Goal: Task Accomplishment & Management: Manage account settings

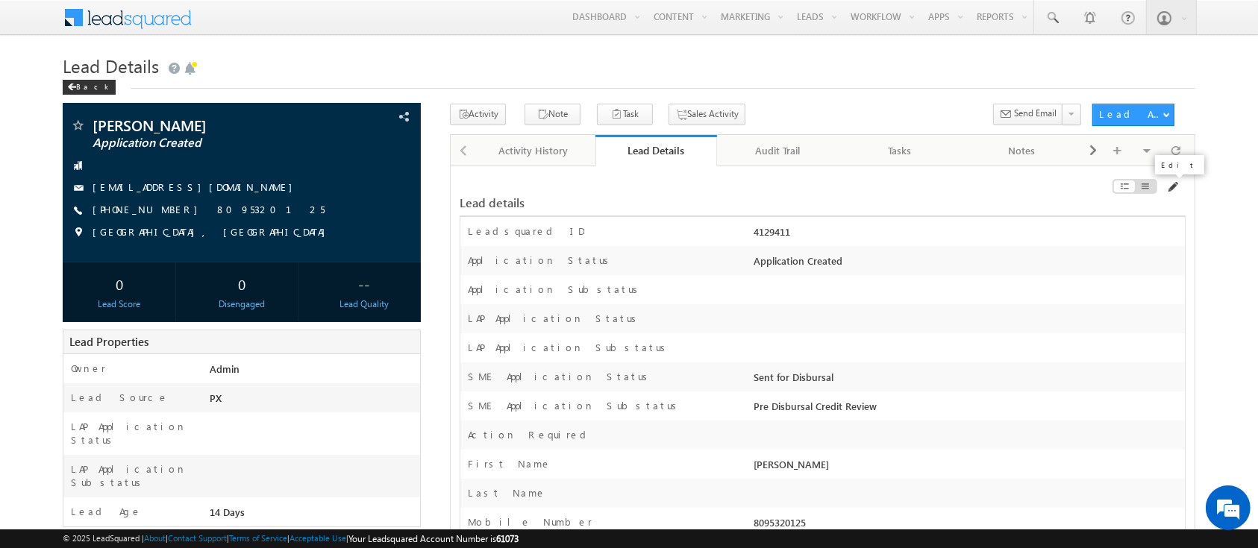
click at [1175, 186] on span at bounding box center [1172, 187] width 12 height 12
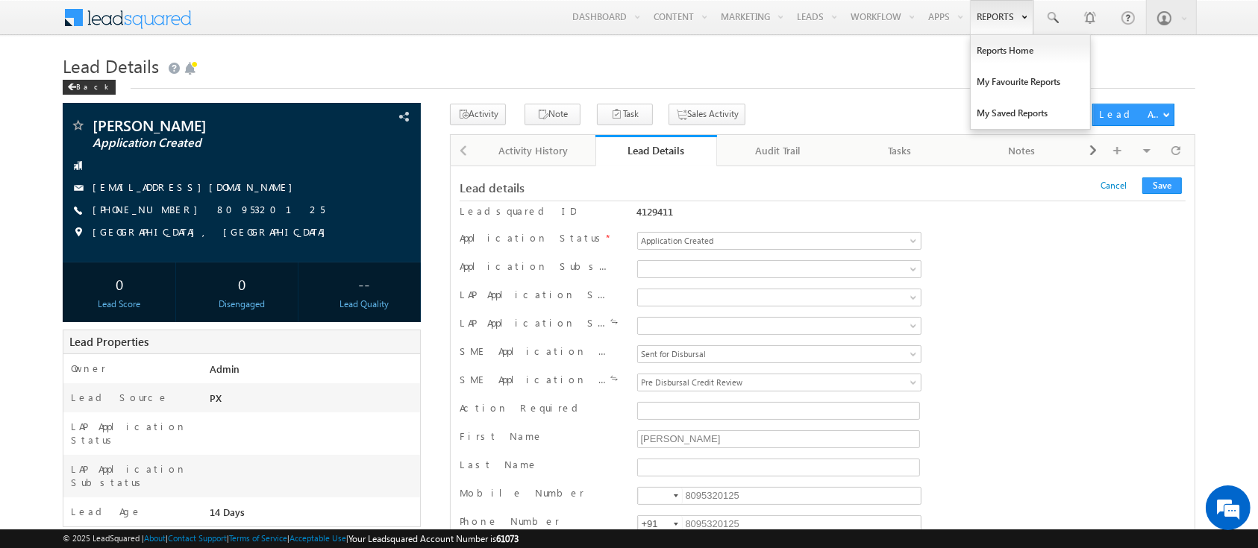
click at [1015, 16] on link "Reports" at bounding box center [1001, 17] width 63 height 34
click at [1053, 16] on span at bounding box center [1052, 17] width 15 height 15
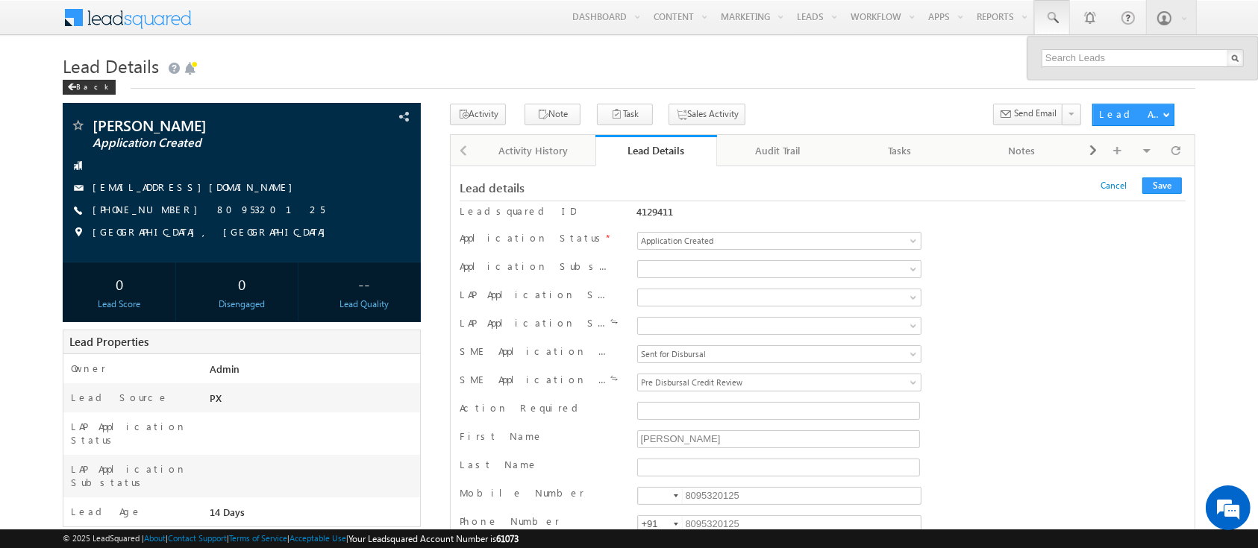
click at [1061, 57] on div "Search Leads" at bounding box center [1076, 49] width 102 height 19
click at [1061, 57] on input "text" at bounding box center [1143, 58] width 202 height 18
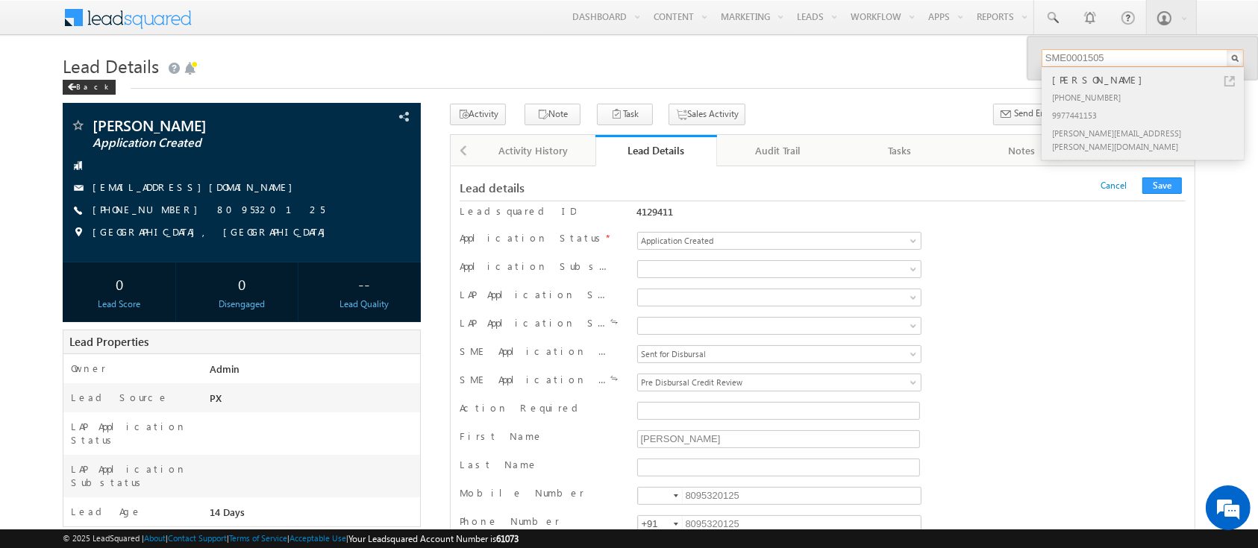
type input "SME0001505"
click at [1065, 82] on div "[PERSON_NAME]" at bounding box center [1149, 80] width 200 height 16
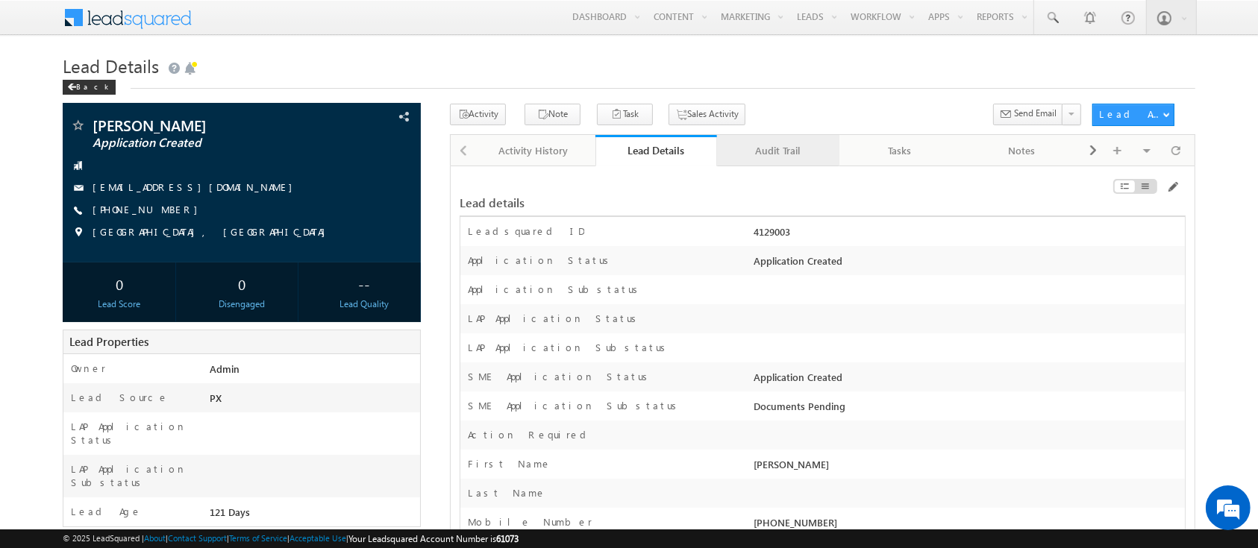
click at [779, 141] on link "Audit Trail" at bounding box center [778, 150] width 122 height 31
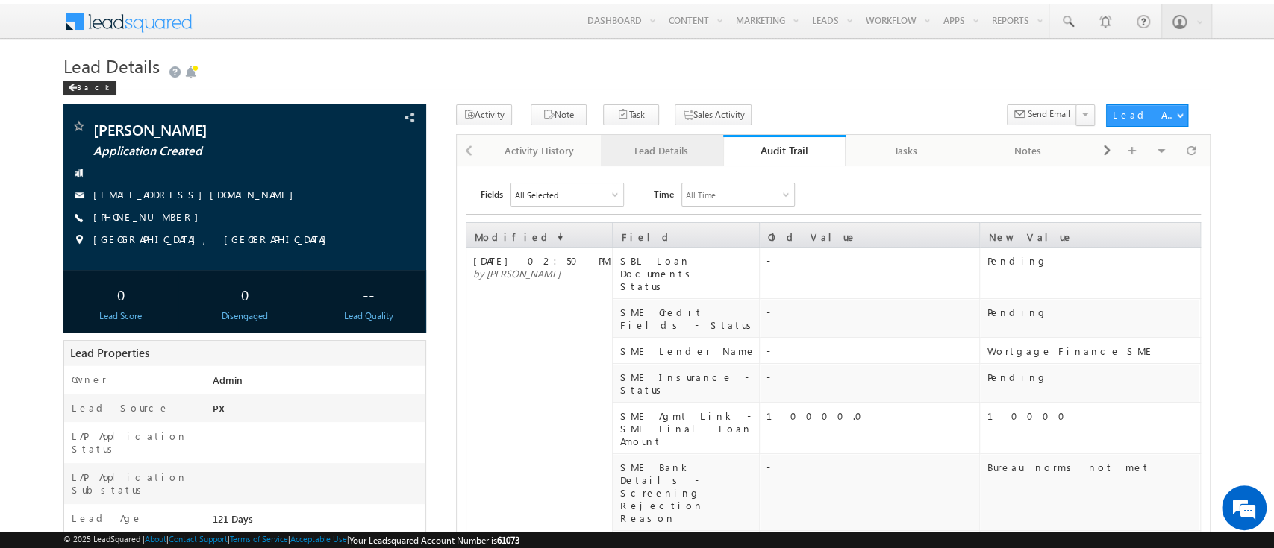
click at [684, 146] on div "Lead Details" at bounding box center [661, 151] width 97 height 18
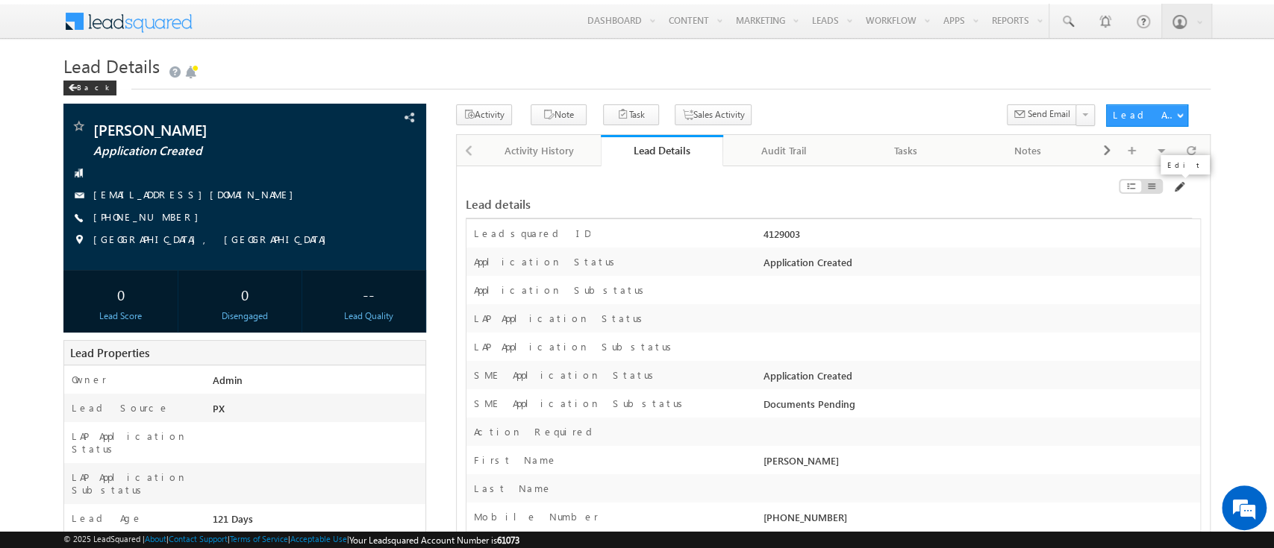
click at [1177, 187] on span at bounding box center [1178, 187] width 12 height 12
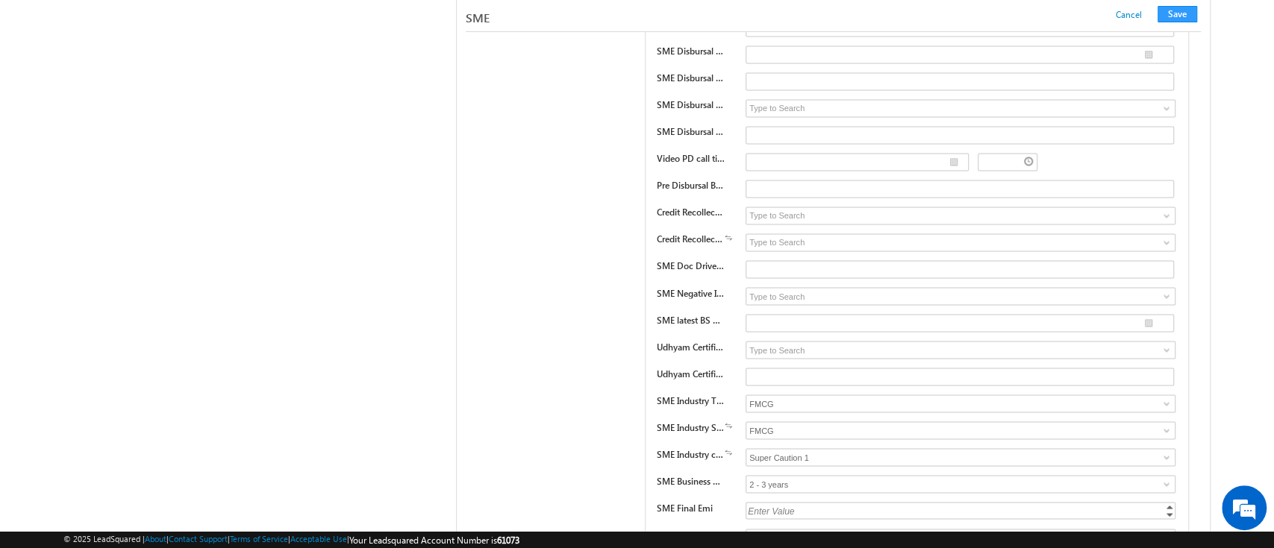
scroll to position [21656, 0]
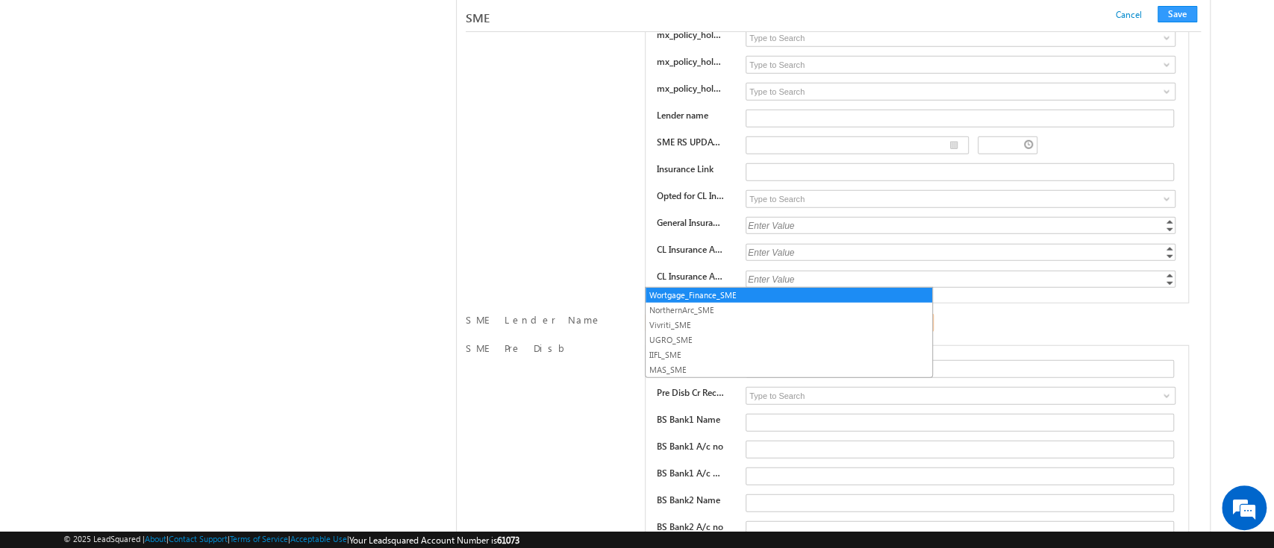
click at [751, 316] on span "Wortgage_Finance_SME" at bounding box center [761, 322] width 233 height 13
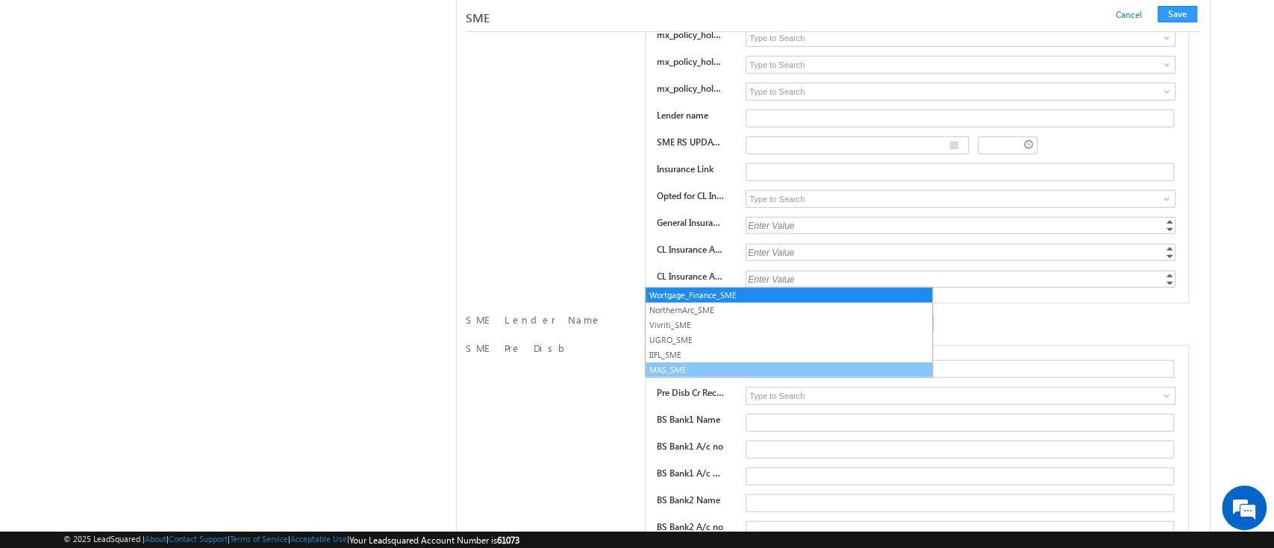
drag, startPoint x: 715, startPoint y: 357, endPoint x: 710, endPoint y: 364, distance: 8.5
click at [710, 364] on ul "Wortgage_Finance_SME NorthernArc_SME Vivriti_SME UGRO_SME IIFL_SME MAS_SME" at bounding box center [789, 332] width 288 height 91
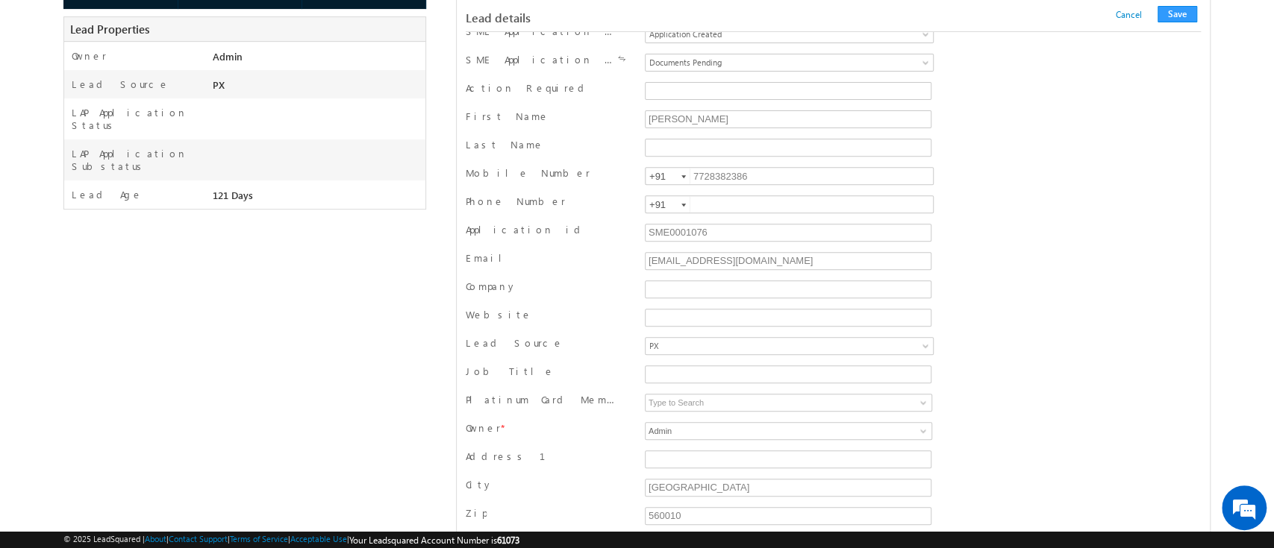
scroll to position [0, 0]
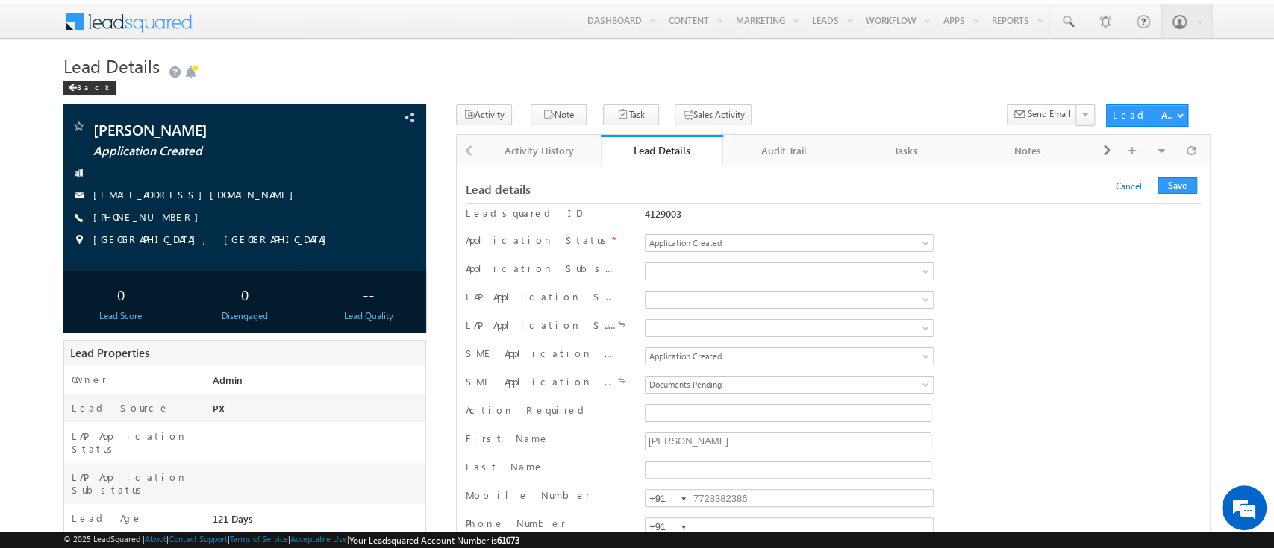
click at [664, 215] on div "4129003" at bounding box center [789, 213] width 288 height 13
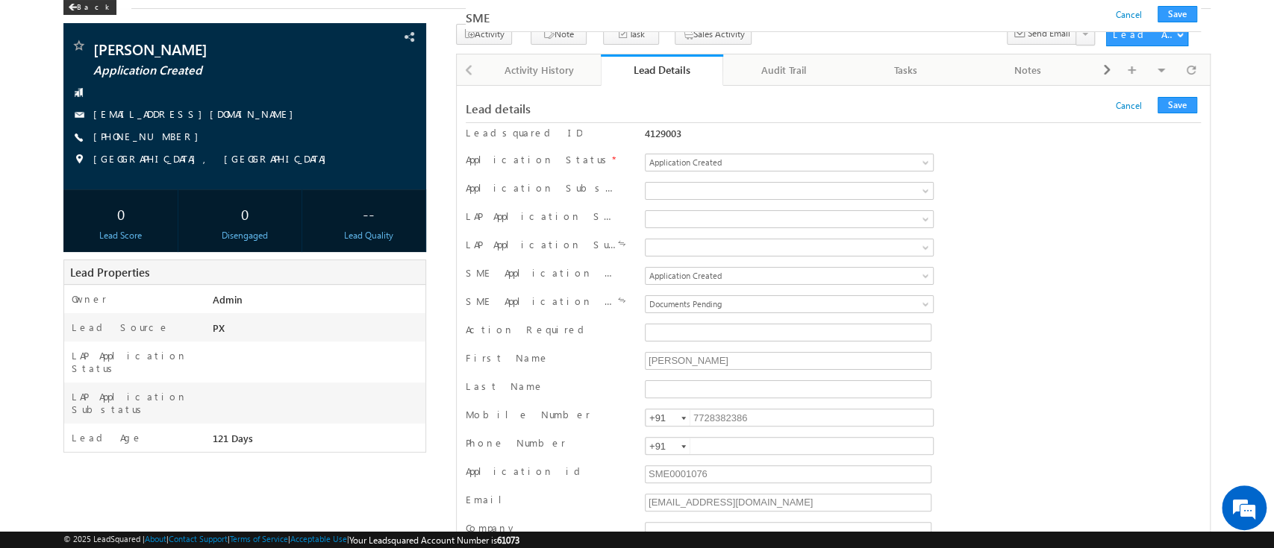
scroll to position [21656, 0]
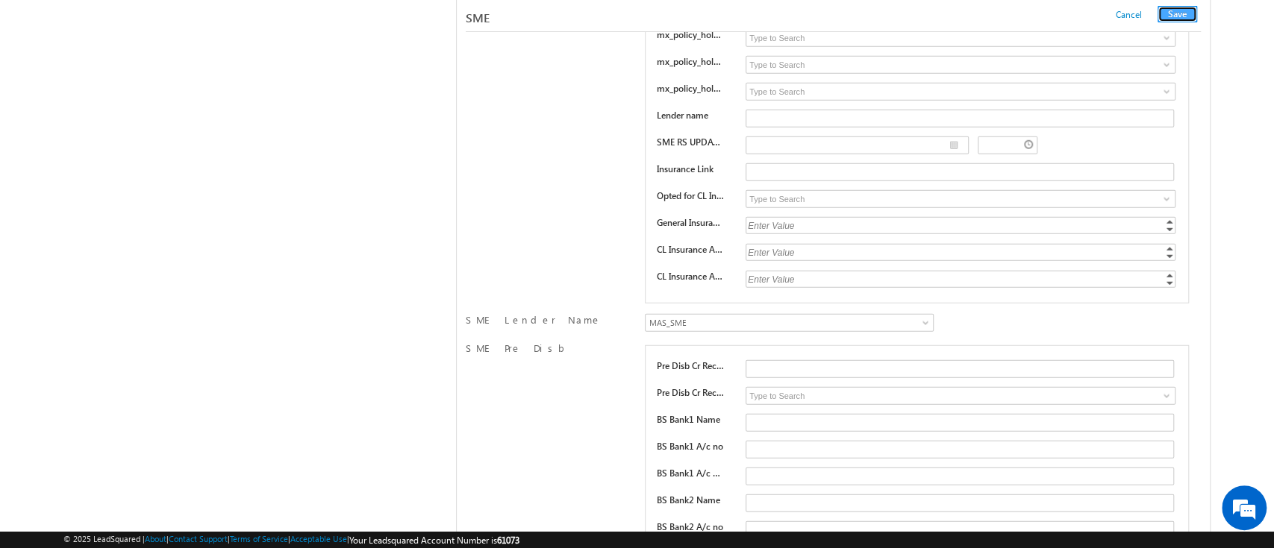
click at [1182, 18] on button "Save" at bounding box center [1177, 14] width 40 height 16
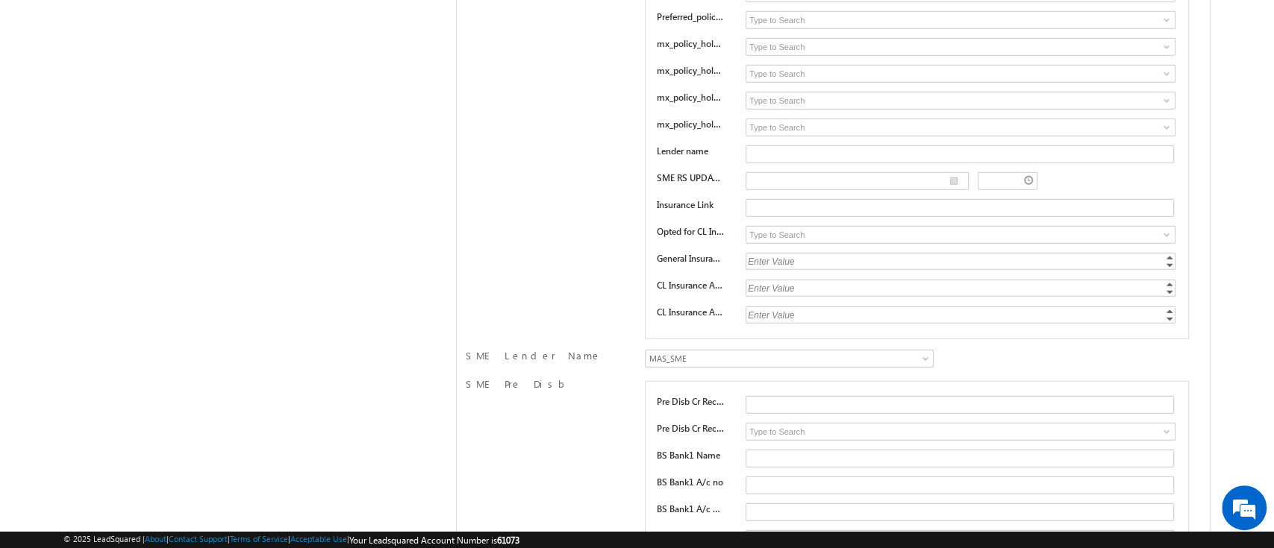
scroll to position [0, 0]
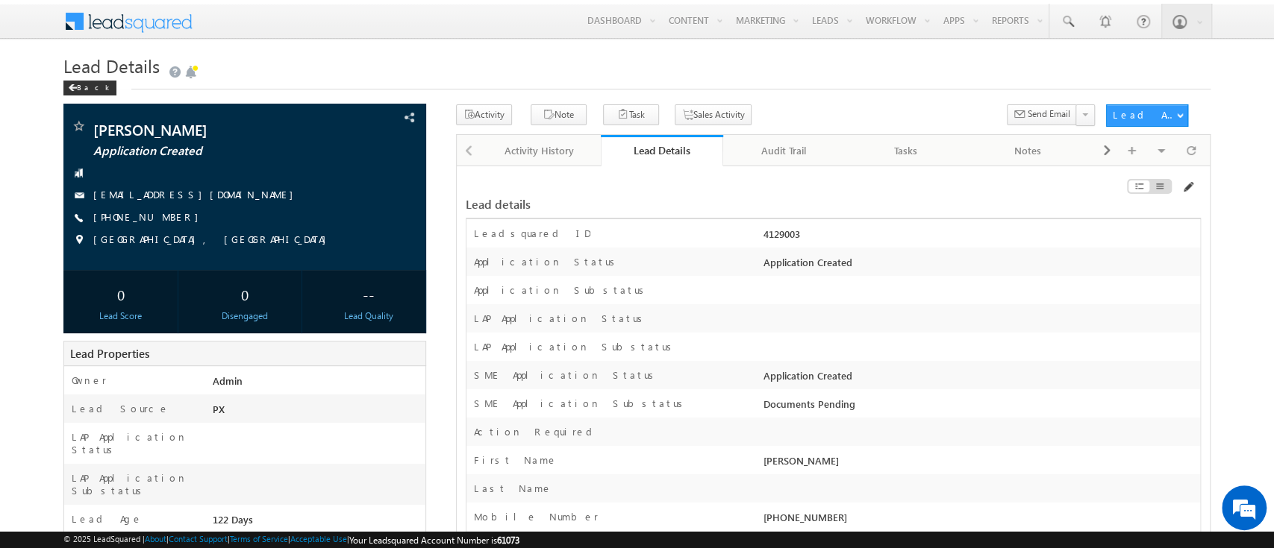
click at [1188, 190] on span at bounding box center [1187, 187] width 12 height 12
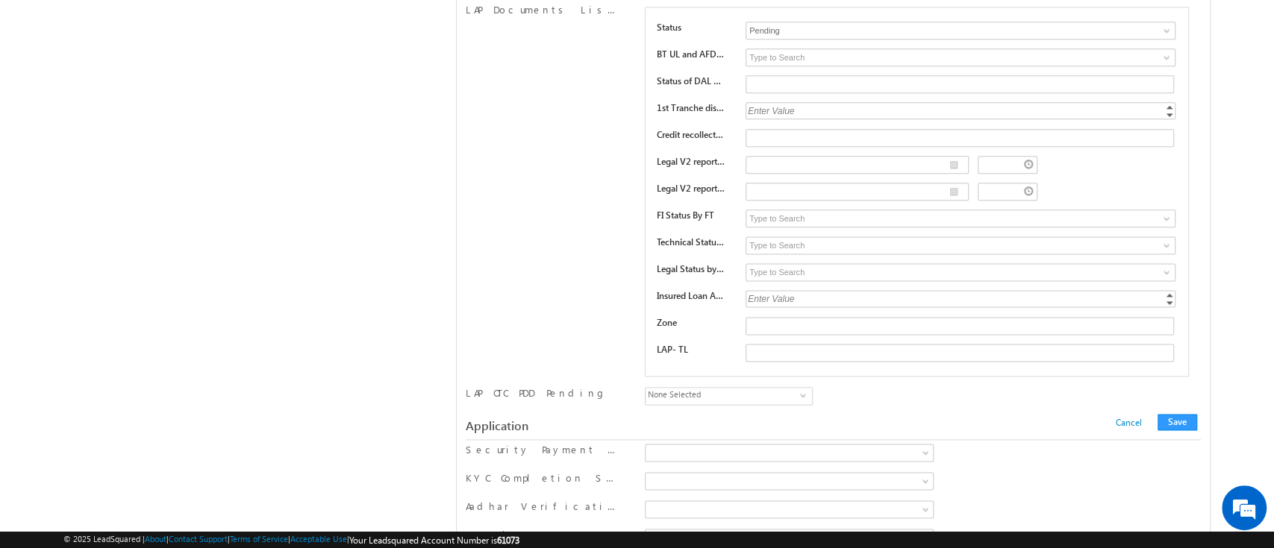
scroll to position [13226, 0]
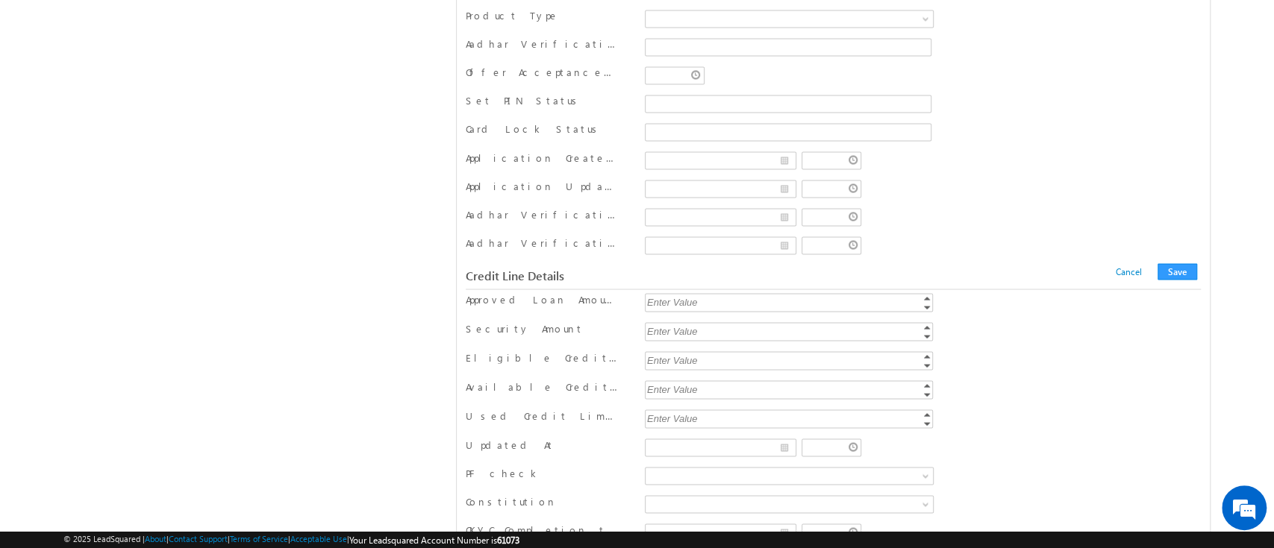
click at [705, 293] on div "Enter Value" at bounding box center [790, 301] width 290 height 17
type input "200000"
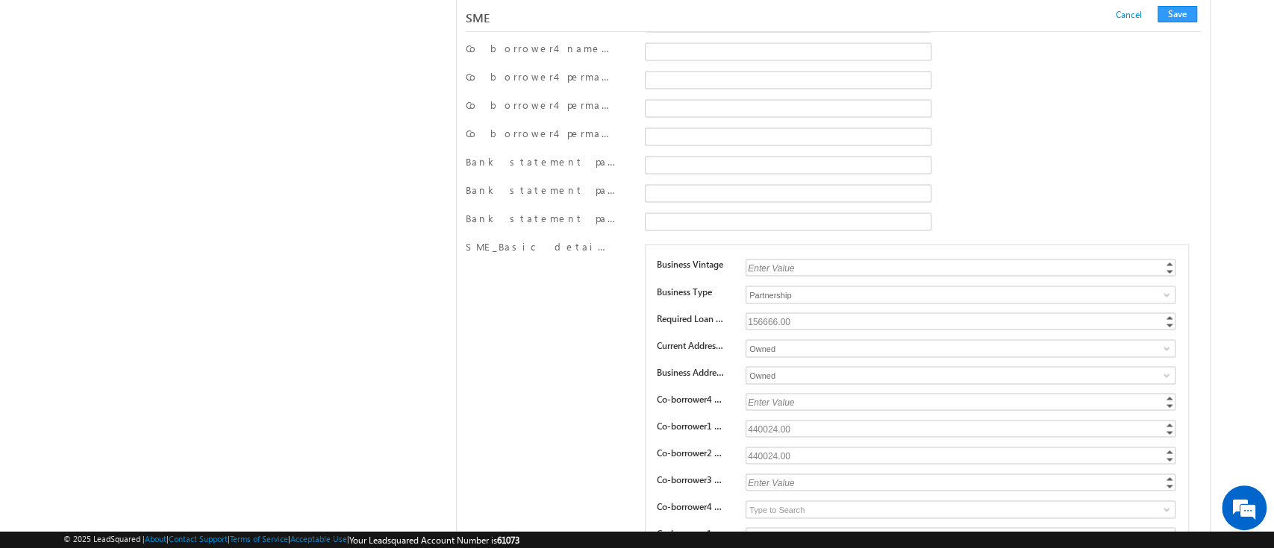
click at [758, 313] on div "156666.00" at bounding box center [961, 321] width 432 height 17
click at [758, 313] on input "156666" at bounding box center [960, 321] width 430 height 17
type input "200000"
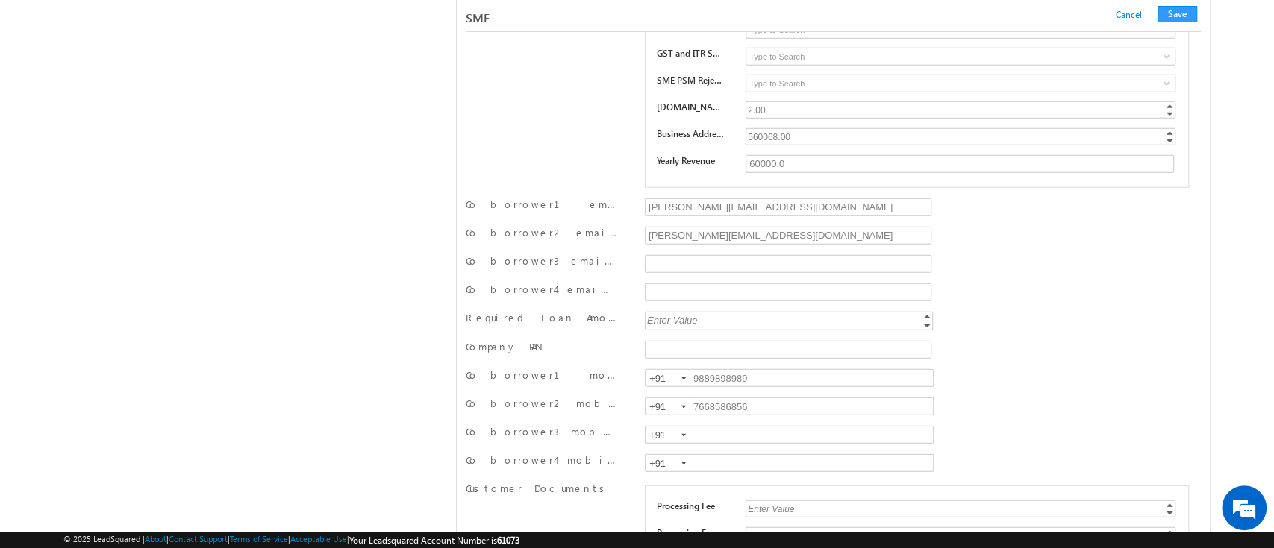
click at [718, 312] on div "Enter Value" at bounding box center [790, 320] width 290 height 17
type input "200000"
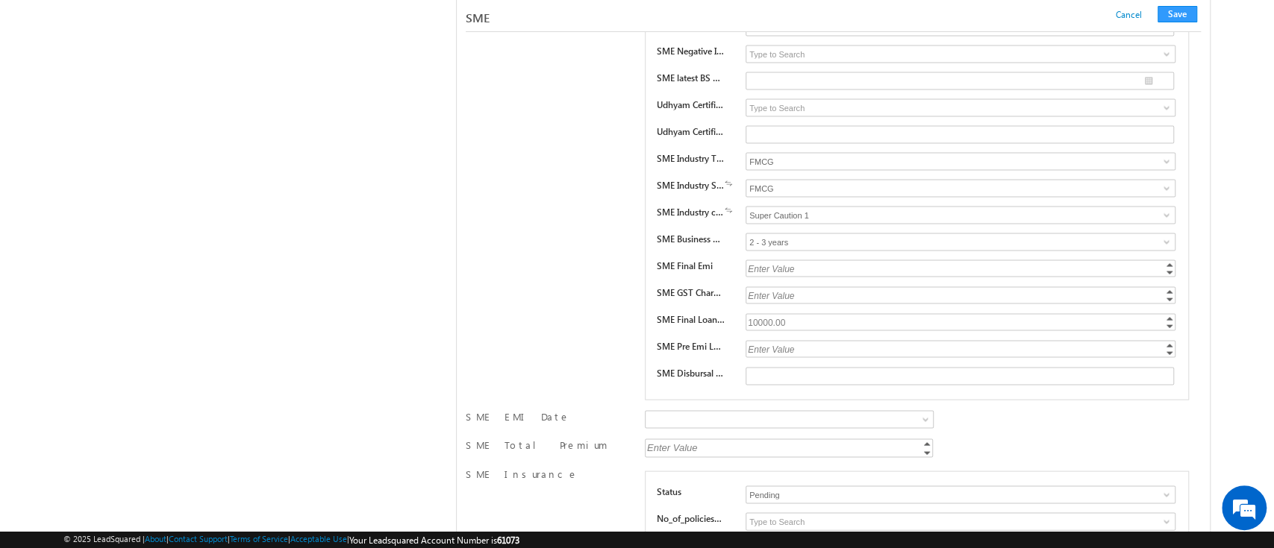
click at [762, 313] on div "10000.00" at bounding box center [961, 321] width 432 height 17
click at [762, 313] on input "10000" at bounding box center [960, 321] width 430 height 17
paste input "200000"
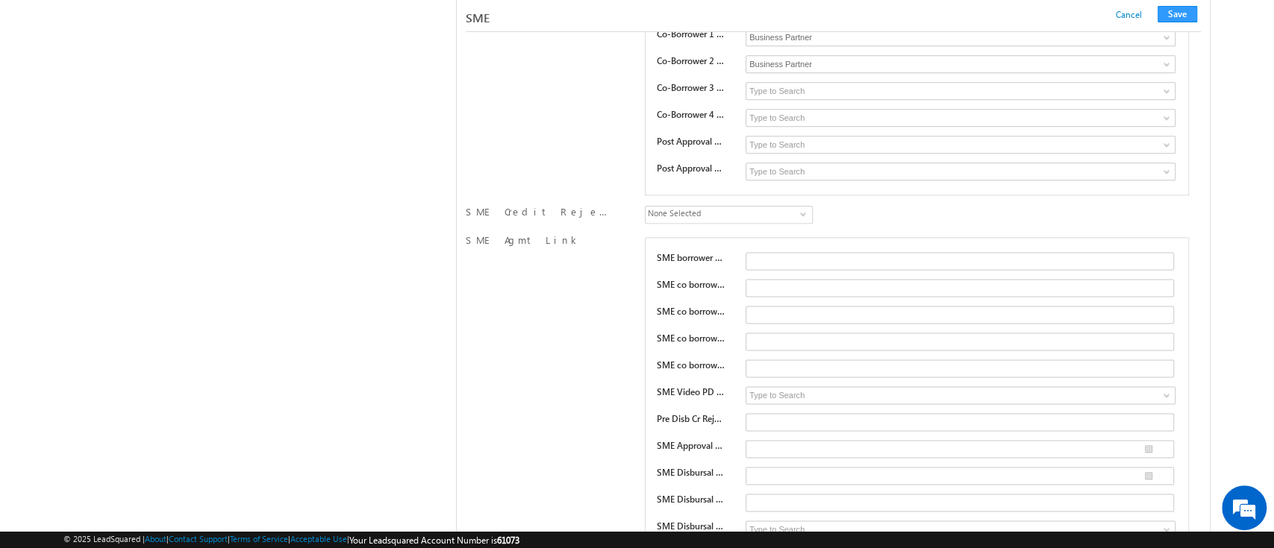
scroll to position [20292, 0]
type input "200000"
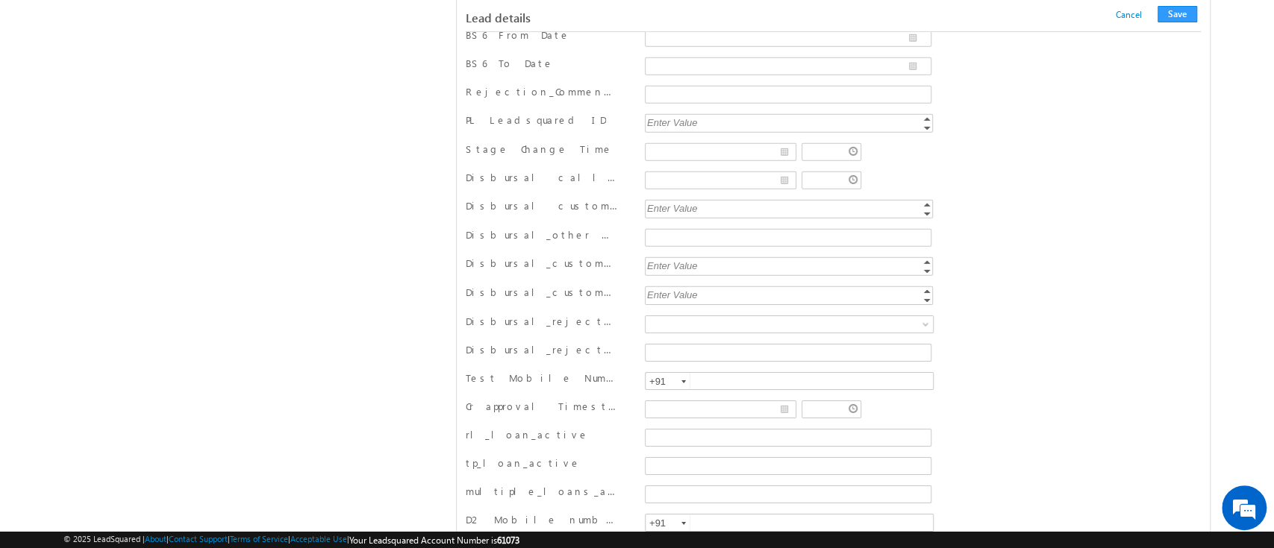
scroll to position [3337, 0]
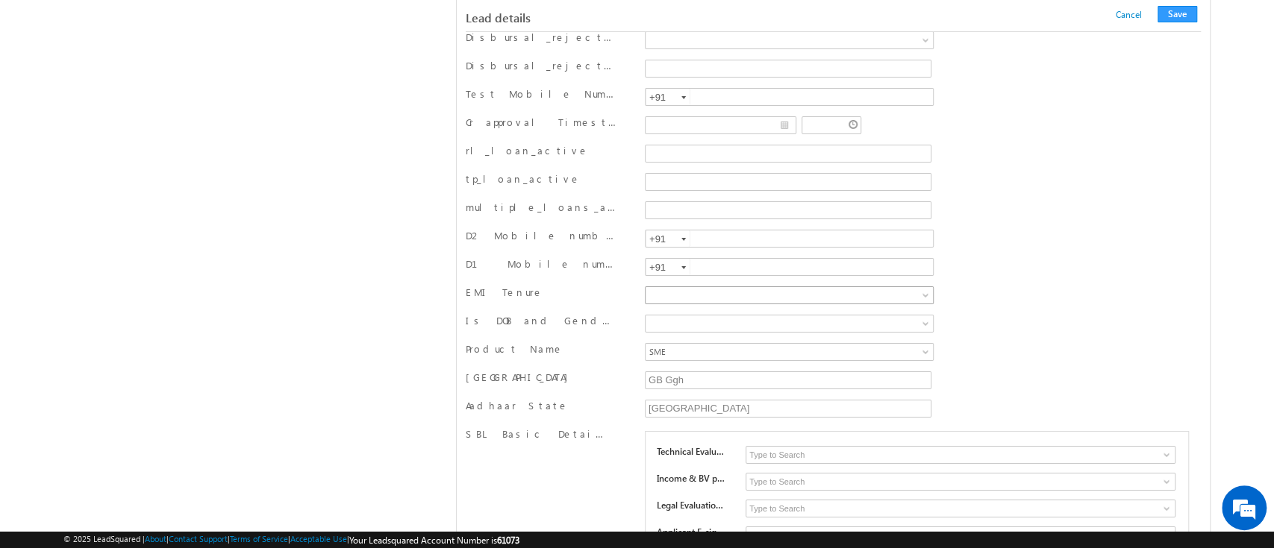
click at [922, 292] on span at bounding box center [927, 298] width 12 height 12
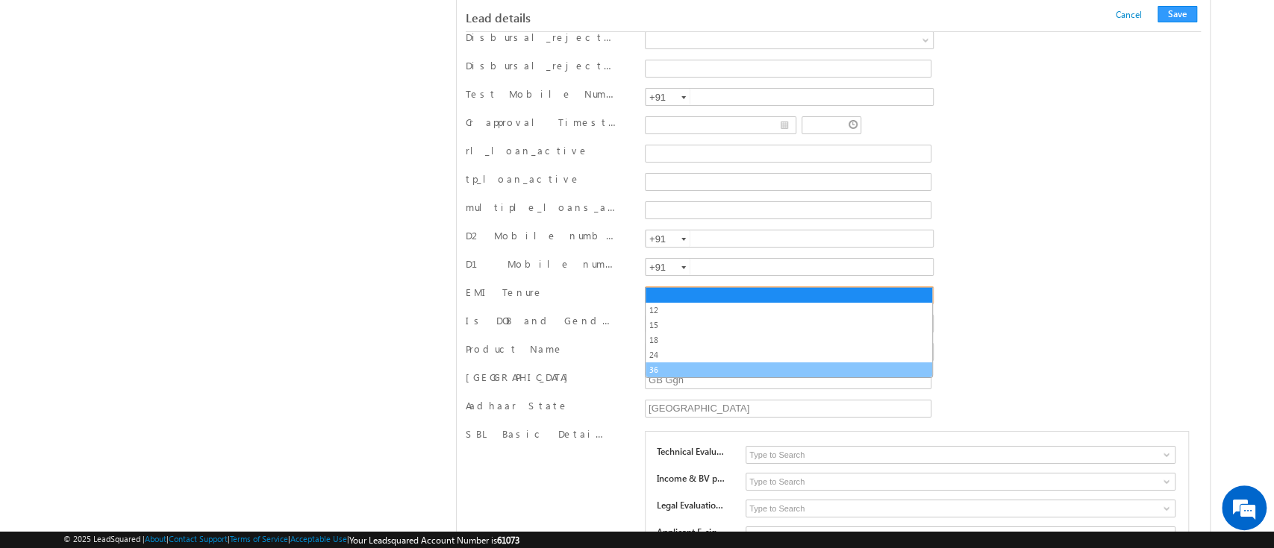
click at [822, 367] on link "36" at bounding box center [788, 369] width 286 height 13
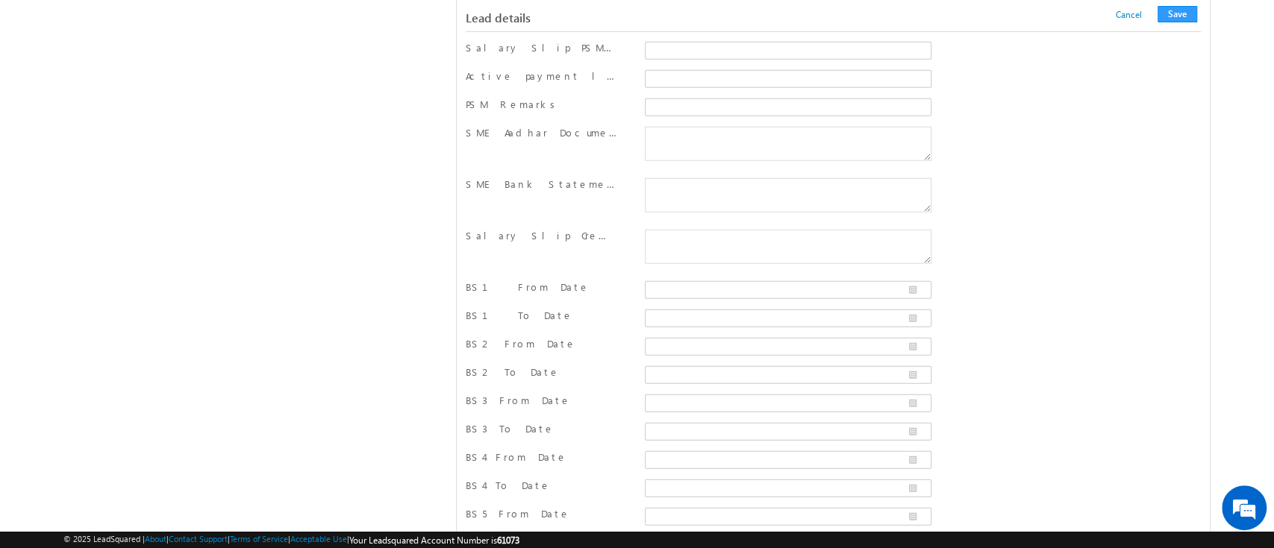
scroll to position [1547, 0]
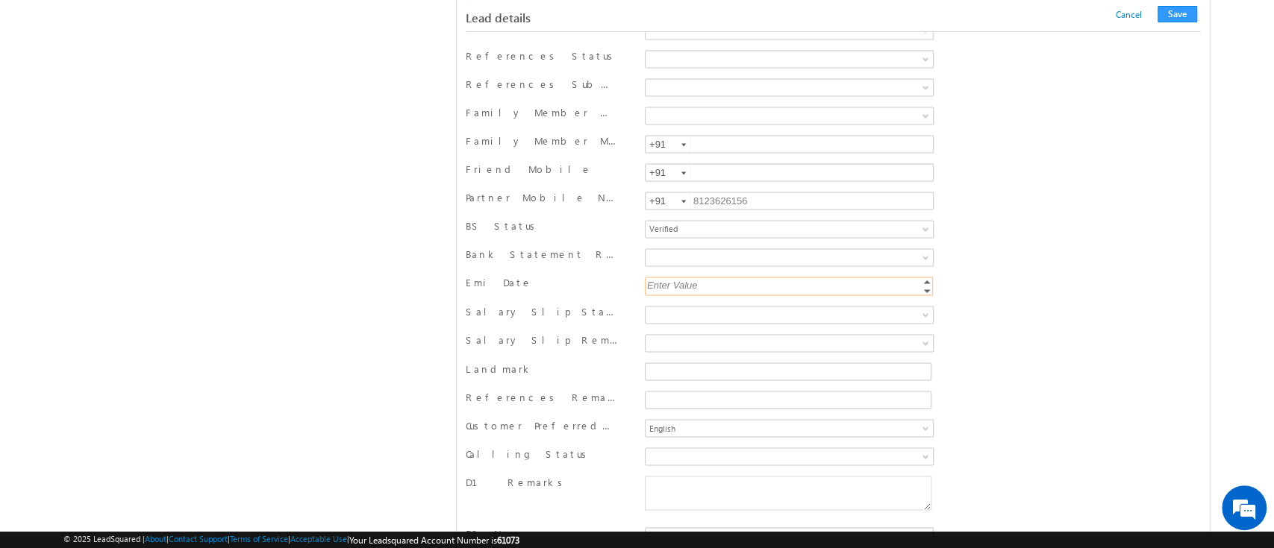
click at [818, 286] on input "Emi Date" at bounding box center [789, 286] width 288 height 19
type input "10"
click at [1077, 199] on div "Partner Mobile Number +91-8123626156 8123626156 +91" at bounding box center [833, 202] width 735 height 22
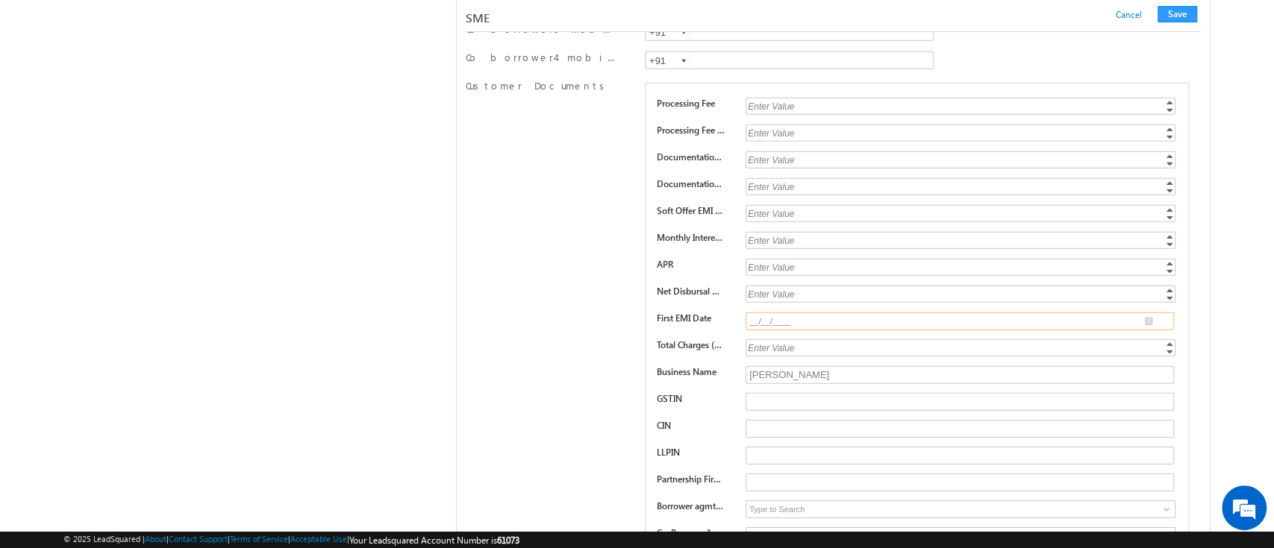
click at [1146, 313] on input "__/__/____" at bounding box center [959, 322] width 428 height 18
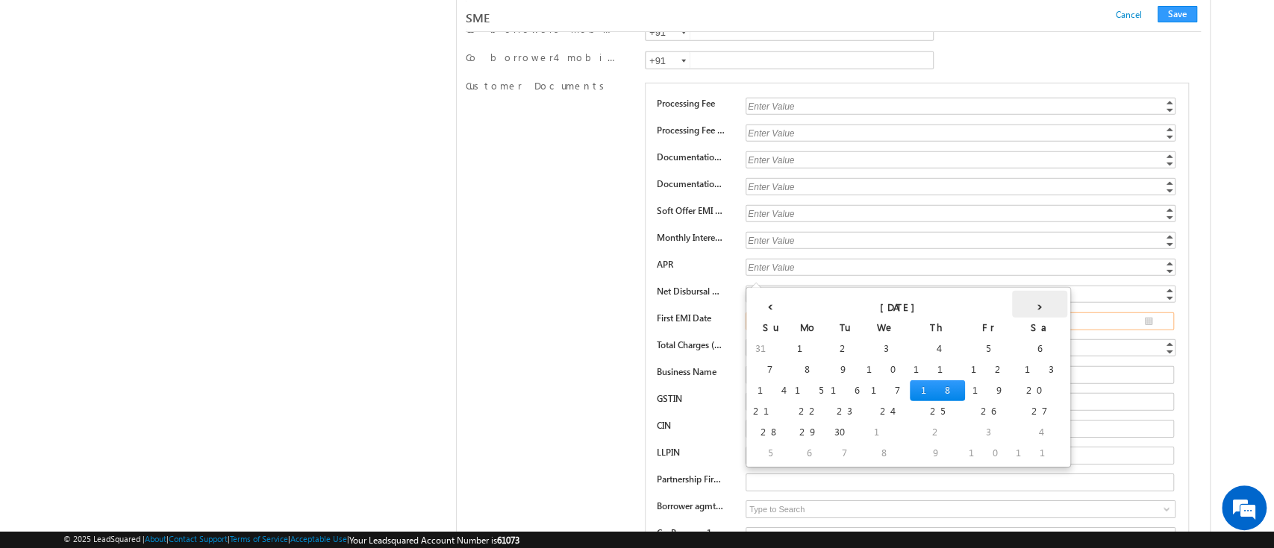
click at [1012, 301] on th "›" at bounding box center [1039, 304] width 55 height 27
click at [988, 310] on th "›" at bounding box center [1015, 304] width 55 height 27
click at [785, 389] on td "10" at bounding box center [808, 390] width 47 height 21
type input "[DATE]"
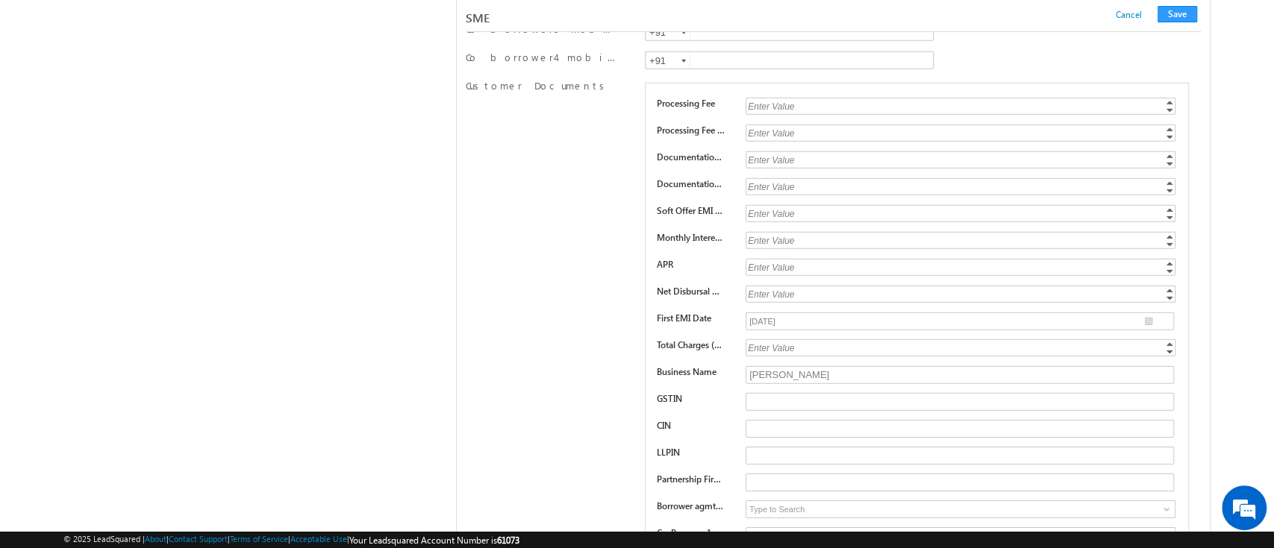
scroll to position [21054, 0]
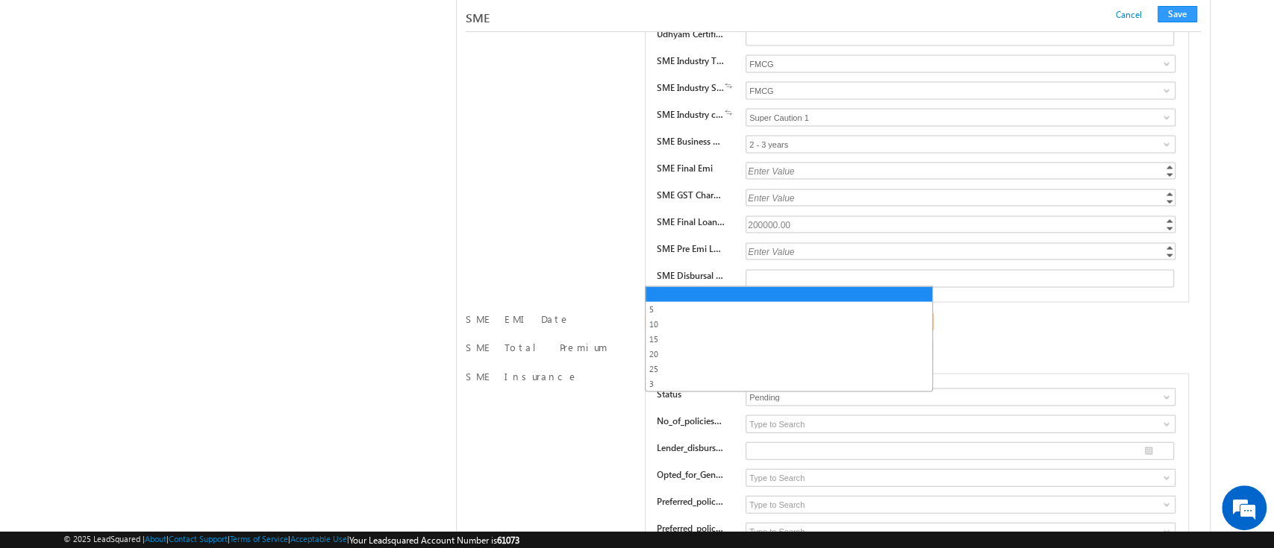
click at [921, 313] on link at bounding box center [789, 322] width 289 height 18
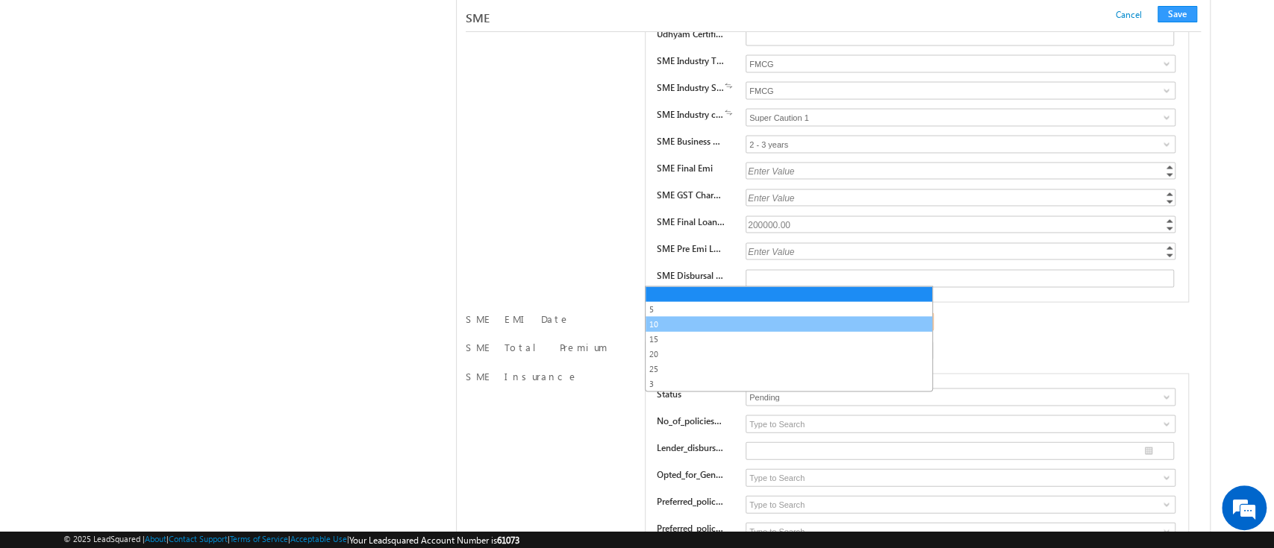
click at [871, 319] on link "10" at bounding box center [788, 324] width 286 height 13
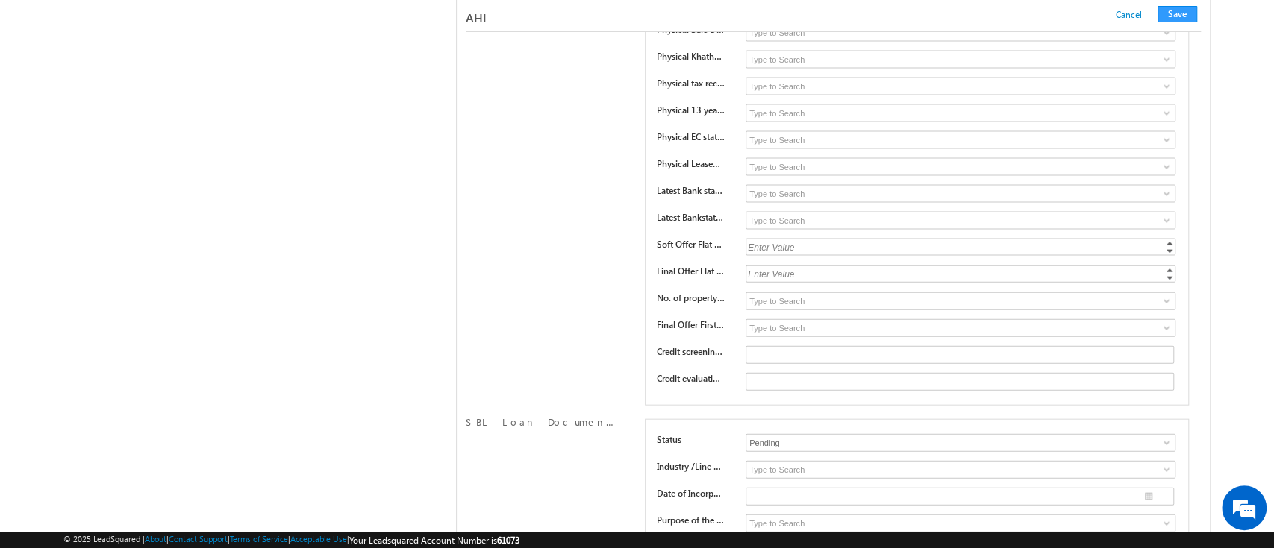
scroll to position [17978, 0]
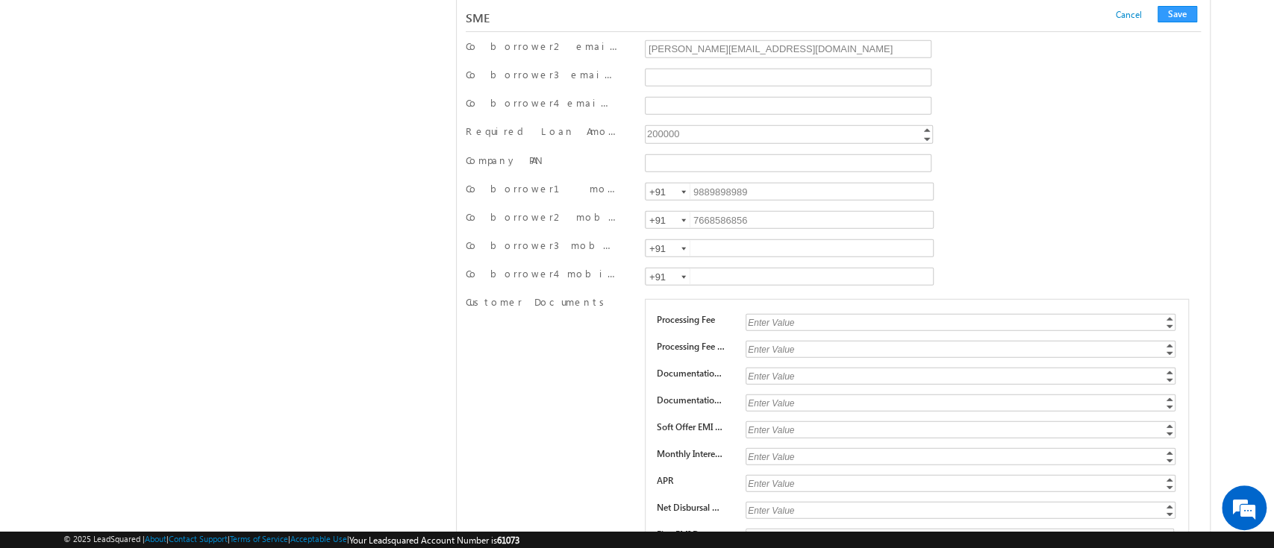
click at [800, 314] on div "Enter Value" at bounding box center [961, 322] width 432 height 17
type input "1000"
click at [794, 341] on div "Enter Value" at bounding box center [961, 349] width 432 height 17
type input "1180"
click at [781, 368] on div "Enter Value" at bounding box center [961, 376] width 432 height 17
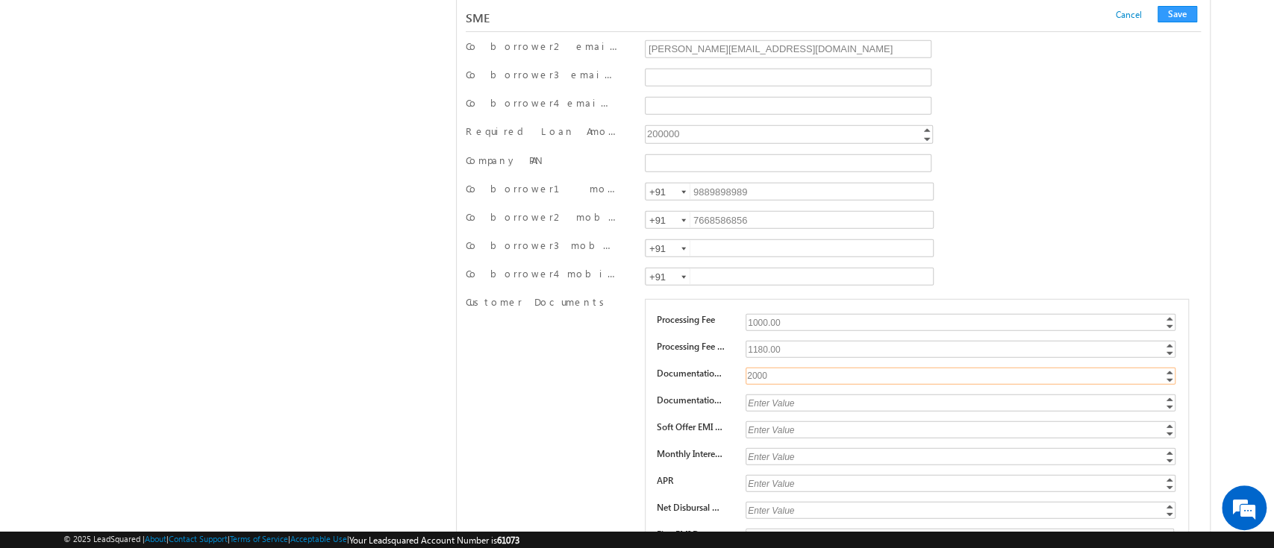
type input "2000"
click at [783, 395] on div "Enter Value Increment Decrement" at bounding box center [960, 405] width 431 height 21
click at [788, 395] on div "Enter Value" at bounding box center [961, 403] width 432 height 17
type input "2360"
click at [778, 448] on div "Enter Value" at bounding box center [961, 456] width 432 height 17
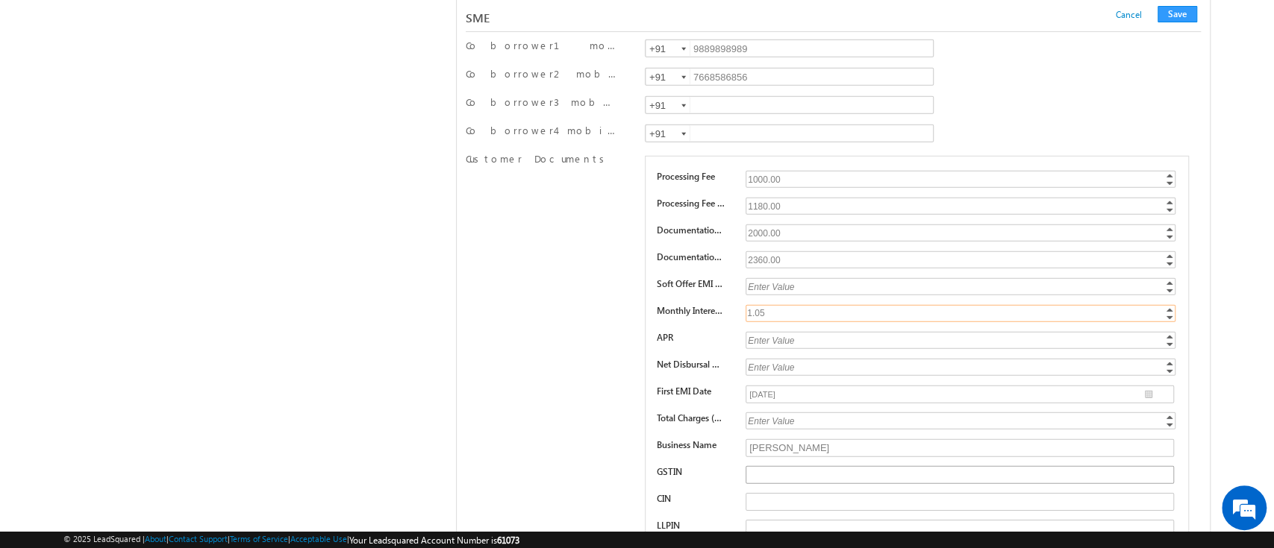
scroll to position [18121, 0]
type input "1.05"
click at [1182, 10] on button "Save" at bounding box center [1177, 14] width 40 height 16
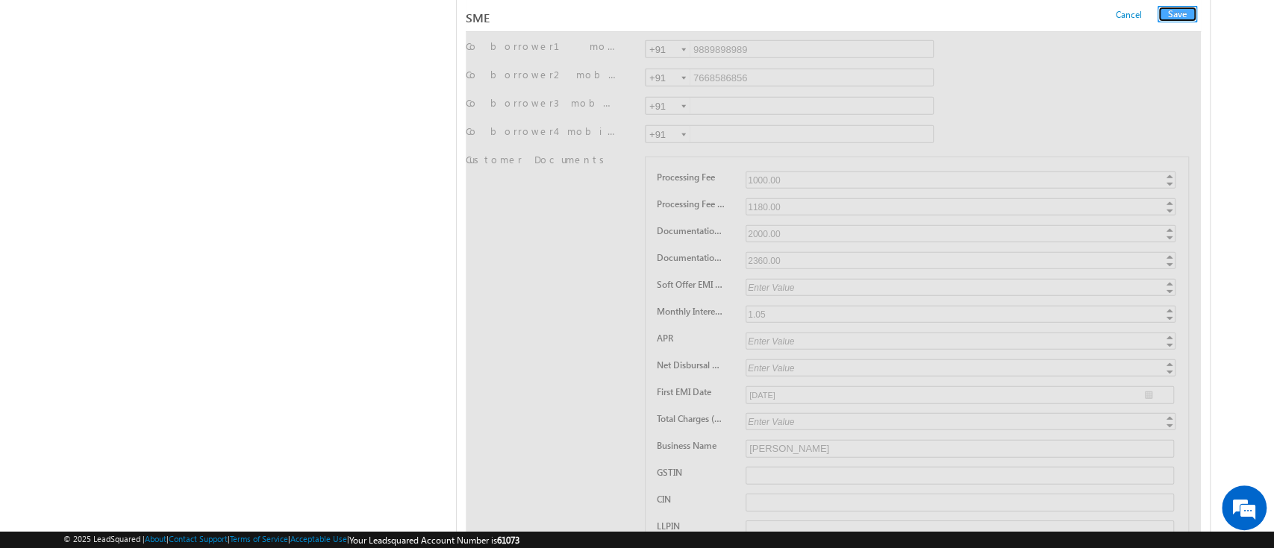
scroll to position [0, 0]
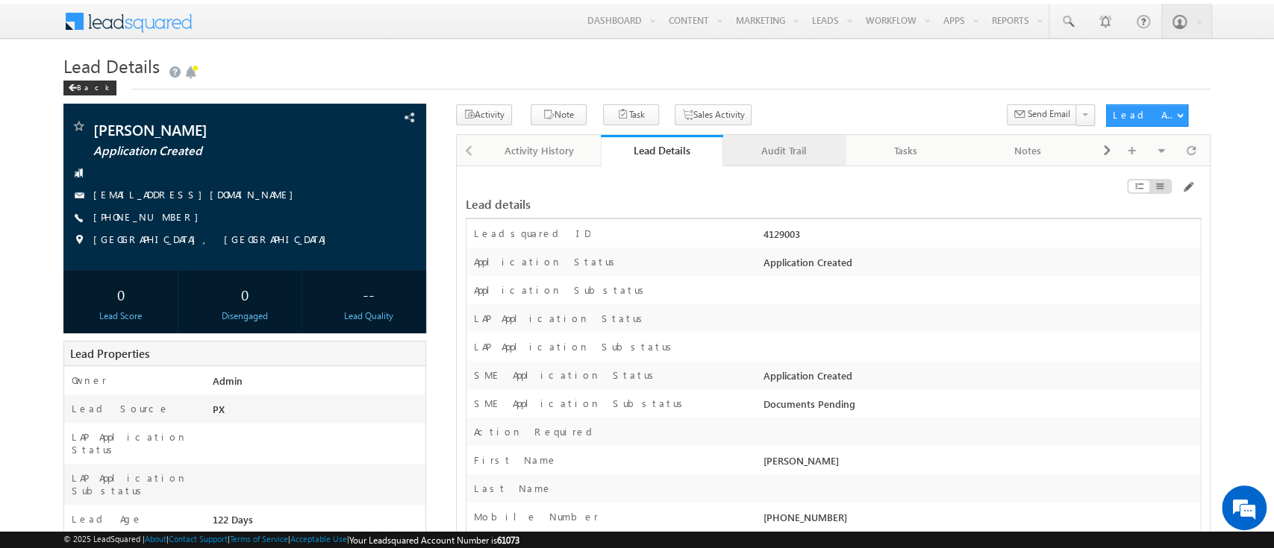
click at [788, 157] on div "Audit Trail" at bounding box center [783, 151] width 97 height 18
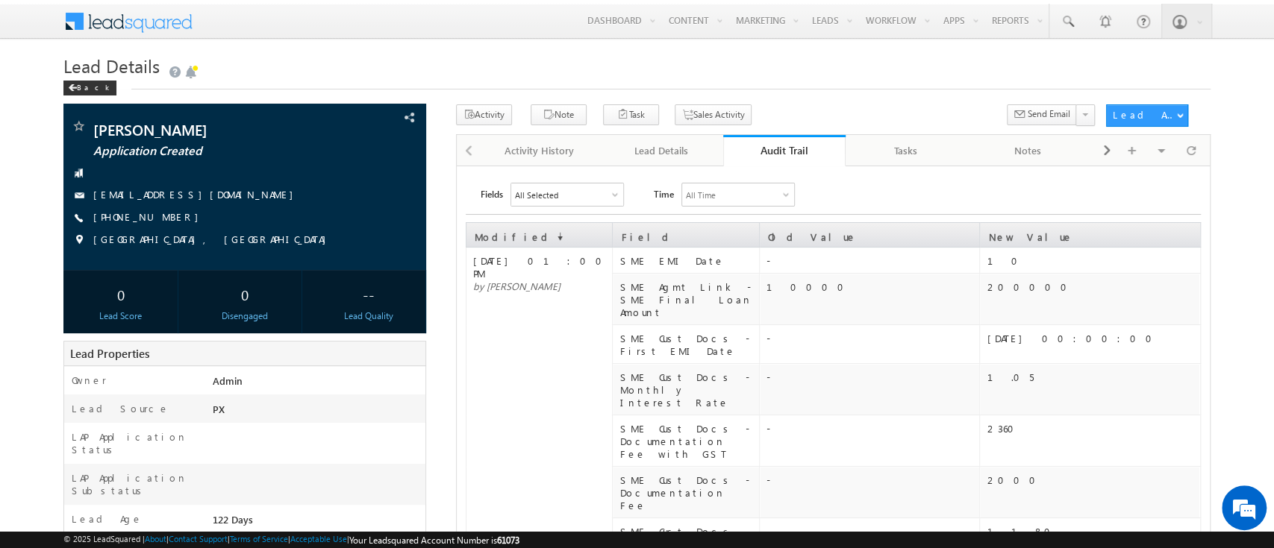
click at [783, 146] on div "Audit Trail" at bounding box center [784, 150] width 100 height 14
click at [778, 141] on link "Audit Trail" at bounding box center [784, 150] width 122 height 31
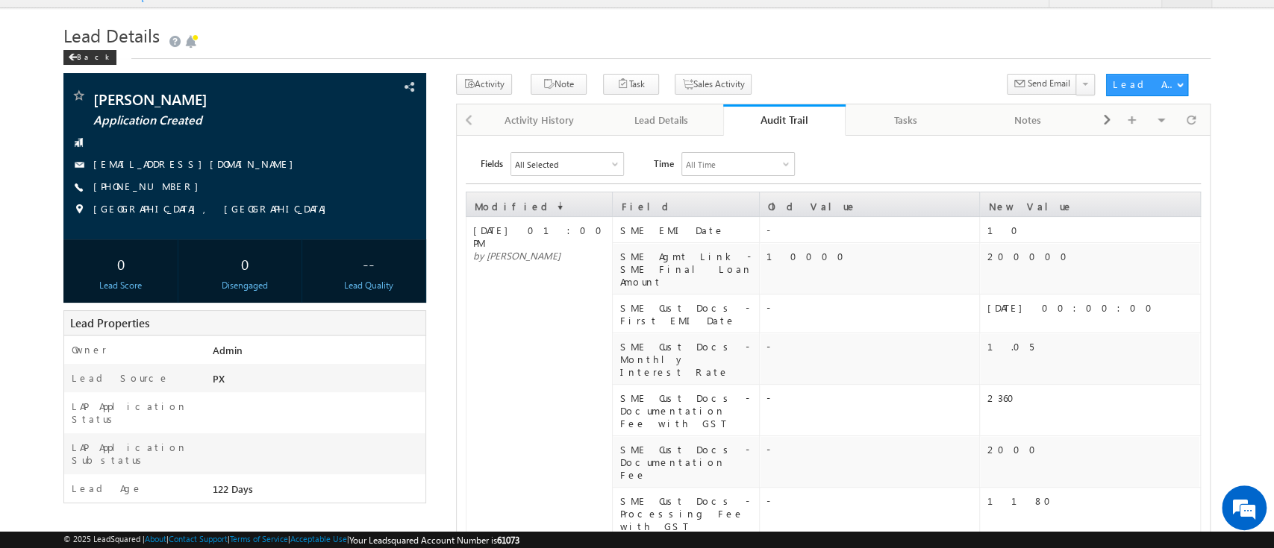
scroll to position [29, 0]
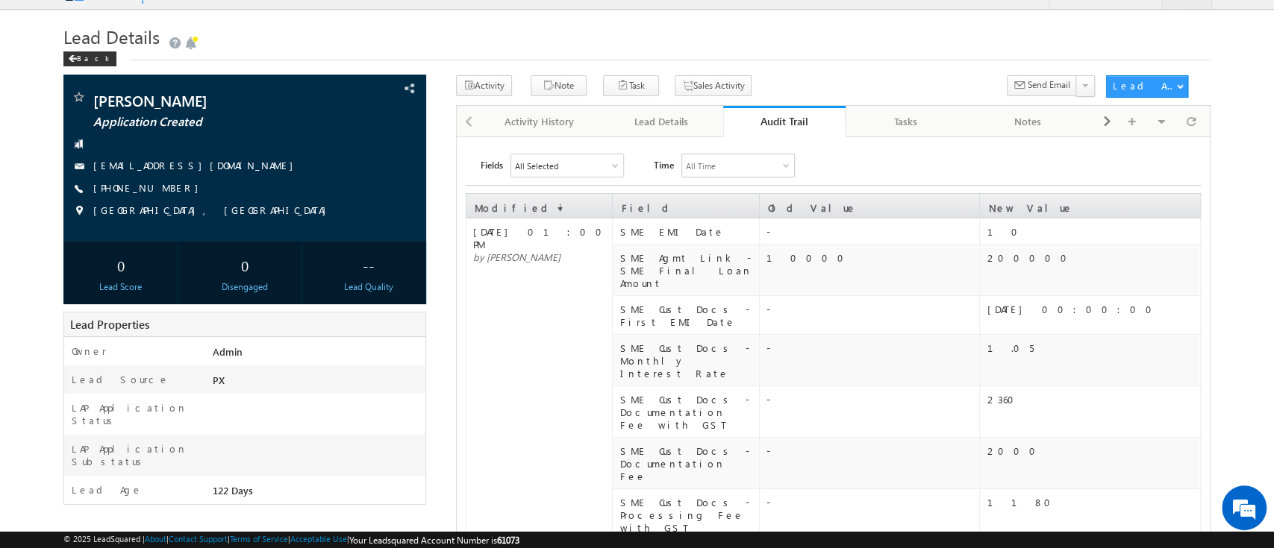
click at [778, 112] on link "Audit Trail" at bounding box center [784, 121] width 122 height 31
click at [797, 128] on div "Audit Trail" at bounding box center [784, 121] width 100 height 14
click at [655, 128] on div "Lead Details" at bounding box center [661, 122] width 97 height 18
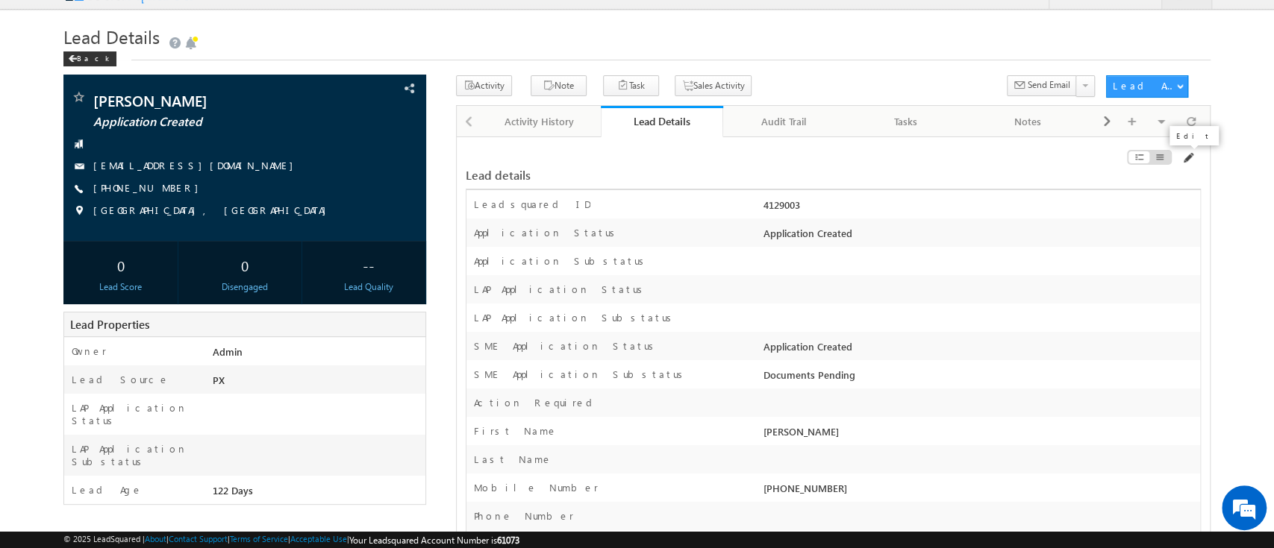
click at [1188, 158] on span at bounding box center [1187, 158] width 12 height 12
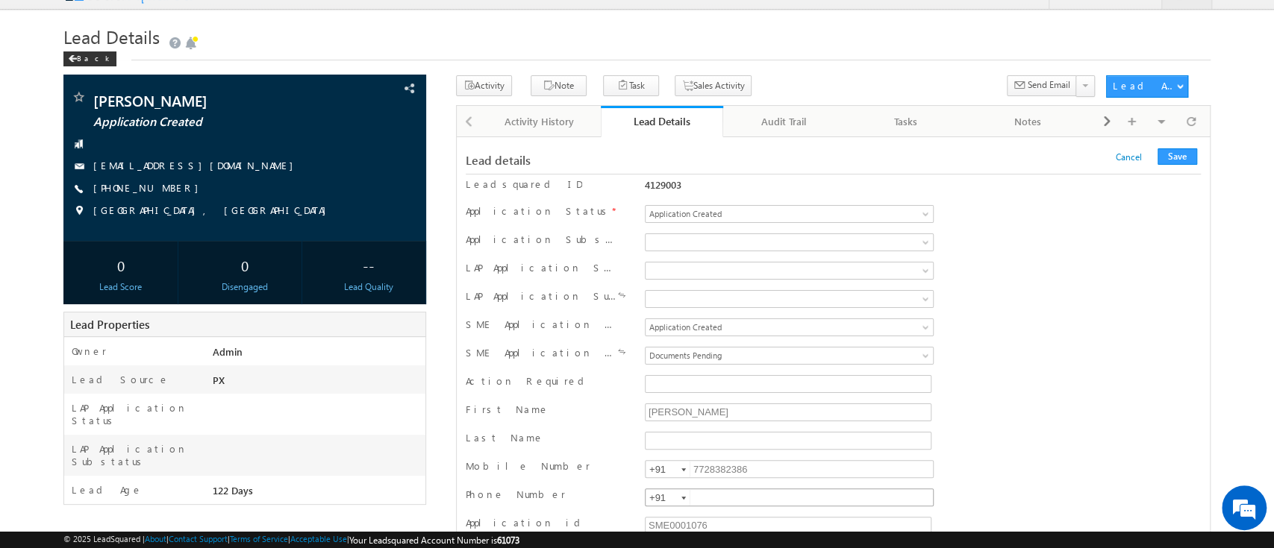
scroll to position [0, 0]
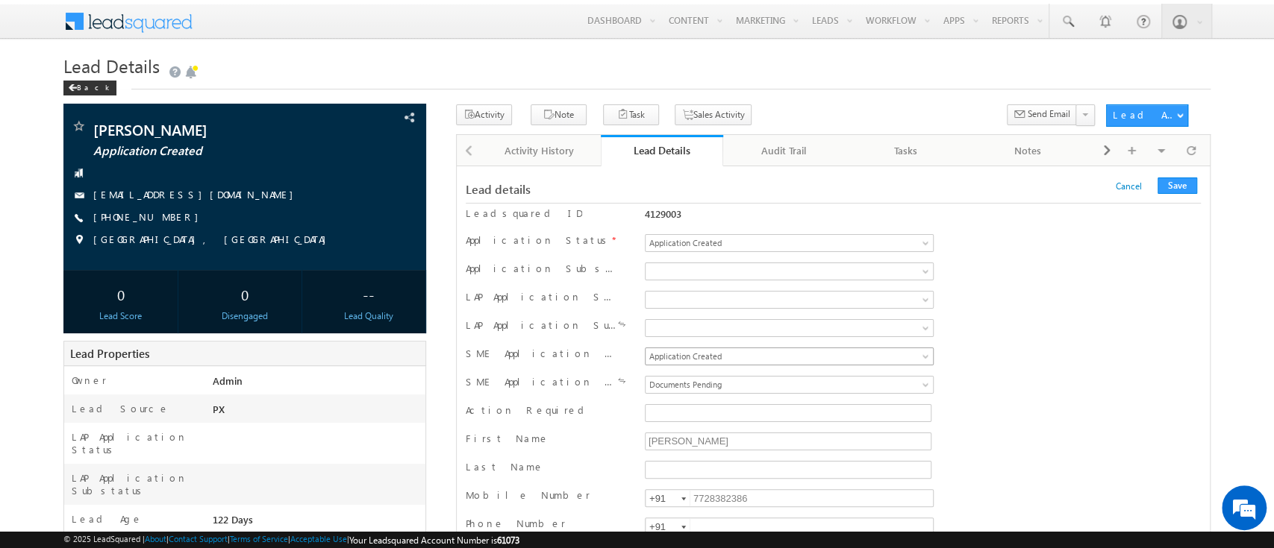
click at [812, 359] on span "Application Created" at bounding box center [761, 356] width 233 height 13
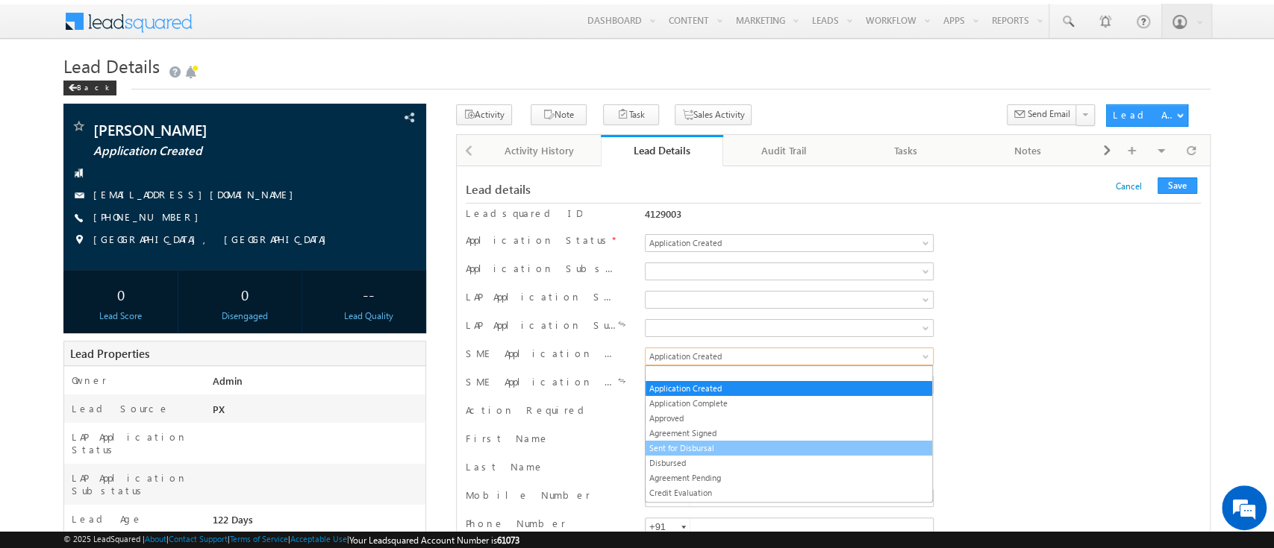
click at [745, 451] on link "Sent for Disbursal" at bounding box center [788, 448] width 286 height 13
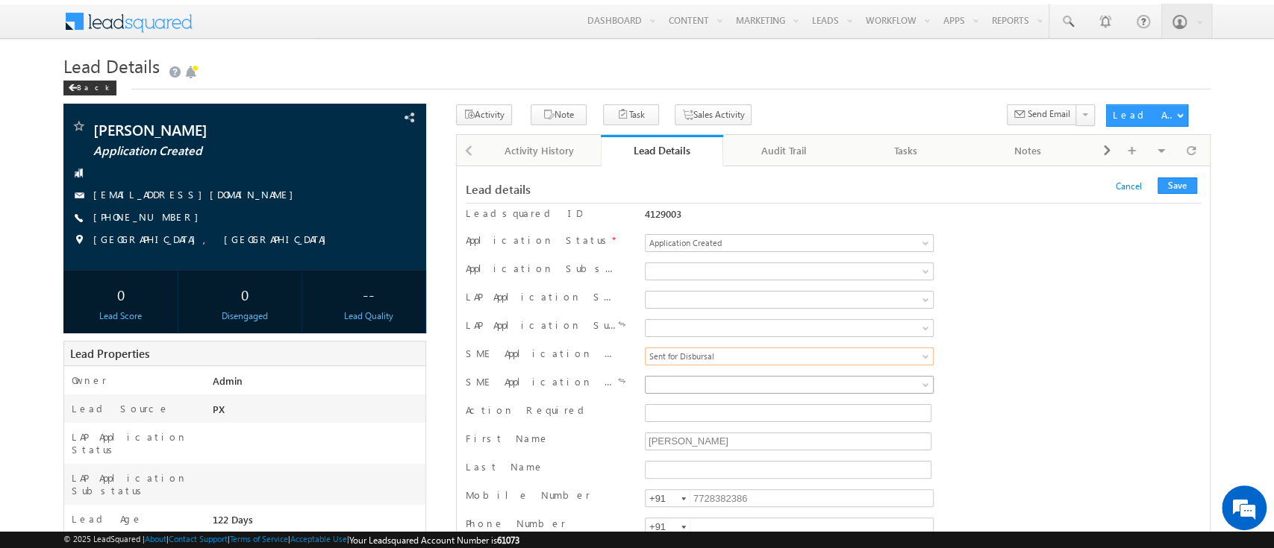
click at [765, 386] on span at bounding box center [761, 384] width 233 height 13
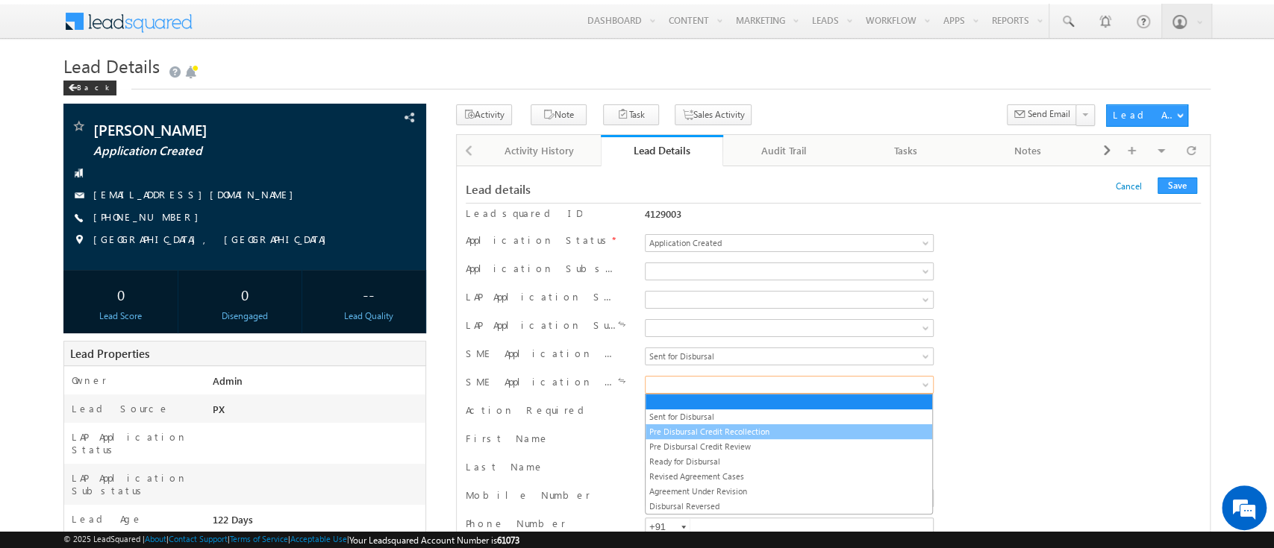
click at [748, 432] on link "Pre Disbursal Credit Recollection" at bounding box center [788, 431] width 286 height 13
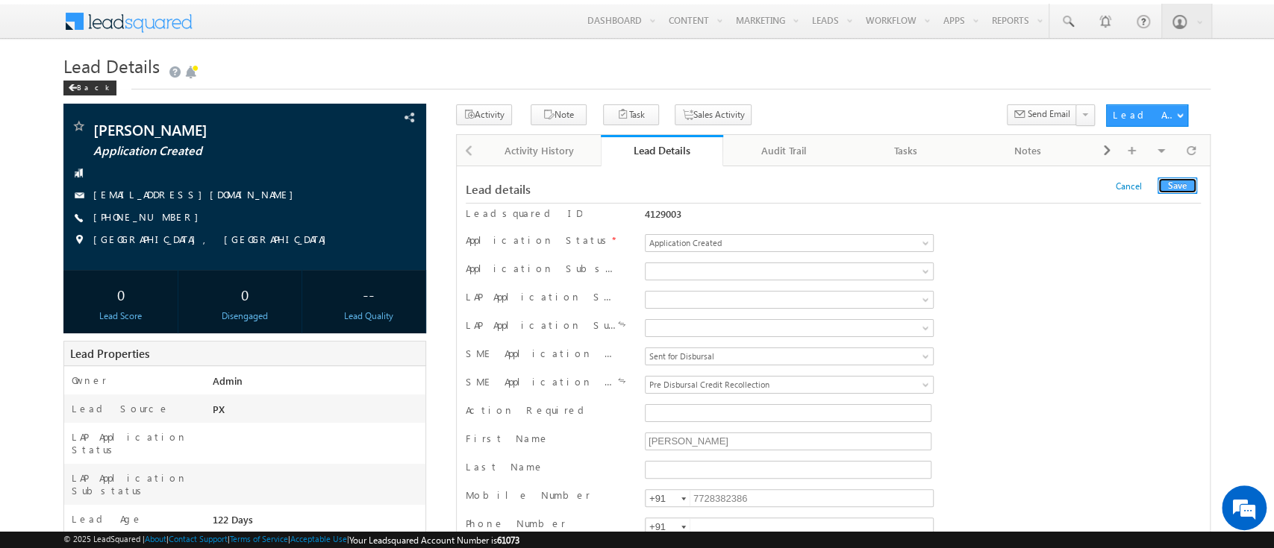
click at [1170, 184] on button "Save" at bounding box center [1177, 186] width 40 height 16
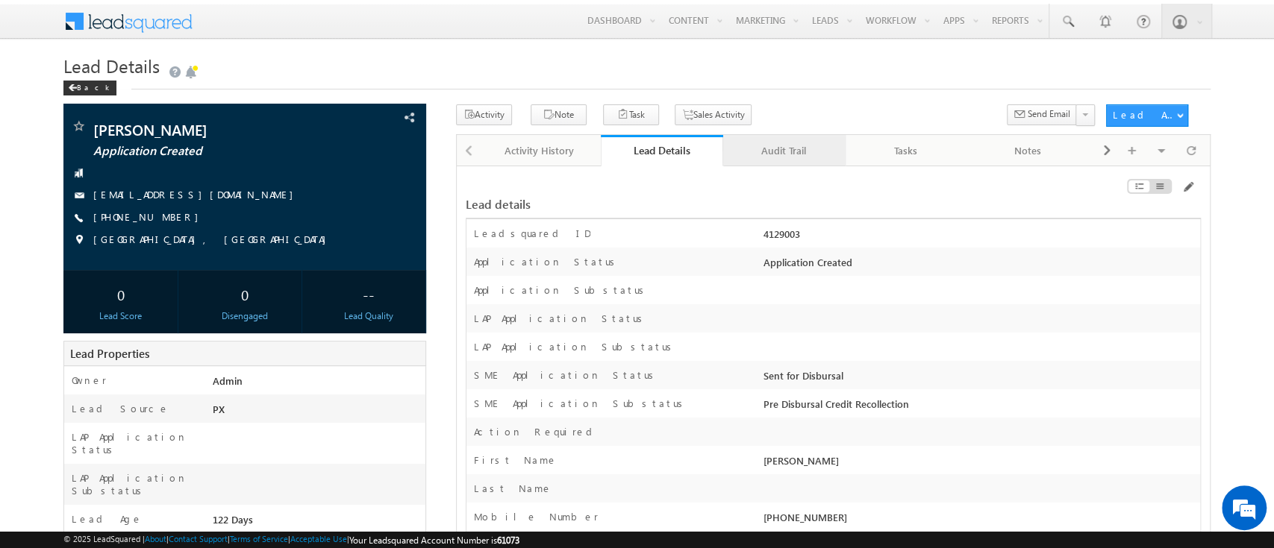
click at [793, 161] on link "Audit Trail" at bounding box center [784, 150] width 122 height 31
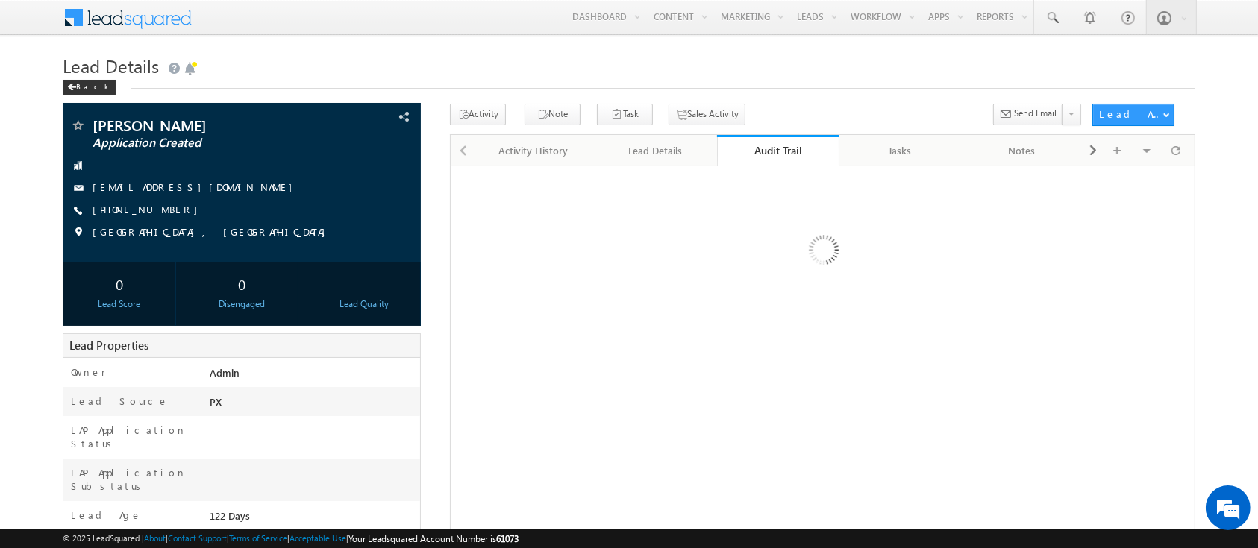
click at [794, 162] on link "Audit Trail" at bounding box center [778, 150] width 122 height 31
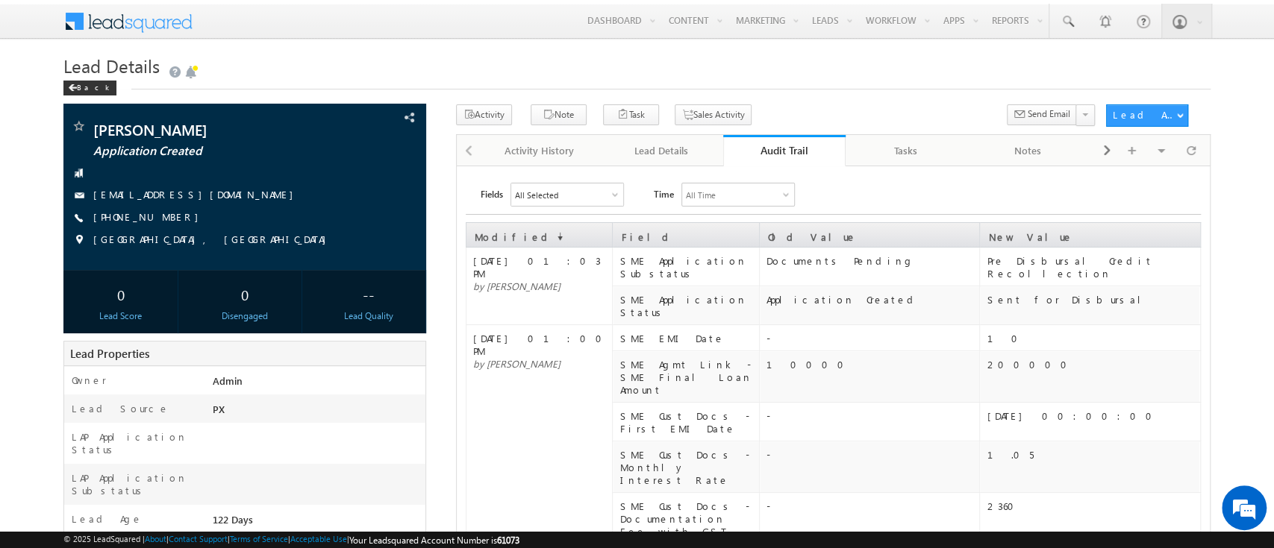
click at [781, 145] on div "Audit Trail" at bounding box center [784, 150] width 100 height 14
click at [793, 139] on link "Audit Trail" at bounding box center [784, 150] width 122 height 31
click at [794, 140] on link "Audit Trail" at bounding box center [784, 150] width 122 height 31
click at [788, 146] on div "Audit Trail" at bounding box center [784, 150] width 100 height 14
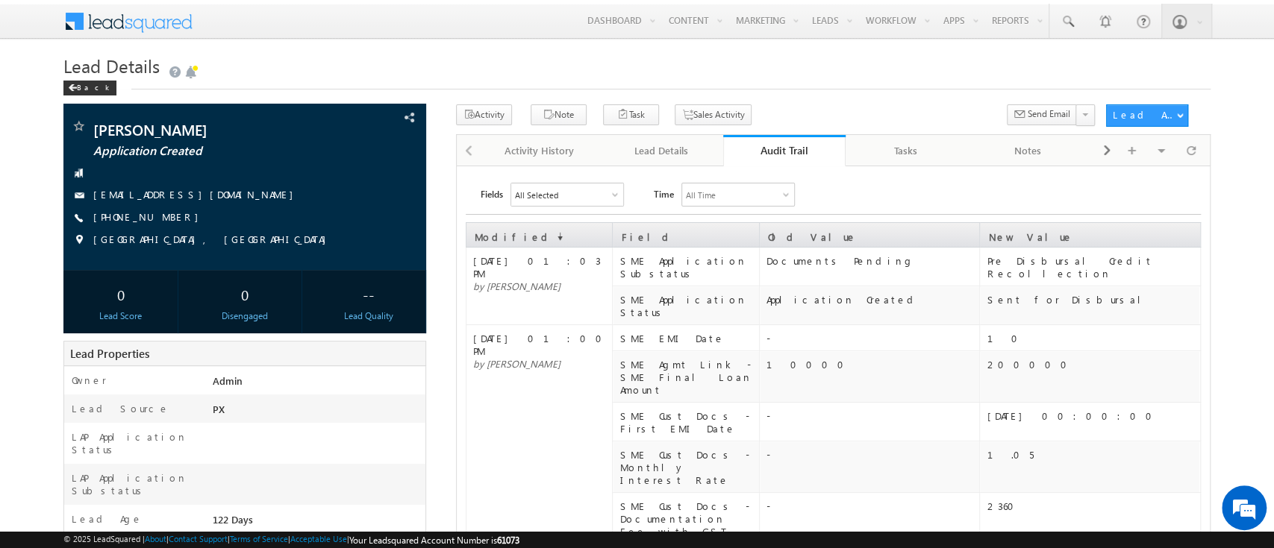
click at [788, 146] on div "Audit Trail" at bounding box center [784, 150] width 100 height 14
click at [792, 142] on link "Audit Trail" at bounding box center [784, 150] width 122 height 31
click at [765, 148] on div "Audit Trail" at bounding box center [784, 150] width 100 height 14
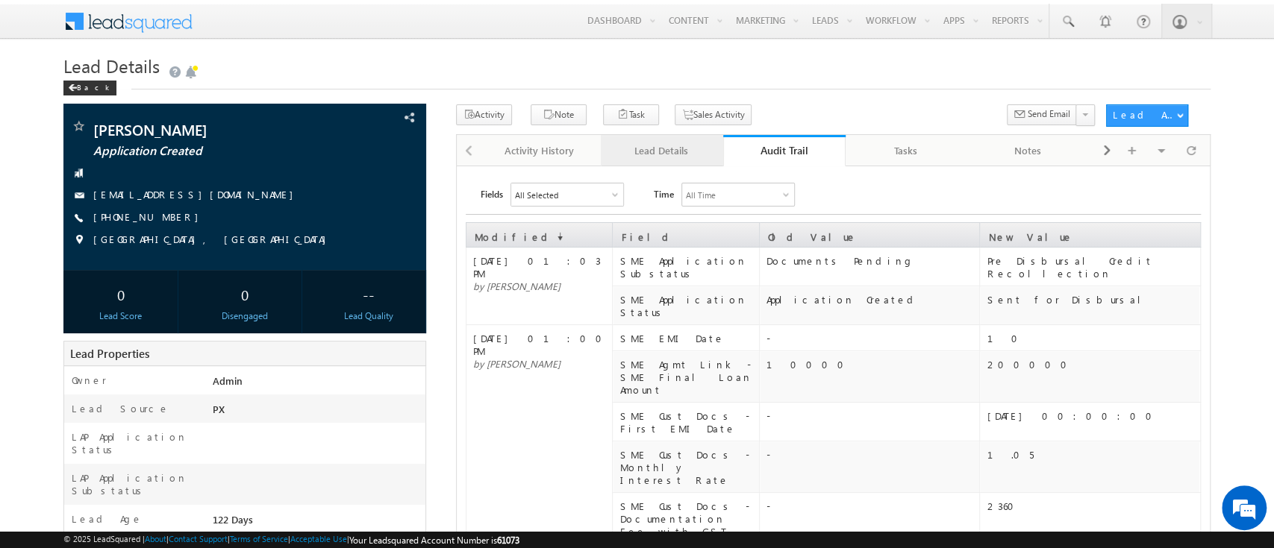
click at [673, 147] on div "Lead Details" at bounding box center [661, 151] width 97 height 18
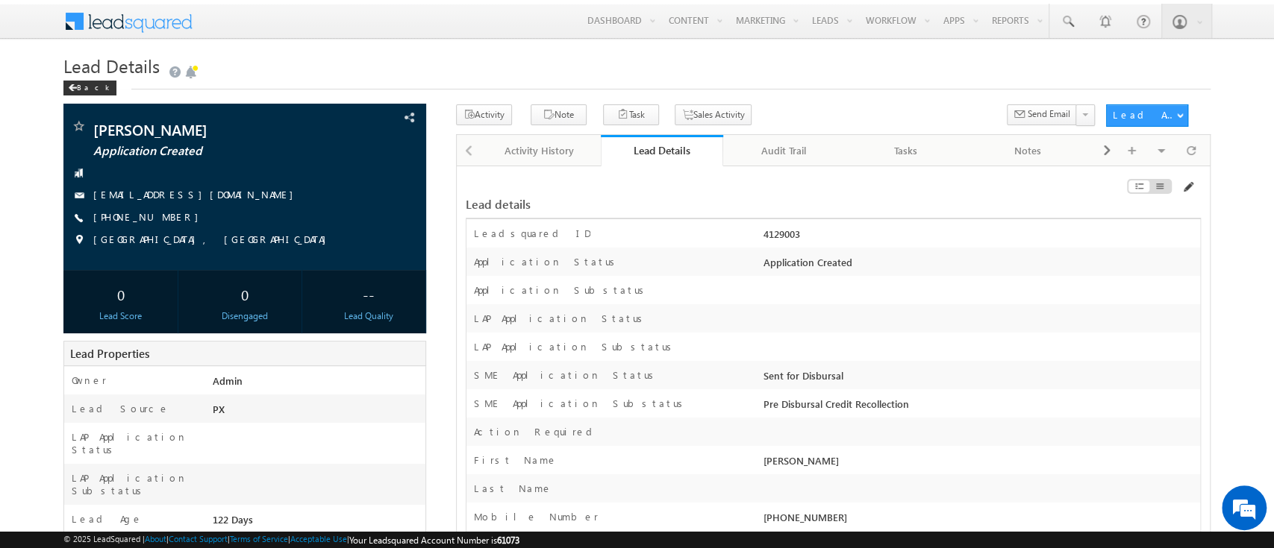
click at [1189, 188] on span at bounding box center [1187, 187] width 12 height 12
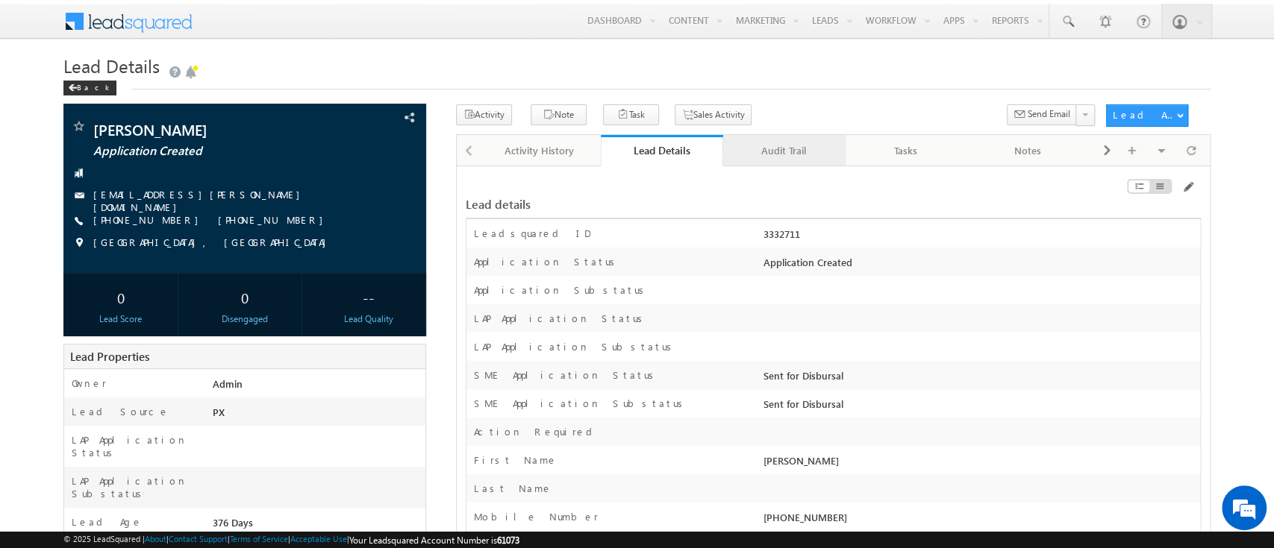
click at [780, 151] on div "Audit Trail" at bounding box center [783, 151] width 97 height 18
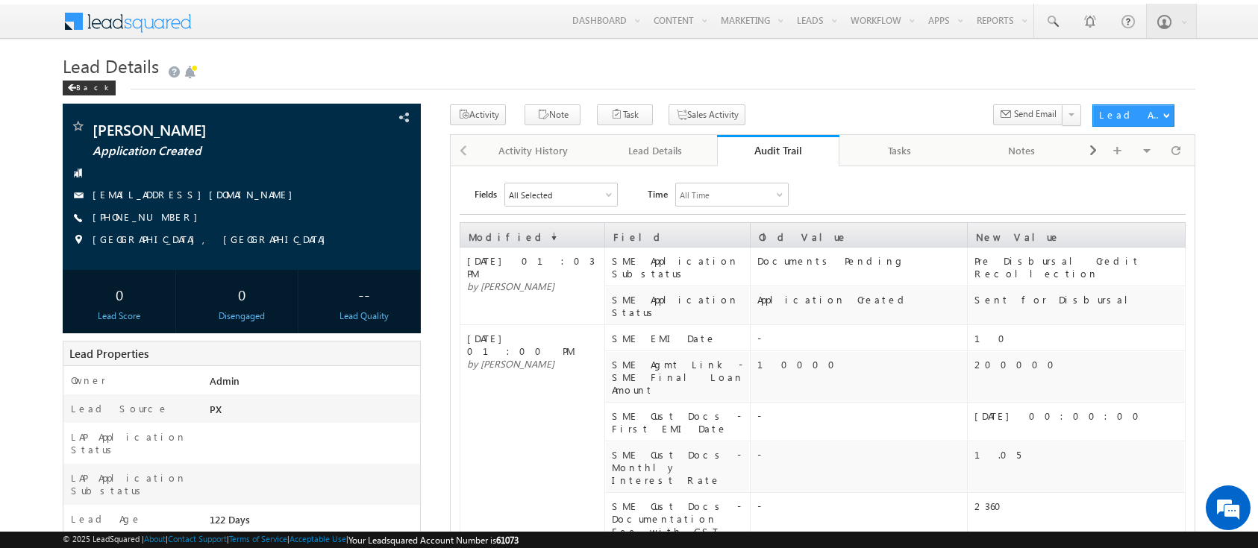
click at [763, 147] on div "Audit Trail" at bounding box center [778, 150] width 100 height 14
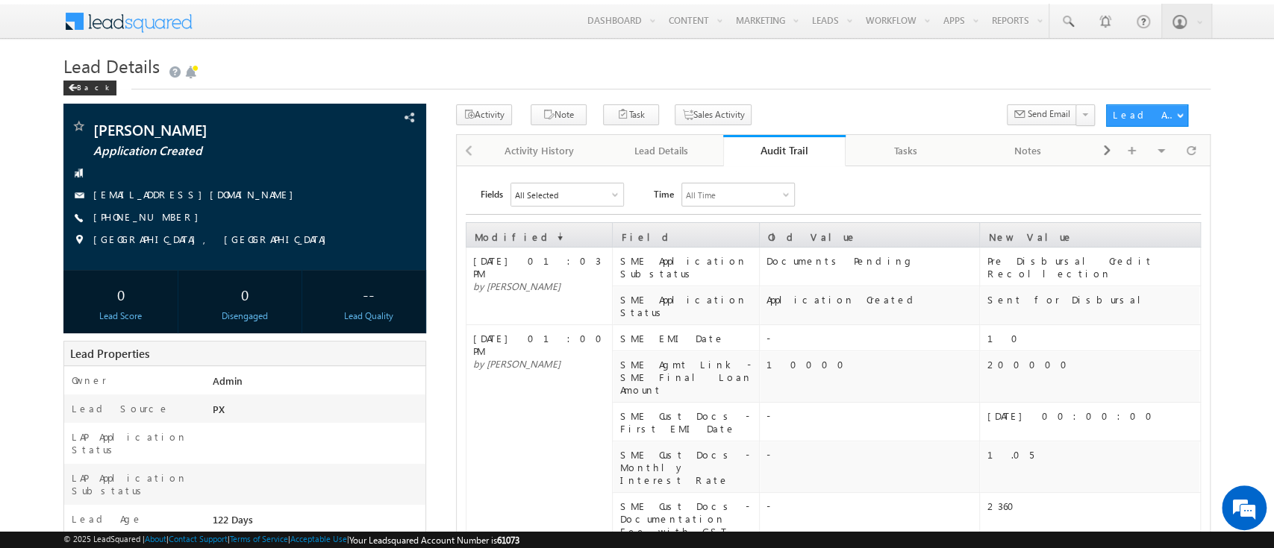
click at [789, 151] on div "Audit Trail" at bounding box center [784, 150] width 100 height 14
click at [797, 161] on link "Audit Trail" at bounding box center [784, 150] width 122 height 31
click at [781, 152] on div "Audit Trail" at bounding box center [784, 150] width 100 height 14
click at [782, 152] on div "Audit Trail" at bounding box center [784, 150] width 100 height 14
click at [783, 142] on link "Audit Trail" at bounding box center [784, 150] width 122 height 31
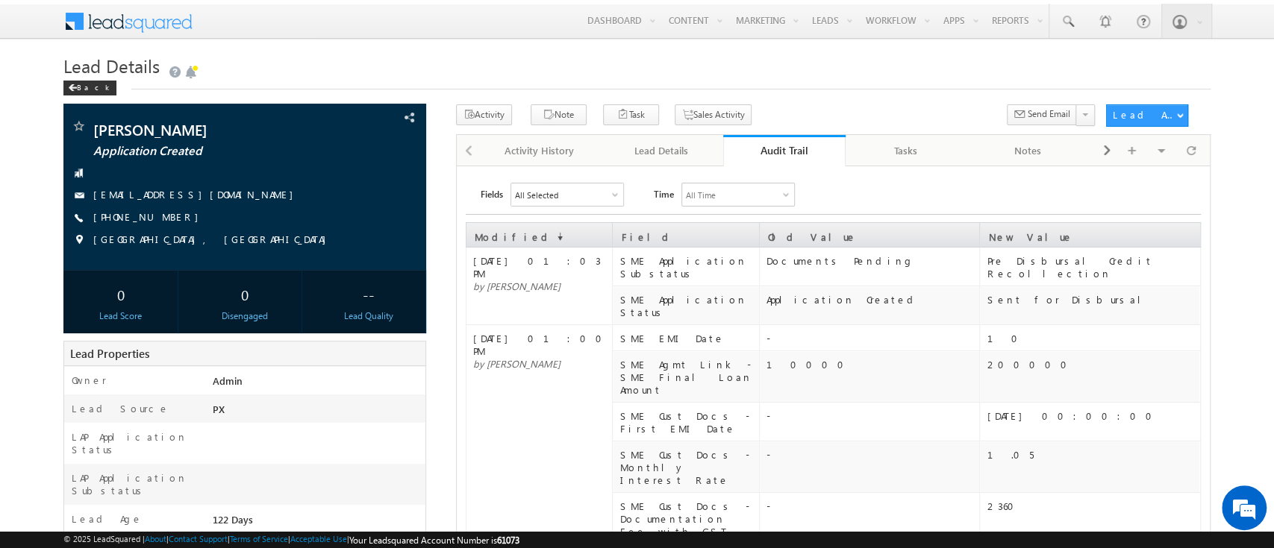
click at [780, 153] on div "Audit Trail" at bounding box center [784, 150] width 100 height 14
click at [785, 149] on div "Audit Trail" at bounding box center [784, 150] width 100 height 14
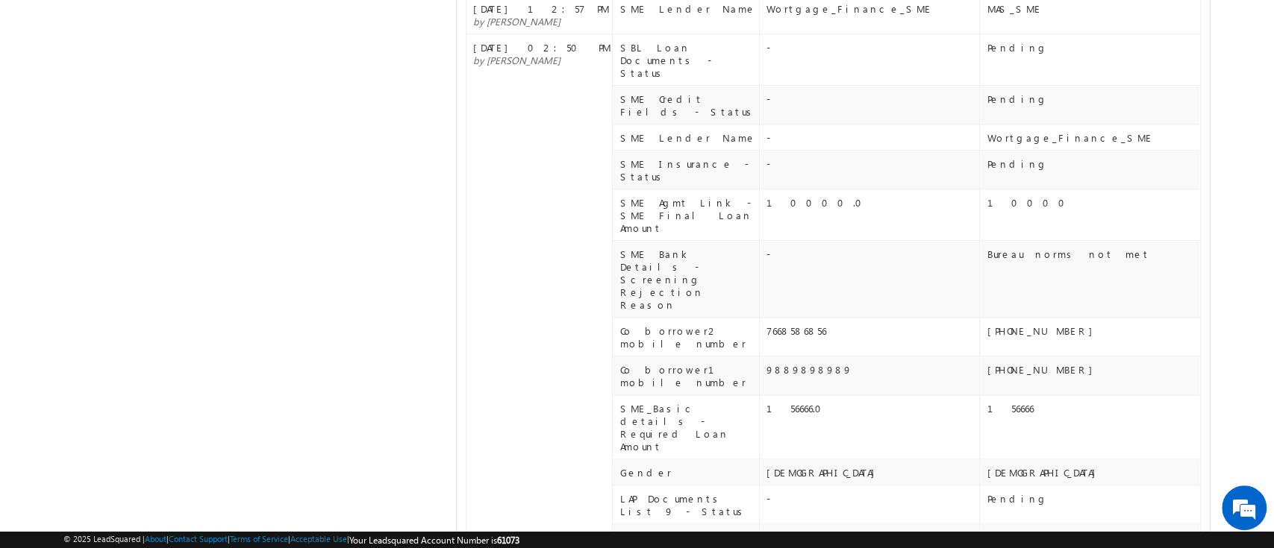
scroll to position [884, 0]
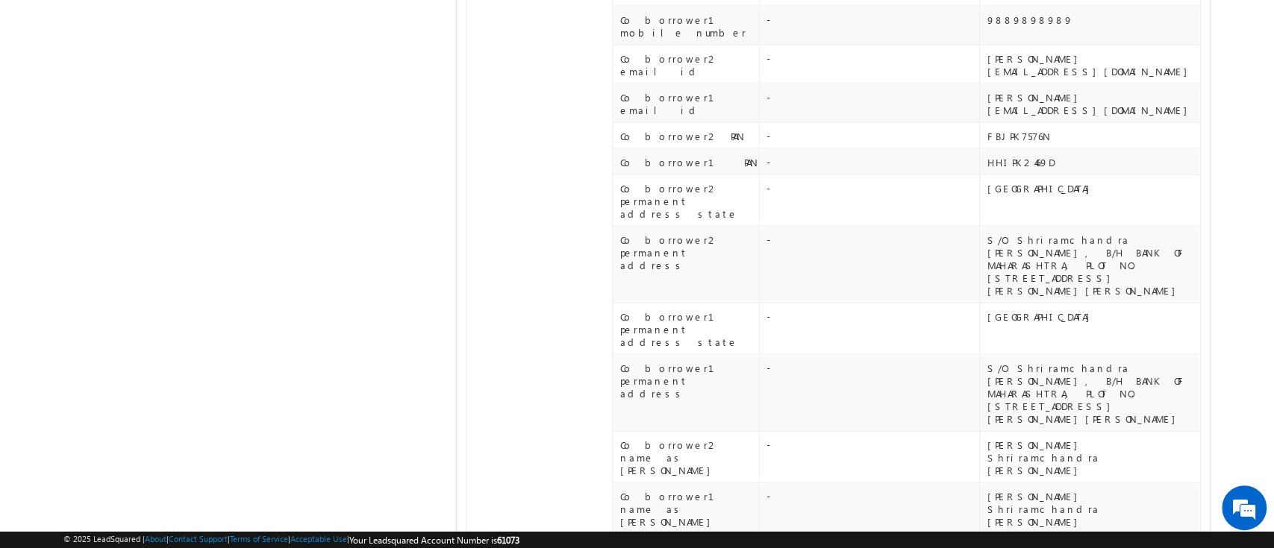
scroll to position [2214, 0]
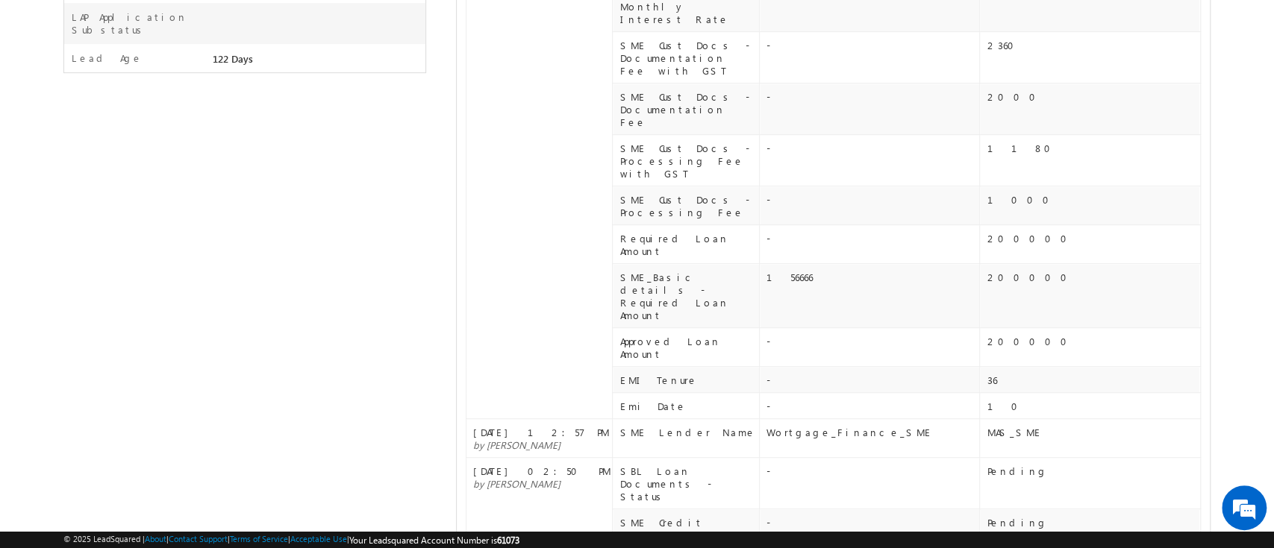
scroll to position [0, 0]
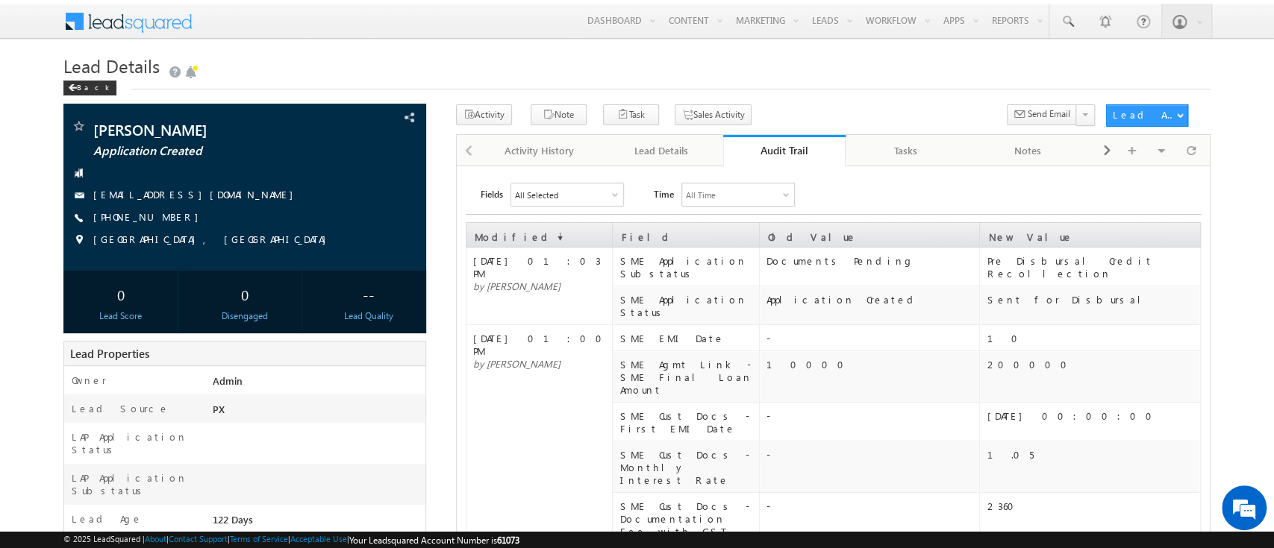
click at [786, 155] on div "Audit Trail" at bounding box center [784, 150] width 100 height 14
click at [785, 140] on link "Audit Trail" at bounding box center [784, 150] width 122 height 31
drag, startPoint x: 633, startPoint y: 157, endPoint x: 1144, endPoint y: 185, distance: 512.6
click at [633, 157] on div "Lead Details" at bounding box center [661, 151] width 97 height 18
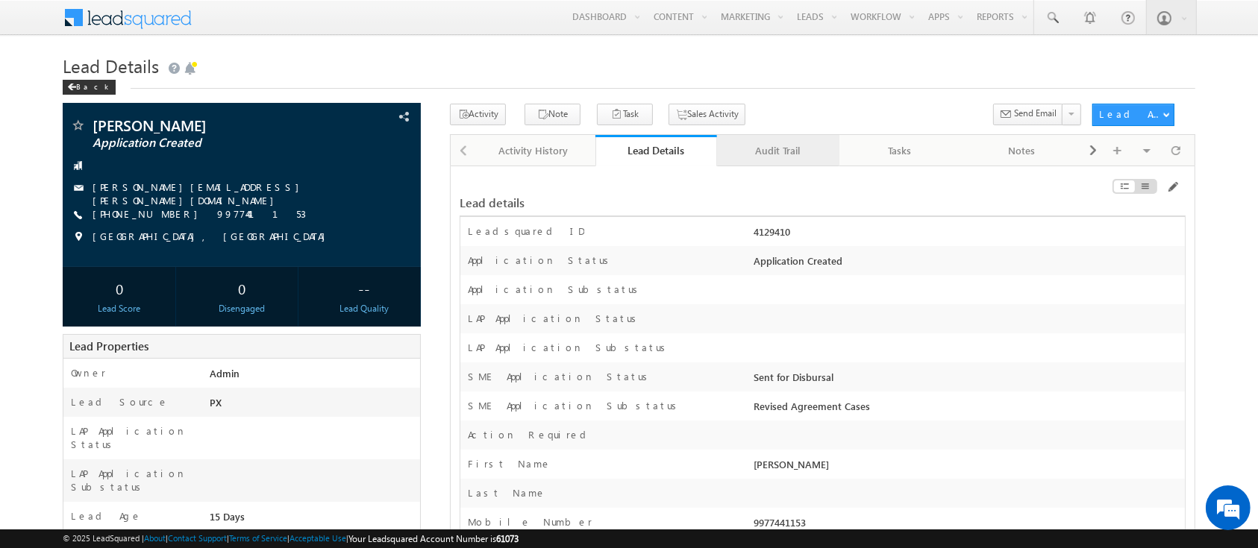
click at [805, 147] on div "Audit Trail" at bounding box center [777, 151] width 97 height 18
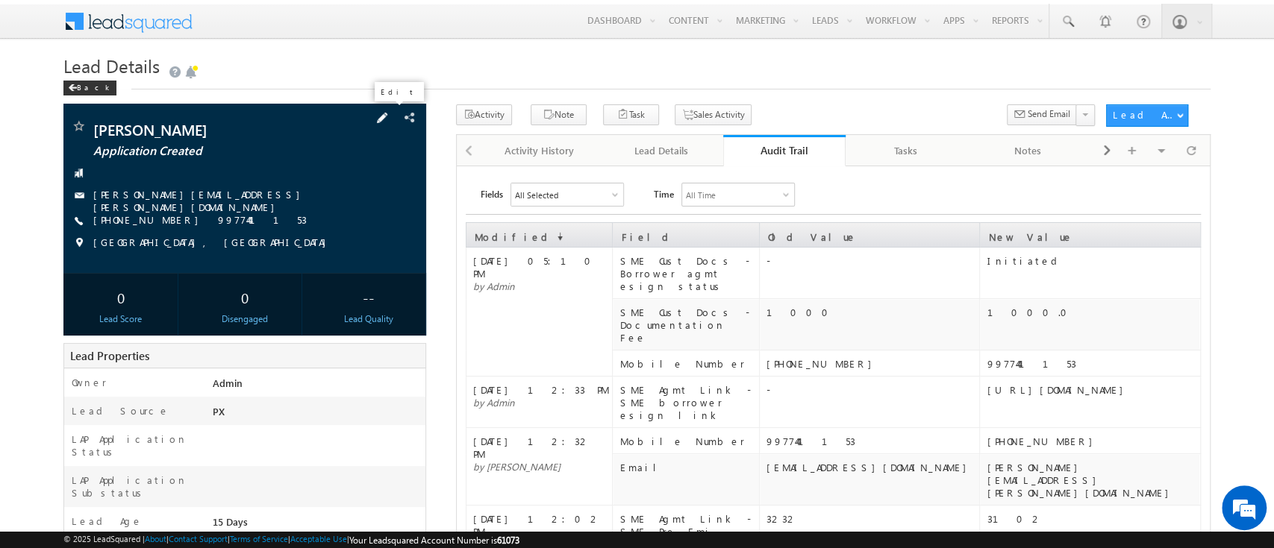
click at [390, 117] on span at bounding box center [382, 118] width 16 height 16
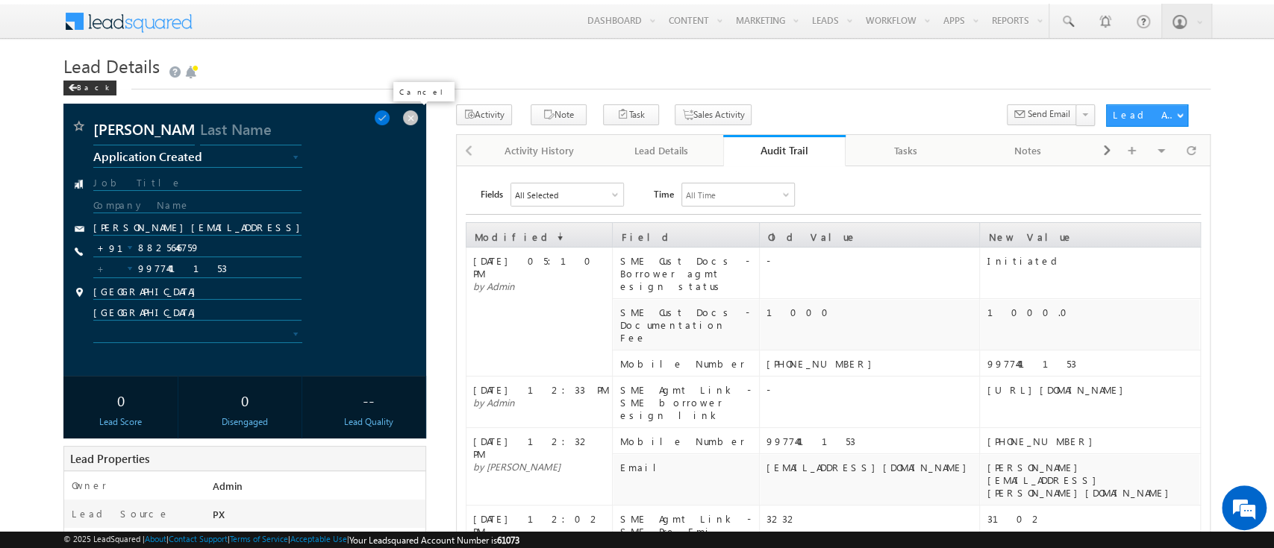
click at [407, 119] on span at bounding box center [410, 118] width 16 height 16
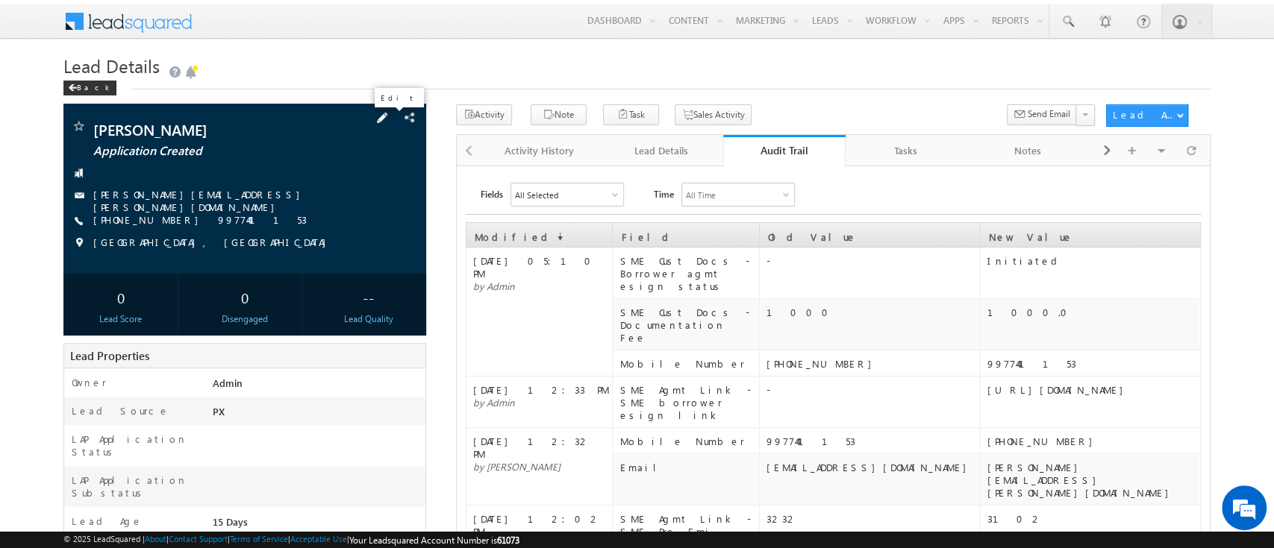
click at [390, 116] on span at bounding box center [382, 118] width 16 height 16
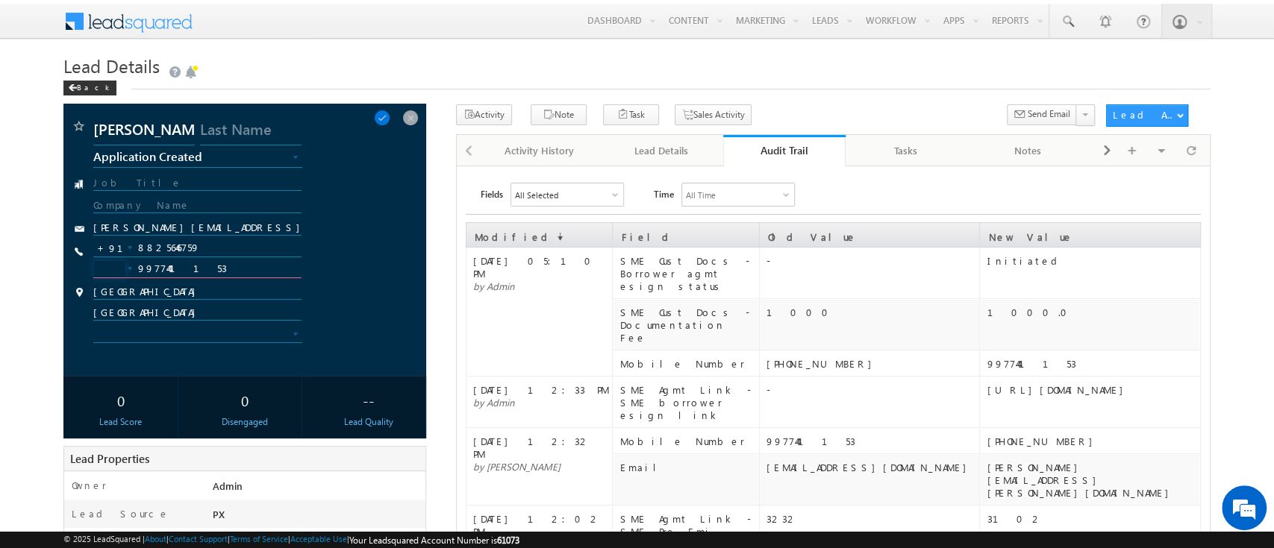
click at [214, 275] on input "9977441153" at bounding box center [196, 269] width 207 height 18
click at [212, 264] on input "9977441153" at bounding box center [196, 269] width 207 height 18
click at [216, 249] on input "8825646759" at bounding box center [196, 248] width 207 height 18
type input "8"
type input "9689055994"
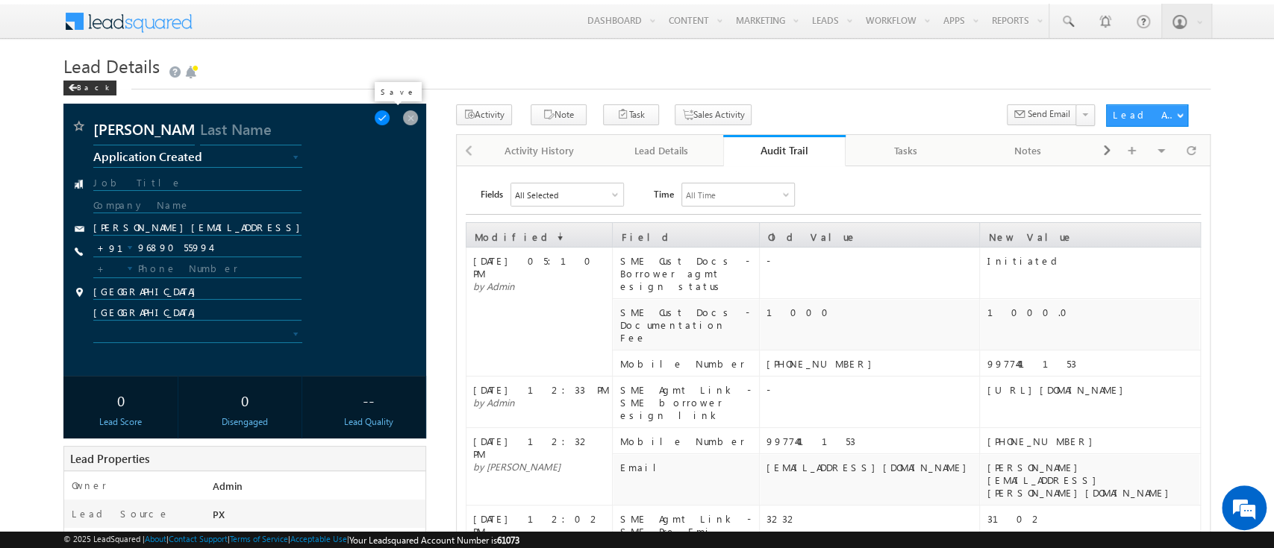
click at [390, 116] on span at bounding box center [382, 118] width 16 height 16
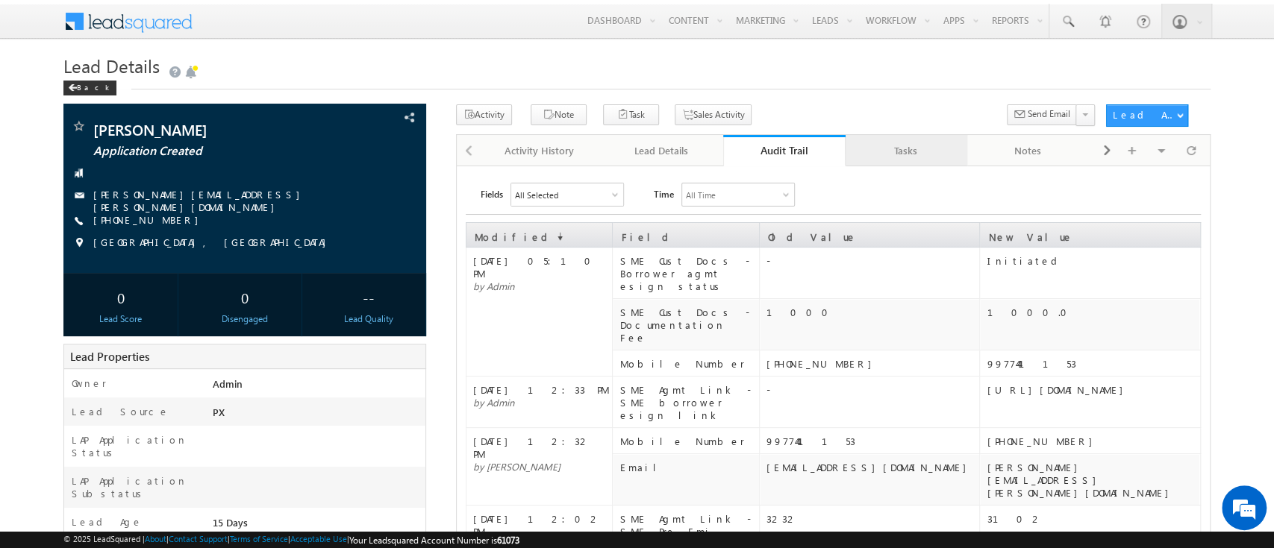
click at [871, 156] on div "Tasks" at bounding box center [905, 151] width 97 height 18
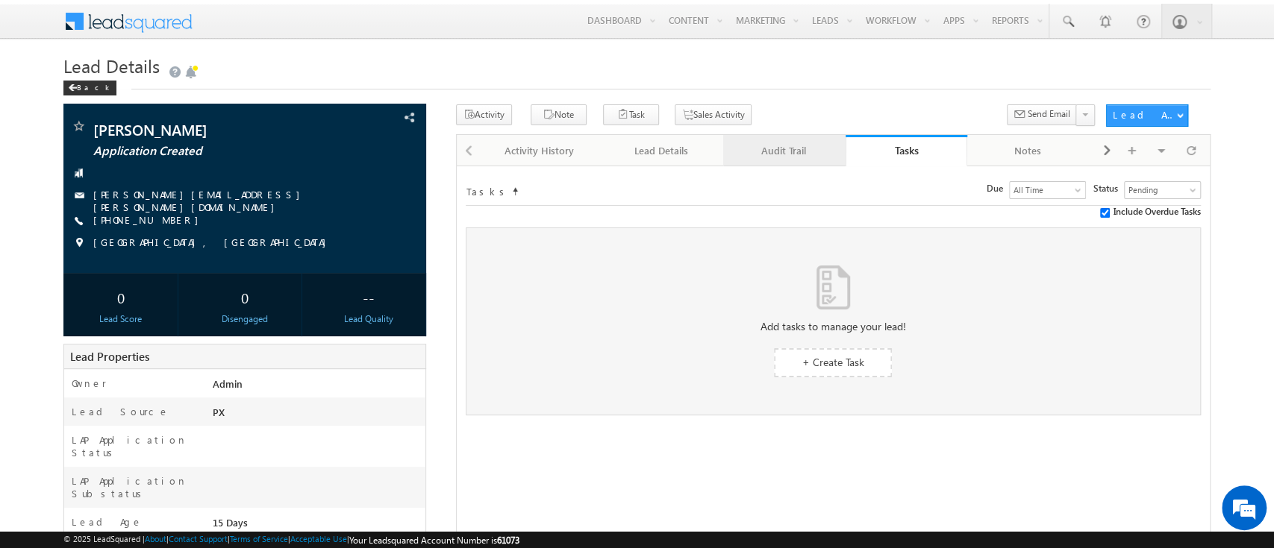
click at [771, 139] on link "Audit Trail" at bounding box center [784, 150] width 122 height 31
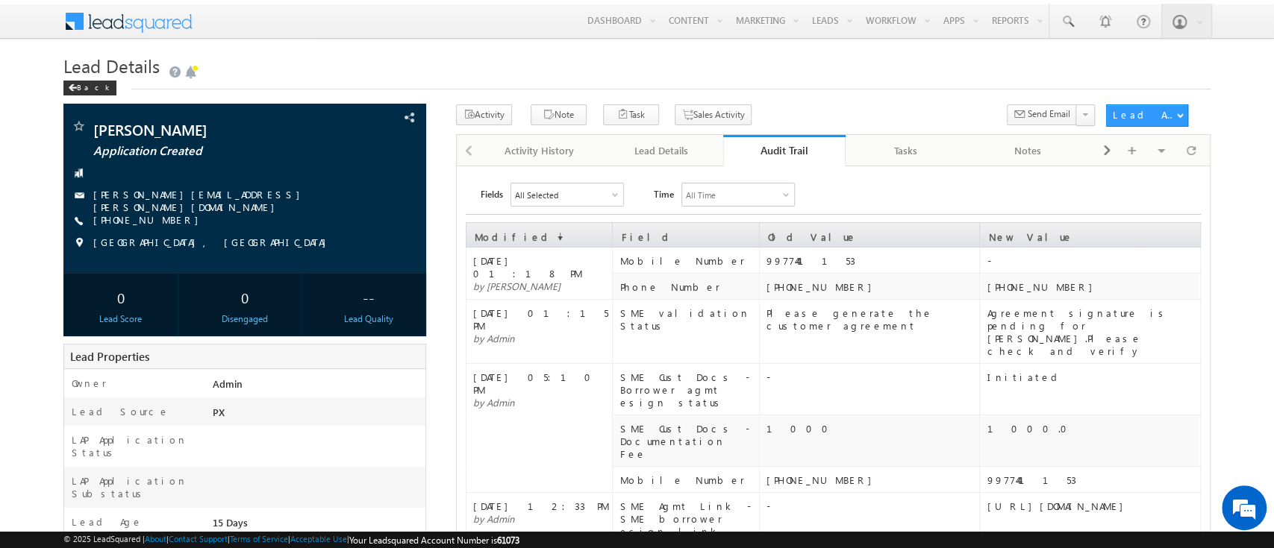
click at [791, 152] on div "Audit Trail" at bounding box center [784, 150] width 100 height 14
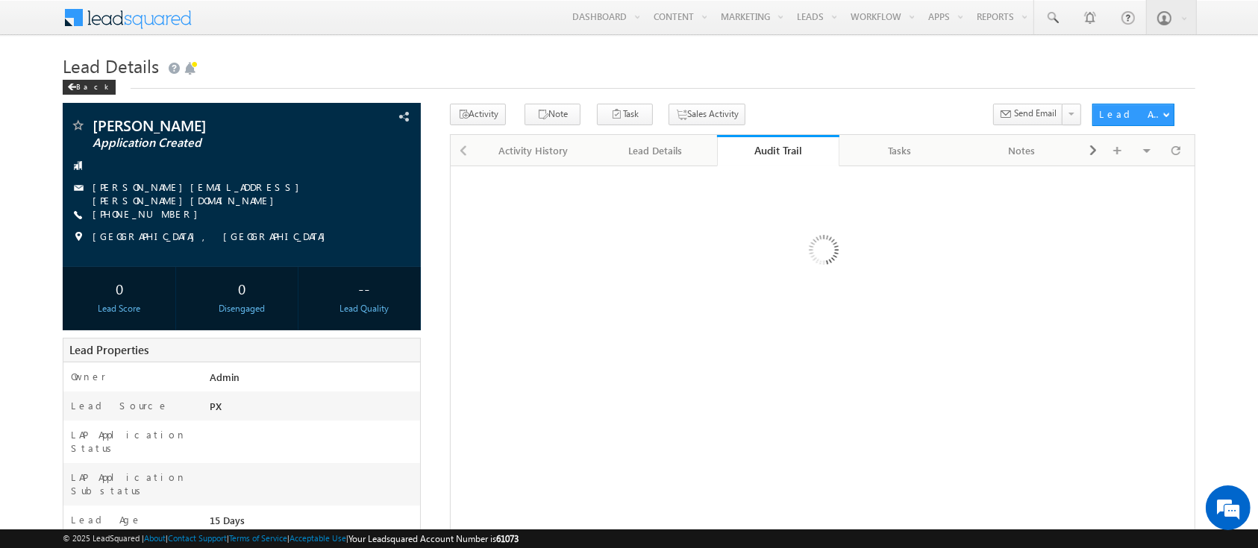
click at [791, 152] on div "Audit Trail" at bounding box center [778, 150] width 100 height 14
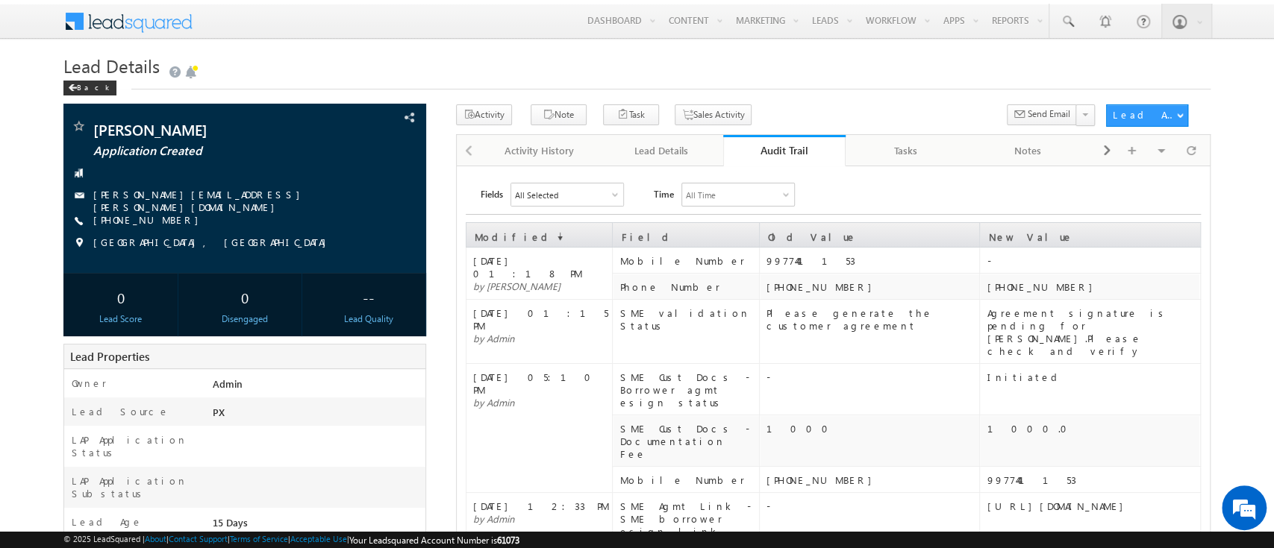
click at [786, 152] on div "Audit Trail" at bounding box center [784, 150] width 100 height 14
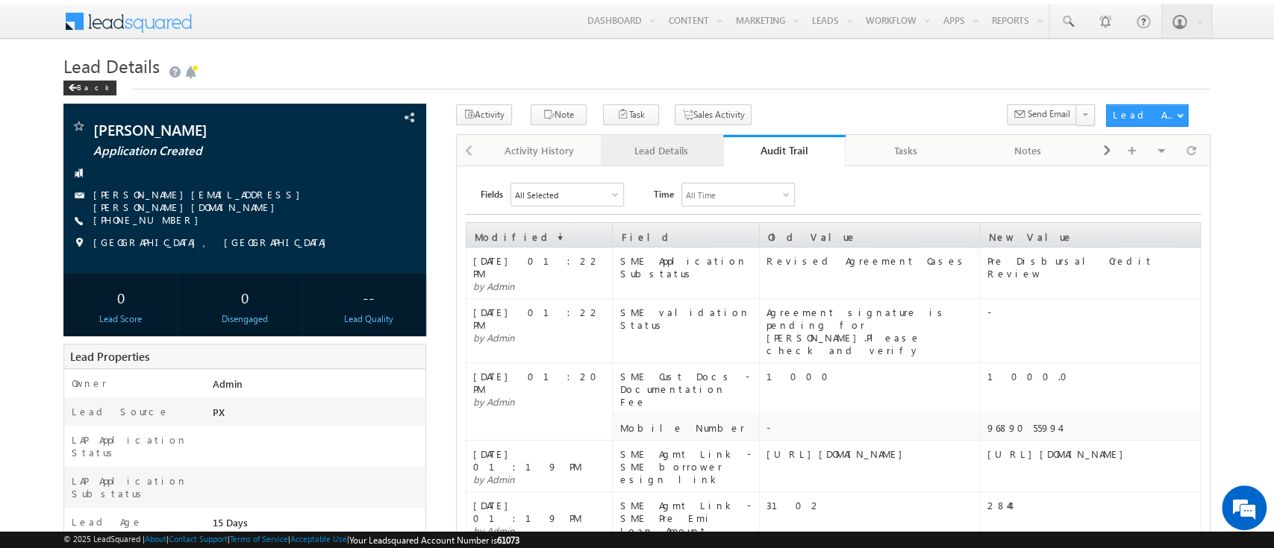
click at [680, 145] on div "Lead Details" at bounding box center [661, 151] width 97 height 18
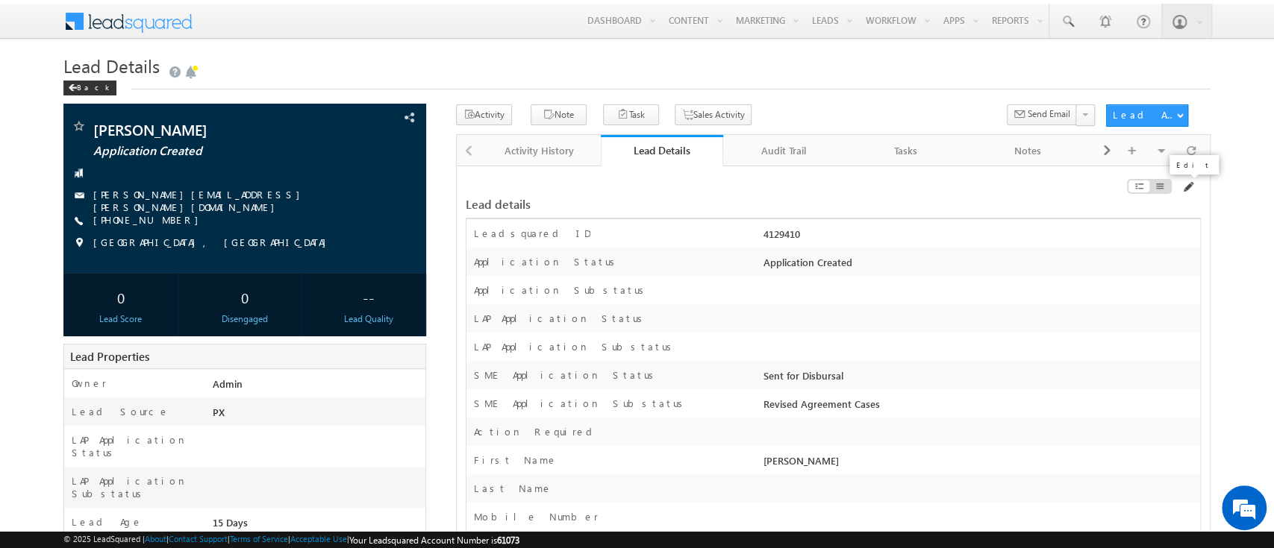
click at [1186, 188] on span at bounding box center [1187, 187] width 12 height 12
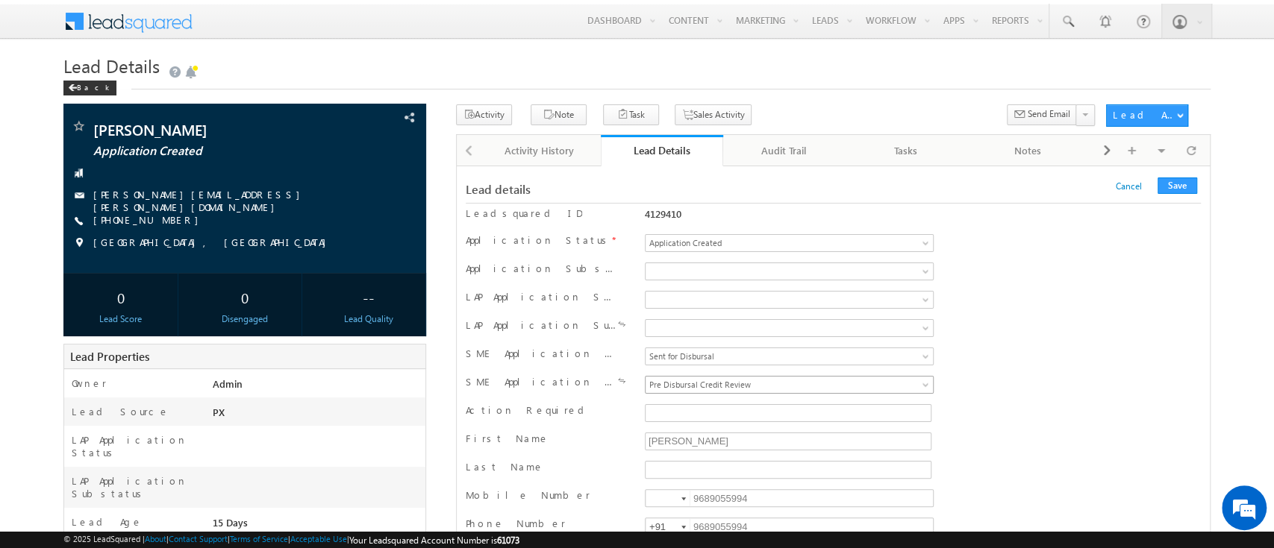
click at [859, 388] on span "Pre Disbursal Credit Review" at bounding box center [761, 384] width 233 height 13
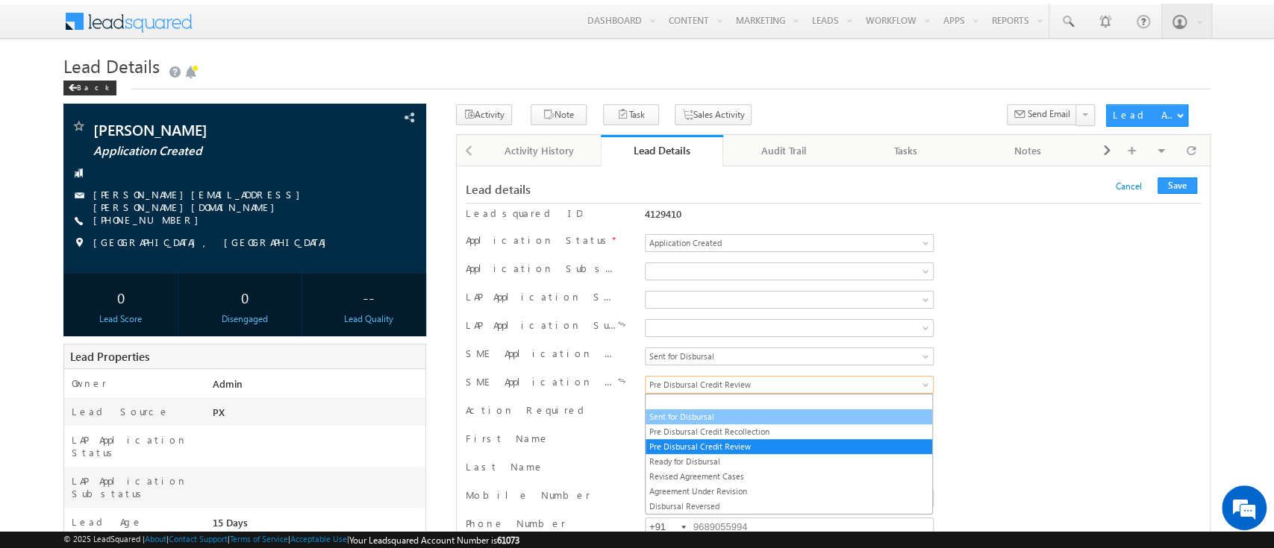
click at [788, 415] on link "Sent for Disbursal" at bounding box center [788, 416] width 286 height 13
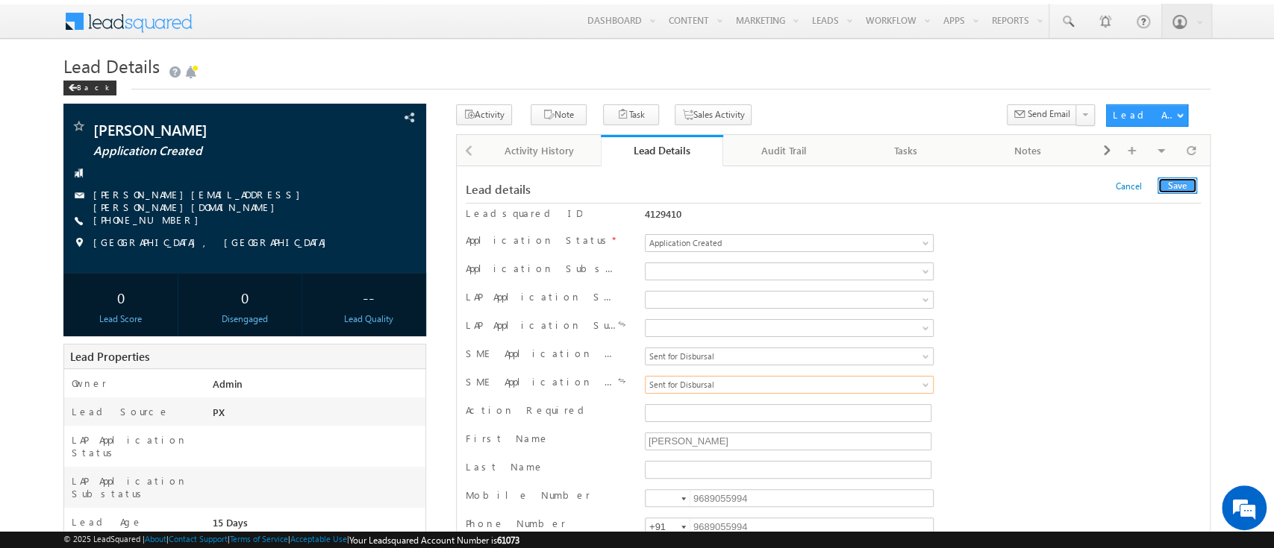
click at [1172, 188] on button "Save" at bounding box center [1177, 186] width 40 height 16
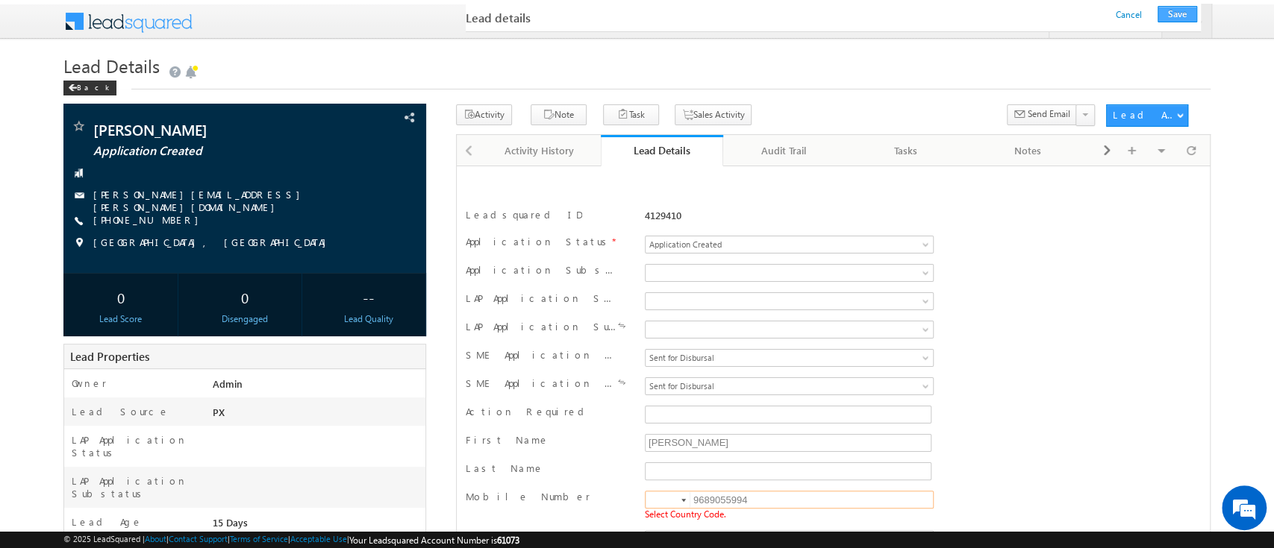
scroll to position [214, 0]
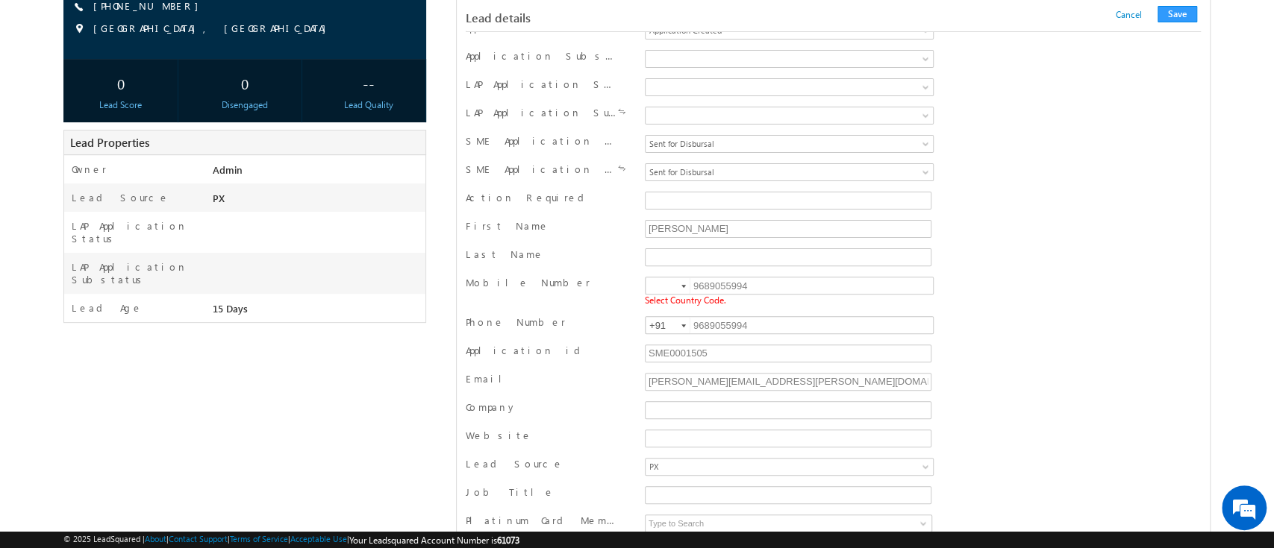
click at [681, 285] on div at bounding box center [683, 286] width 4 height 3
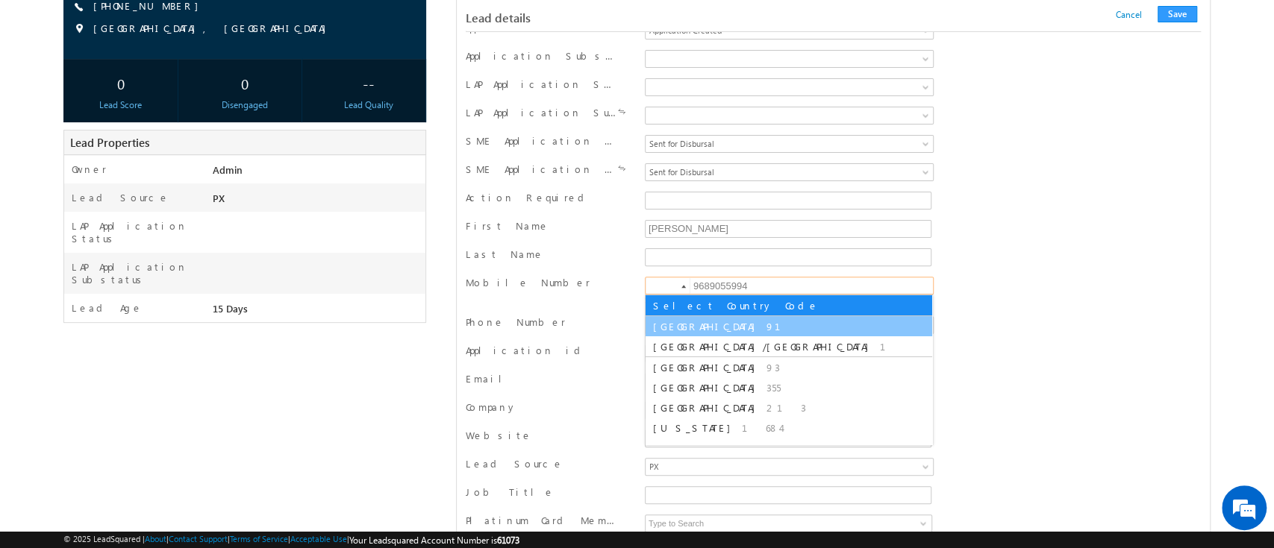
click at [692, 317] on li "India 91" at bounding box center [788, 326] width 286 height 20
type input "+91"
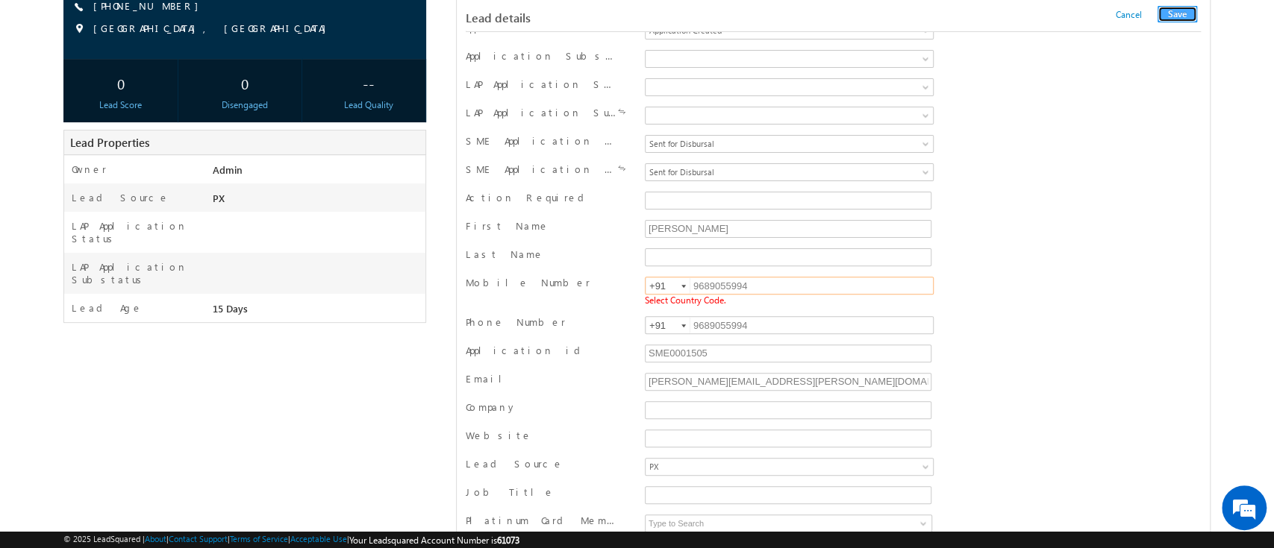
click at [1174, 13] on button "Save" at bounding box center [1177, 14] width 40 height 16
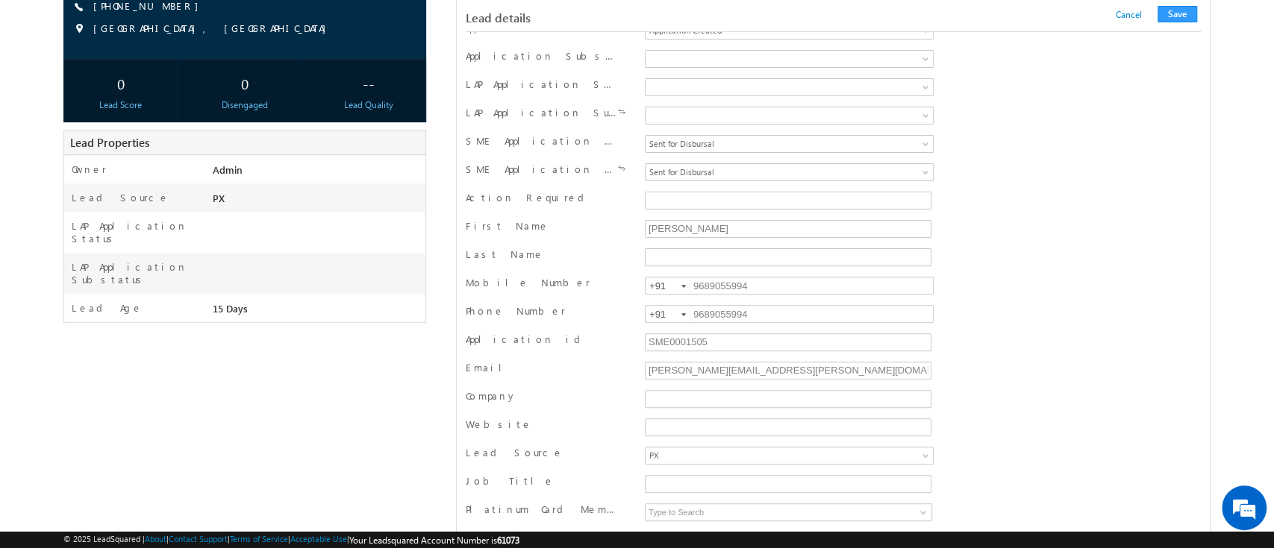
scroll to position [1456, 0]
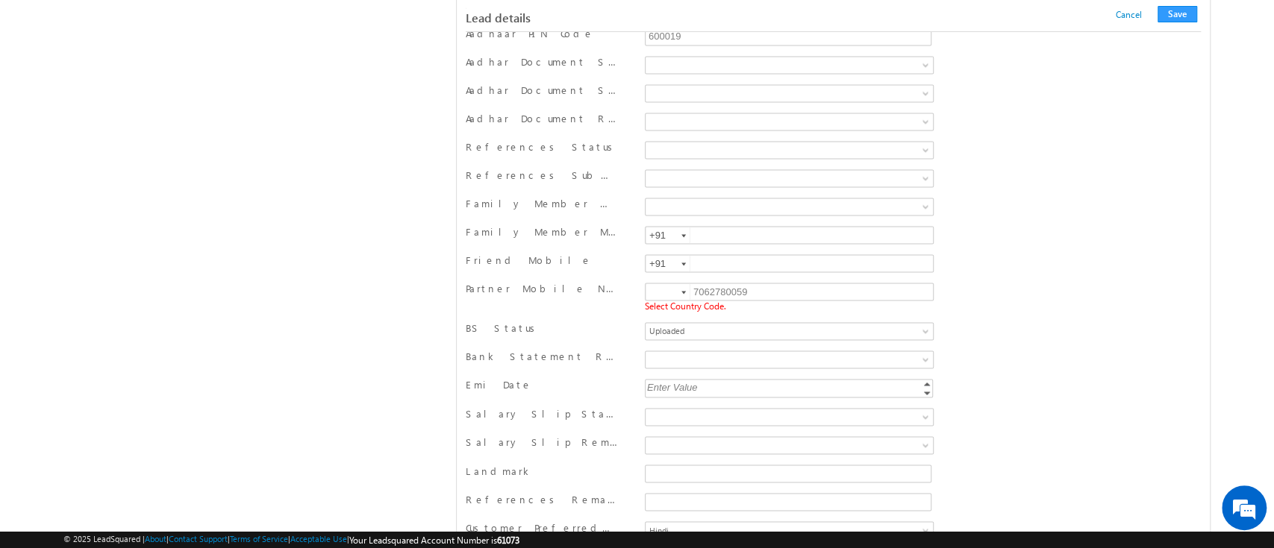
click at [683, 291] on div at bounding box center [683, 292] width 4 height 3
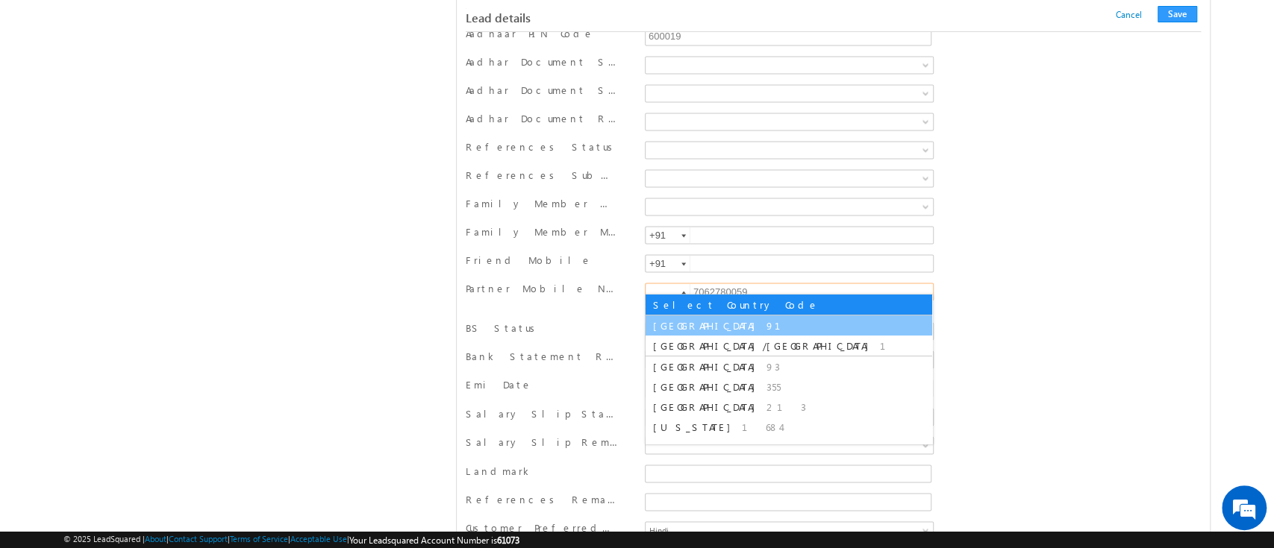
click at [688, 316] on li "India 91" at bounding box center [788, 326] width 286 height 20
type input "+91"
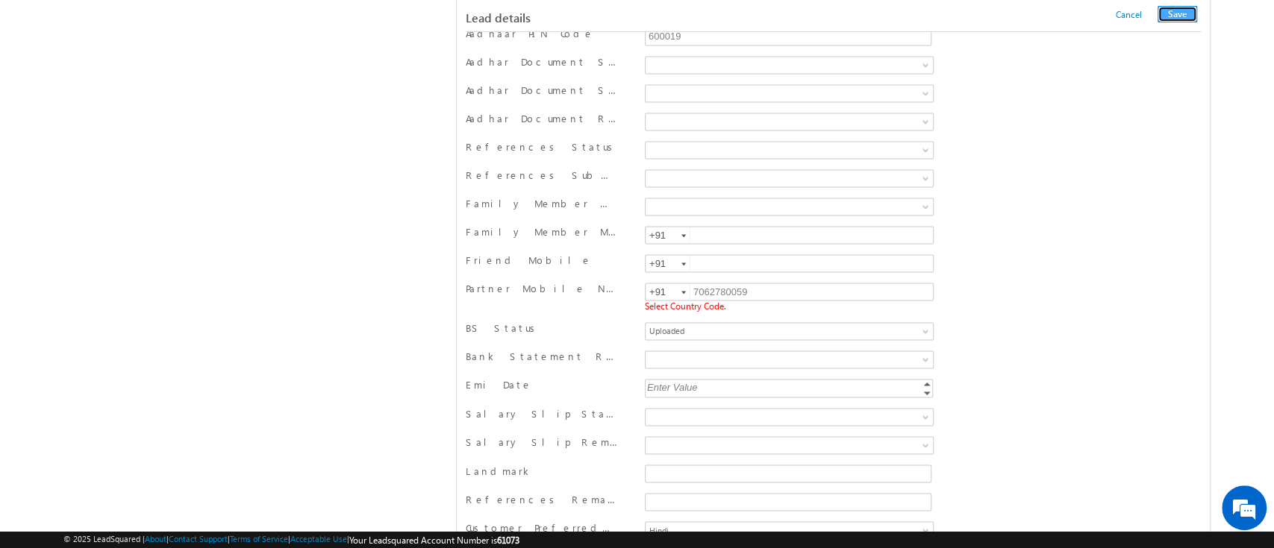
click at [1182, 13] on button "Save" at bounding box center [1177, 14] width 40 height 16
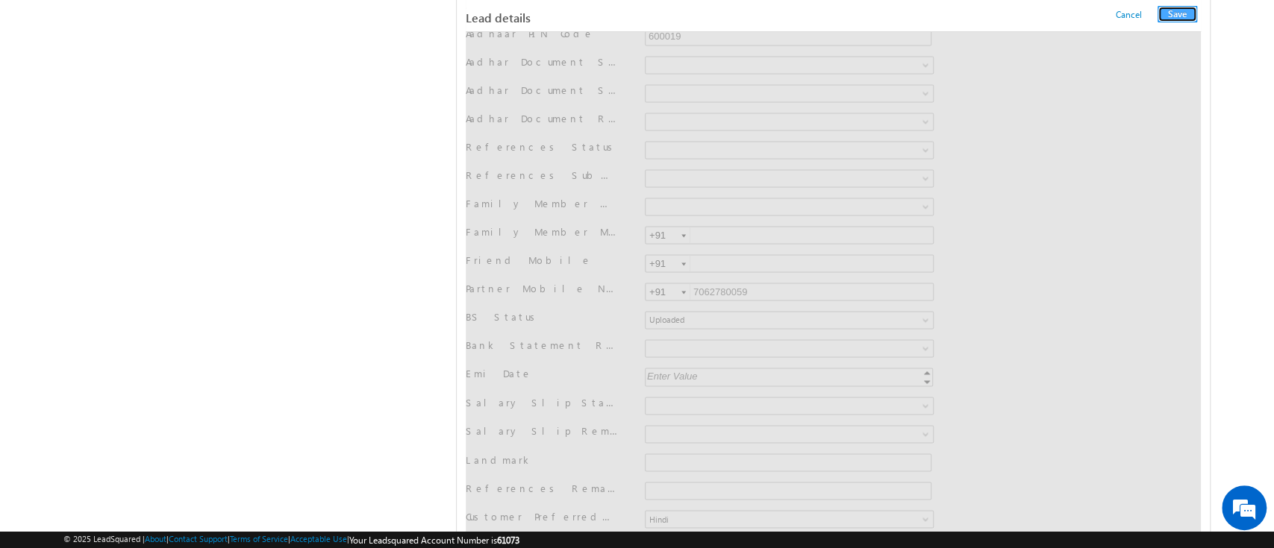
scroll to position [0, 0]
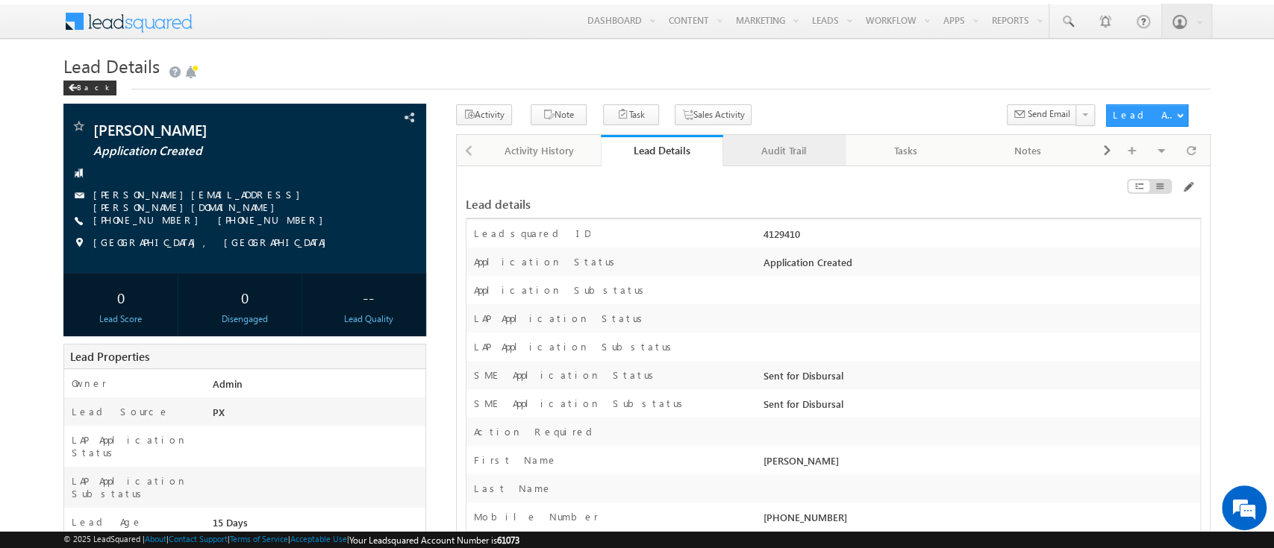
click at [802, 159] on div "Audit Trail" at bounding box center [783, 151] width 97 height 18
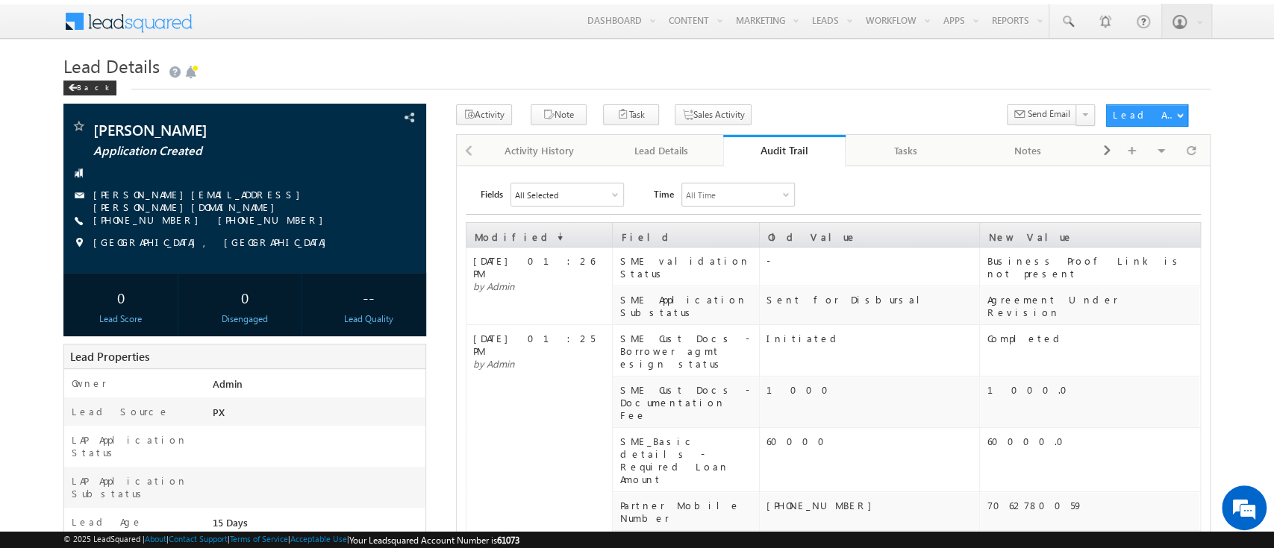
click at [792, 159] on link "Audit Trail" at bounding box center [784, 150] width 122 height 31
click at [666, 153] on div "Lead Details" at bounding box center [661, 151] width 97 height 18
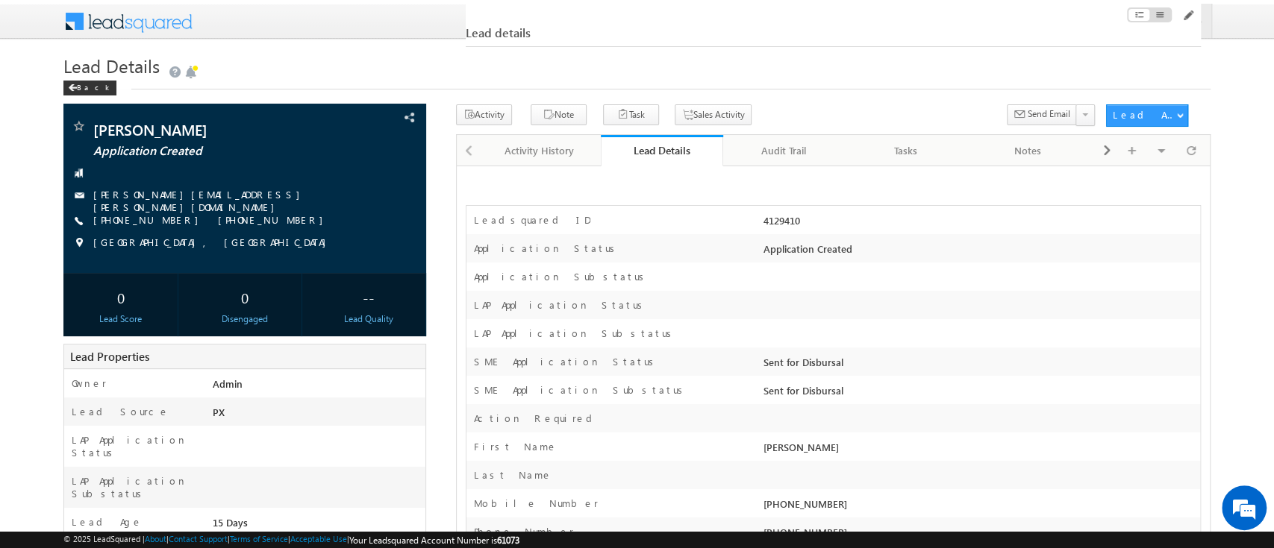
scroll to position [290, 0]
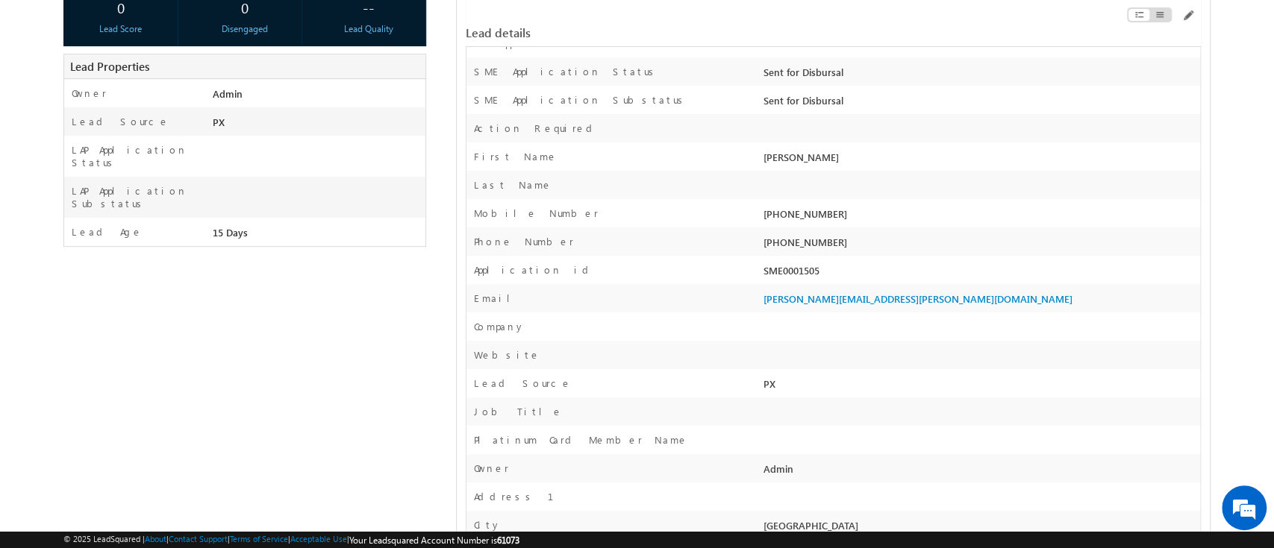
click at [795, 280] on div "SME0001505" at bounding box center [980, 273] width 440 height 21
copy div "SME0001505"
click at [1186, 18] on span at bounding box center [1187, 16] width 12 height 12
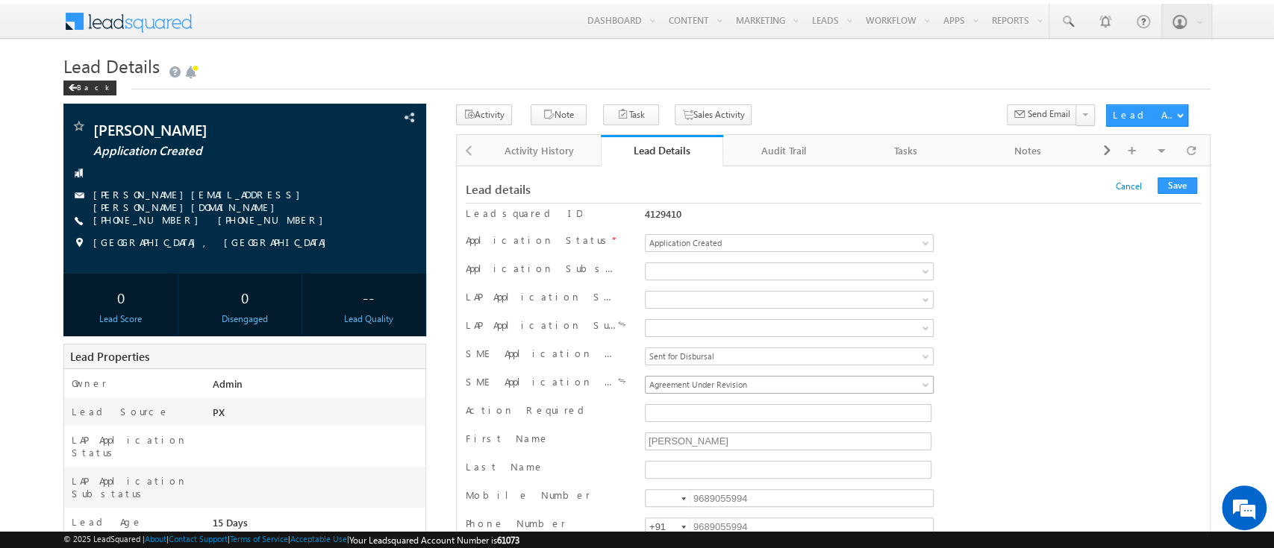
click at [915, 382] on link "Agreement Under Revision" at bounding box center [789, 385] width 289 height 18
click at [1176, 182] on button "Save" at bounding box center [1177, 186] width 40 height 16
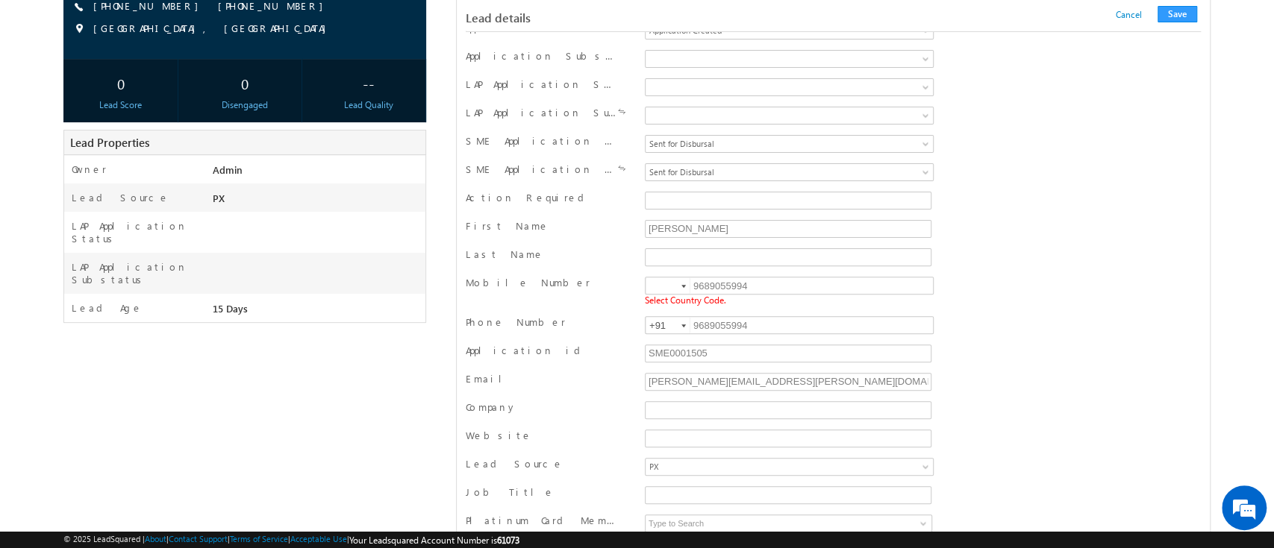
click at [681, 285] on div at bounding box center [683, 286] width 4 height 3
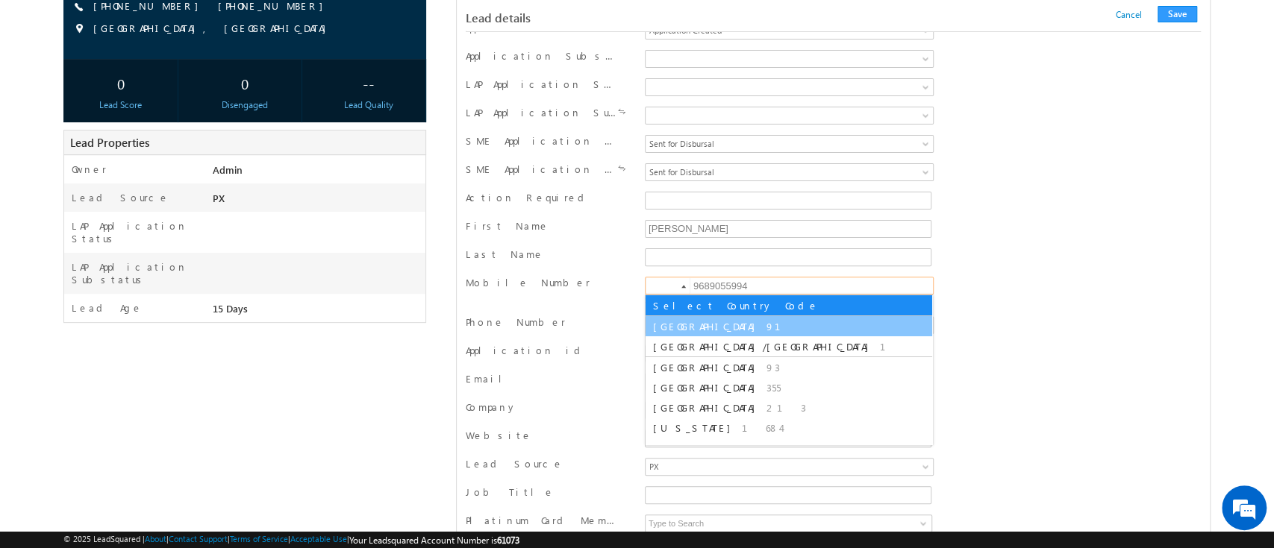
click at [674, 326] on li "India 91" at bounding box center [788, 326] width 286 height 20
type input "+91"
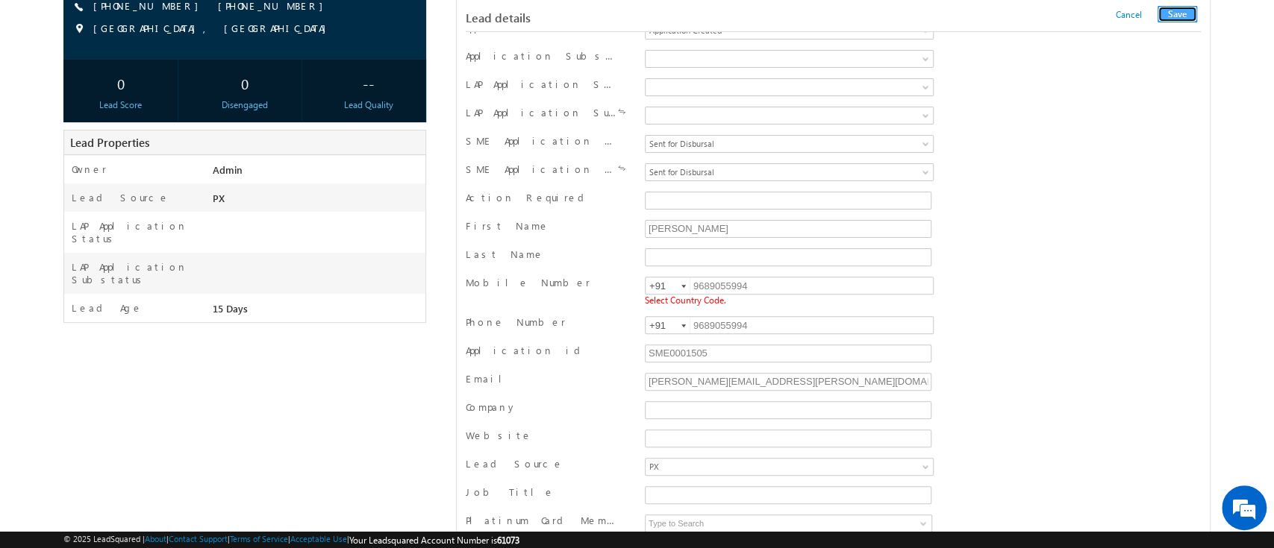
click at [1174, 8] on button "Save" at bounding box center [1177, 14] width 40 height 16
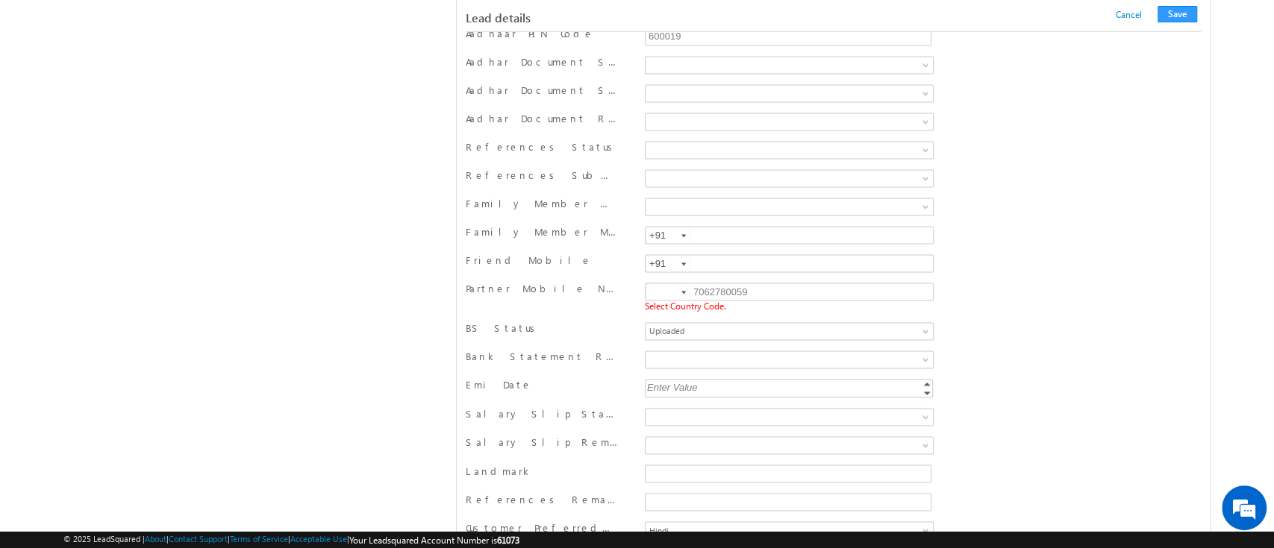
click at [681, 291] on div at bounding box center [683, 292] width 4 height 3
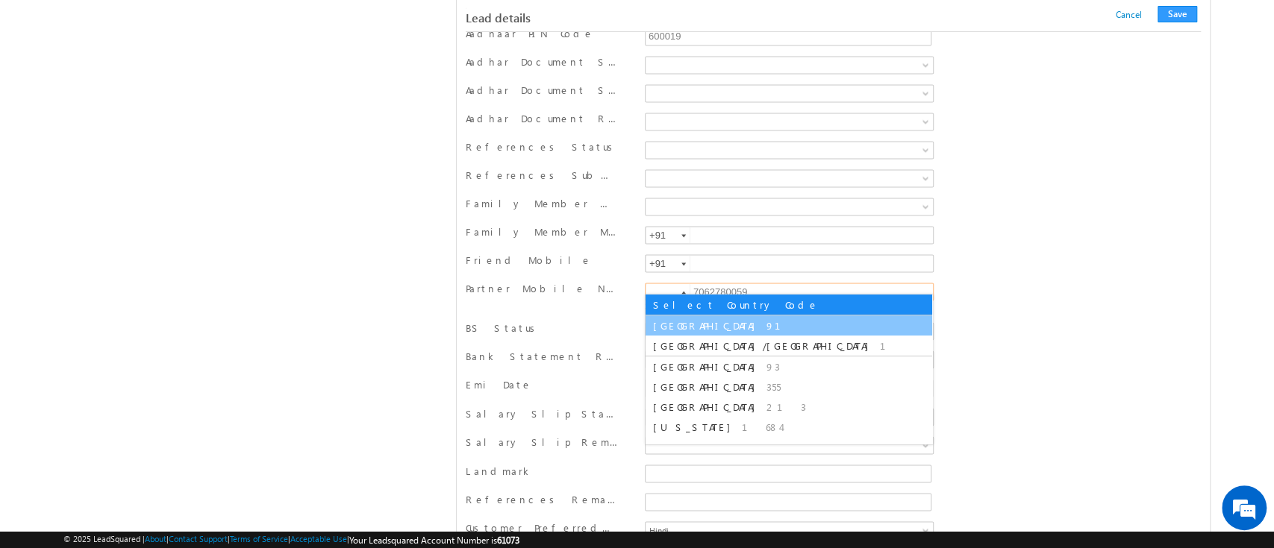
click at [766, 322] on span "91" at bounding box center [782, 325] width 32 height 13
type input "+91"
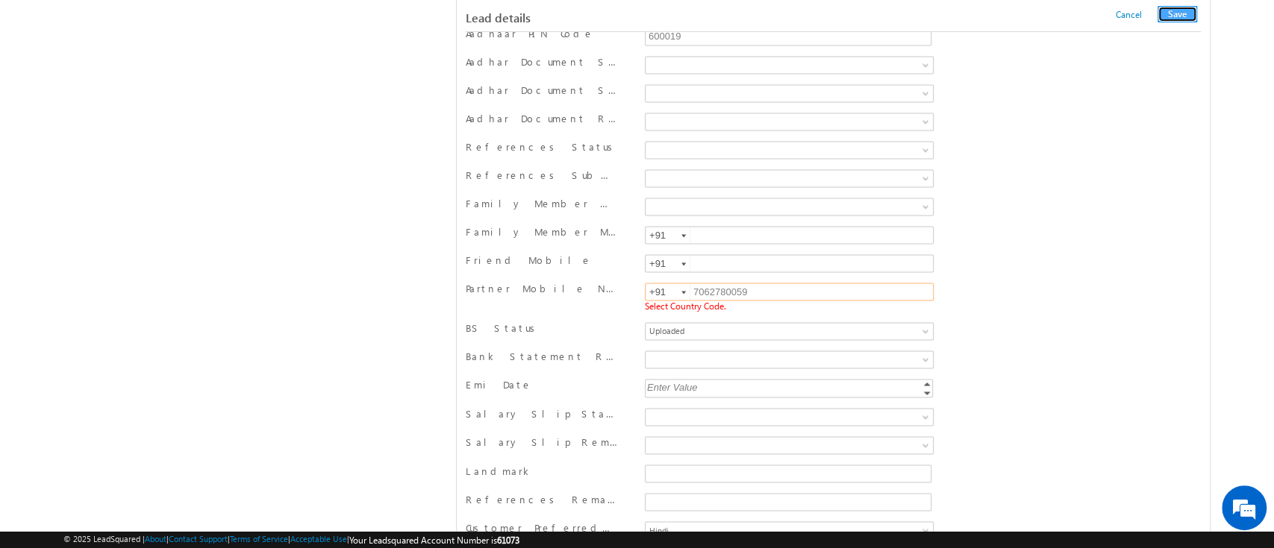
click at [1171, 22] on button "Save" at bounding box center [1177, 14] width 40 height 16
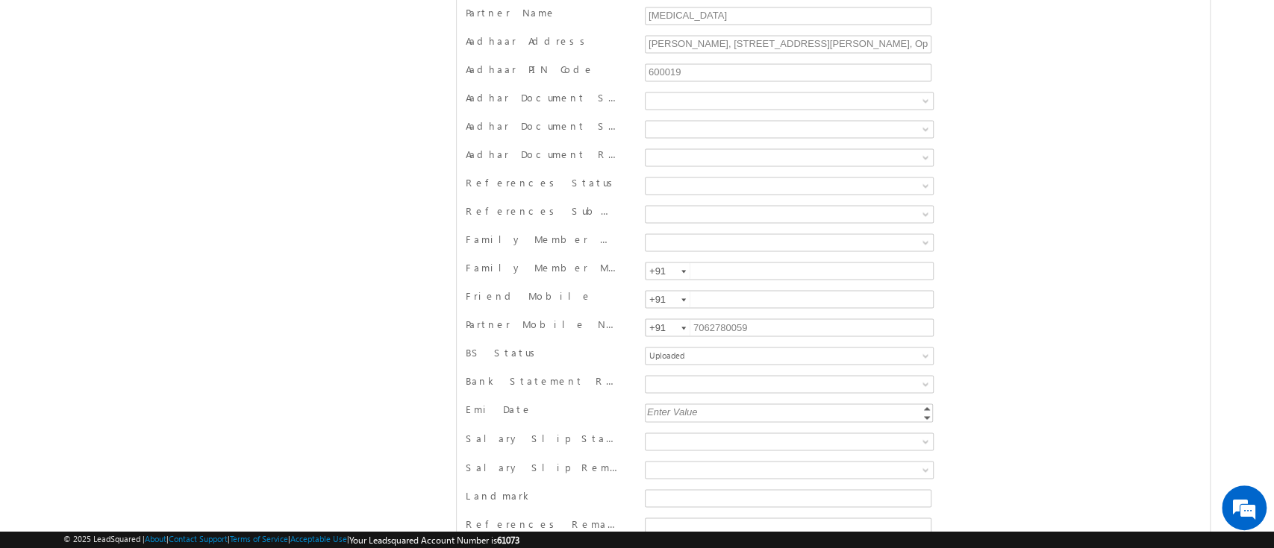
scroll to position [0, 0]
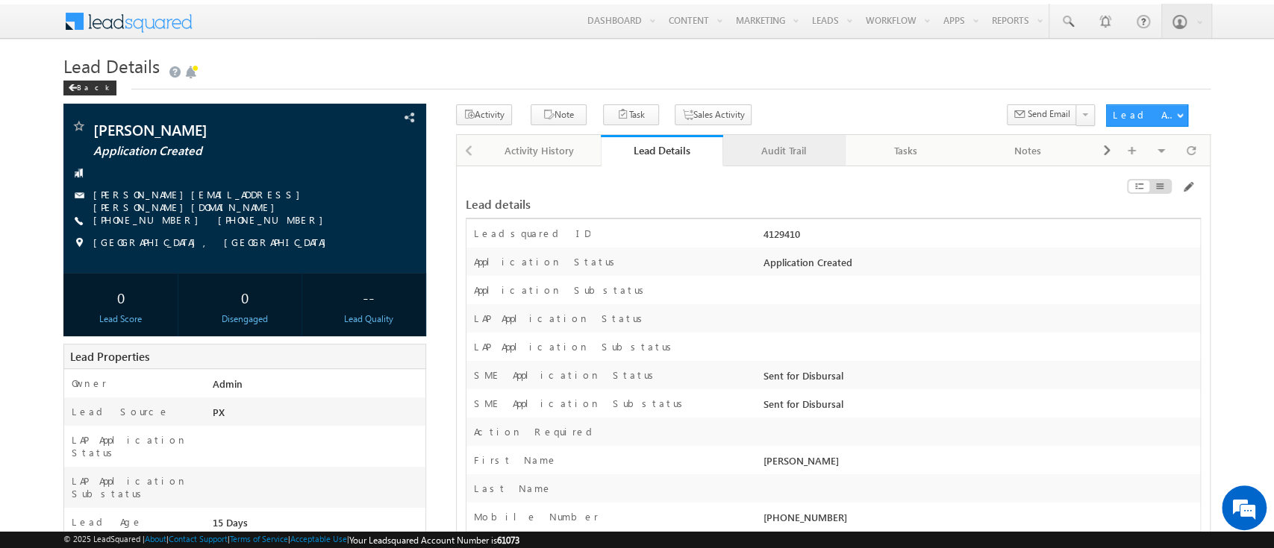
click at [786, 148] on div "Audit Trail" at bounding box center [783, 151] width 97 height 18
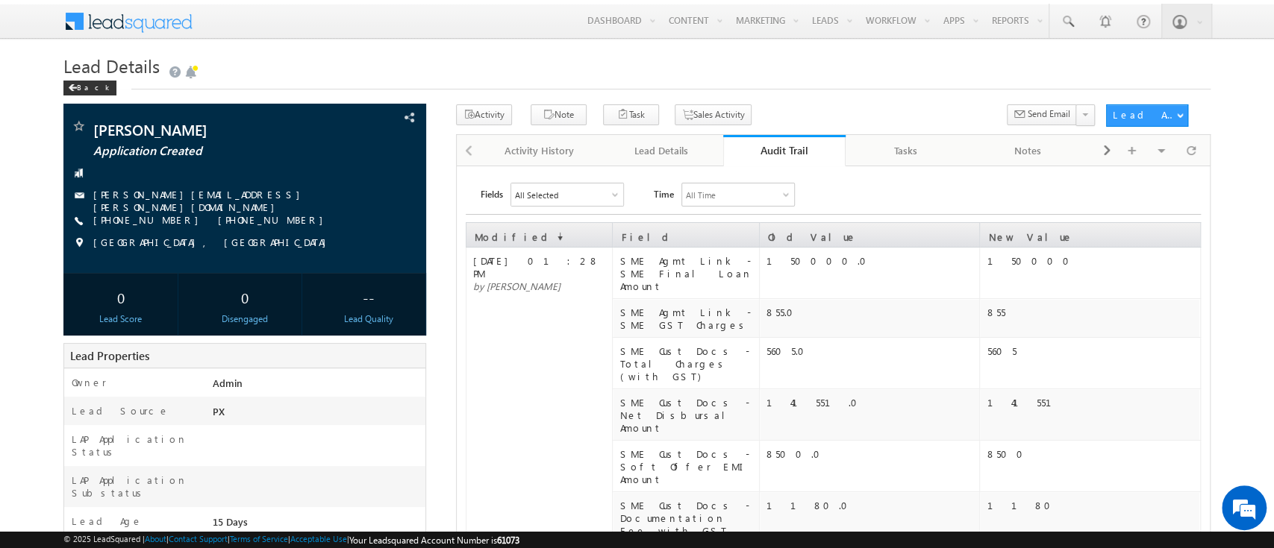
click at [786, 148] on div "Audit Trail" at bounding box center [784, 150] width 100 height 14
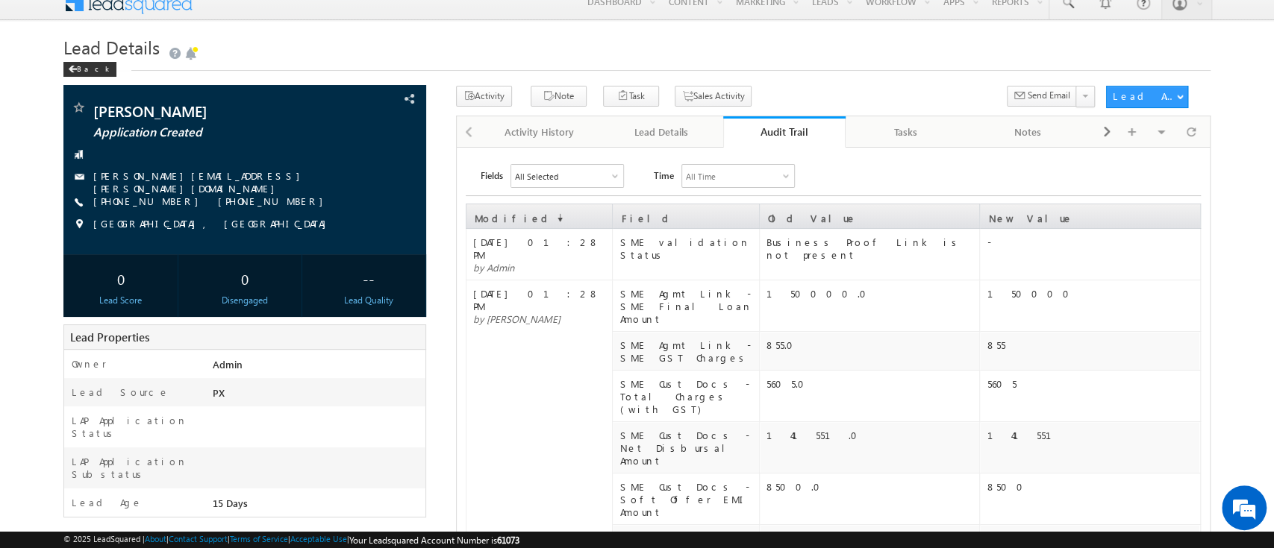
scroll to position [18, 0]
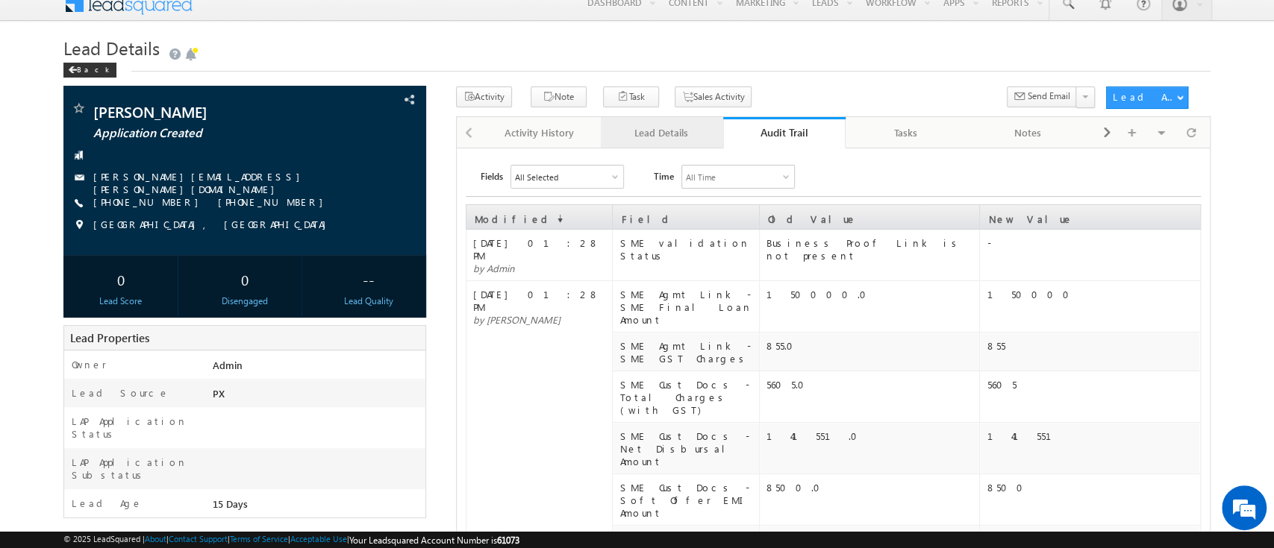
click at [669, 131] on div "Lead Details" at bounding box center [661, 133] width 97 height 18
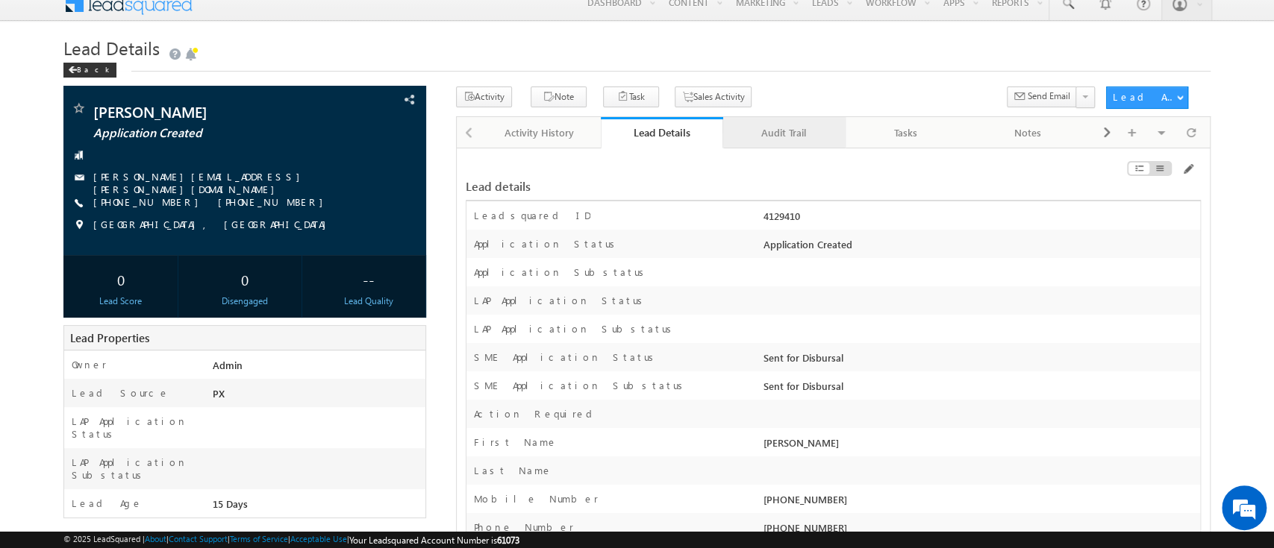
click at [812, 142] on div "Audit Trail" at bounding box center [783, 133] width 97 height 18
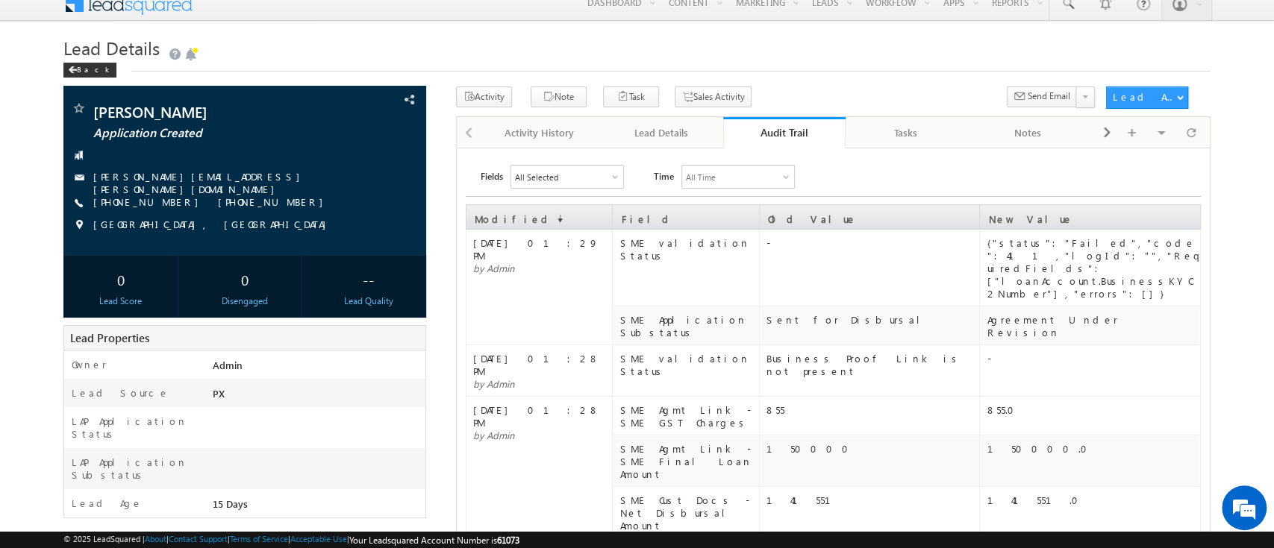
click at [1114, 268] on div "{"status":"Failed","code":411,"logId":"","RequiredFields":["loanAccount.Busines…" at bounding box center [1092, 268] width 212 height 63
copy div "BusinessKYC2Number"
click at [1114, 241] on div "{"status":"Failed","code":411,"logId":"","RequiredFields":["loanAccount.Busines…" at bounding box center [1092, 268] width 212 height 63
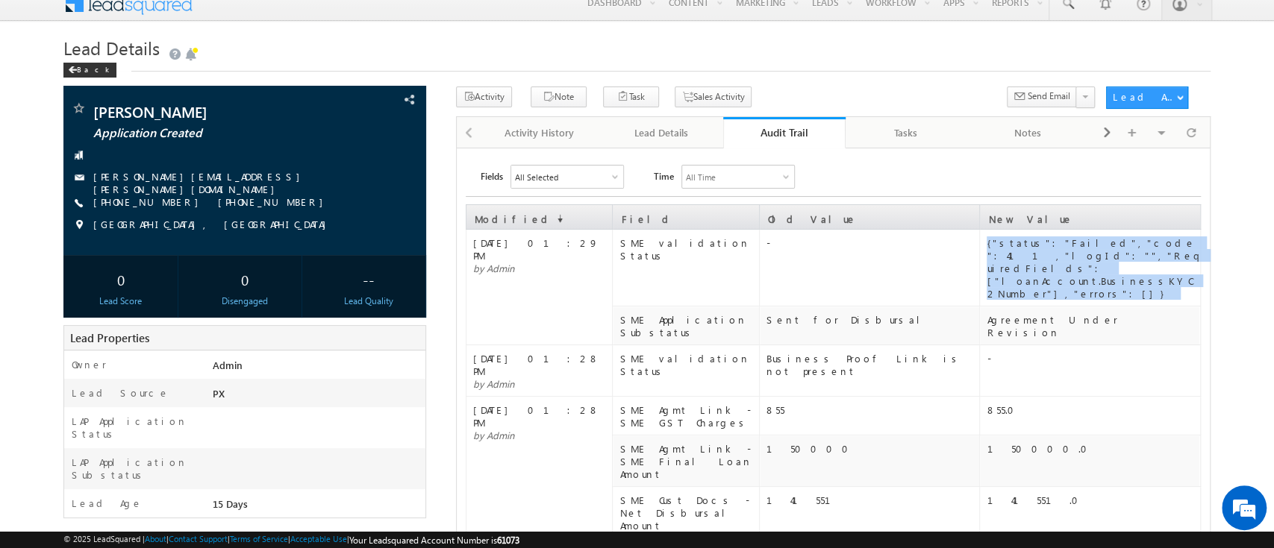
click at [1114, 241] on div "{"status":"Failed","code":411,"logId":"","RequiredFields":["loanAccount.Busines…" at bounding box center [1092, 268] width 212 height 63
copy tbody "{"status":"Failed","code":411,"logId":"","RequiredFields":["loanAccount.Busines…"
click at [812, 121] on link "Audit Trail" at bounding box center [784, 132] width 122 height 31
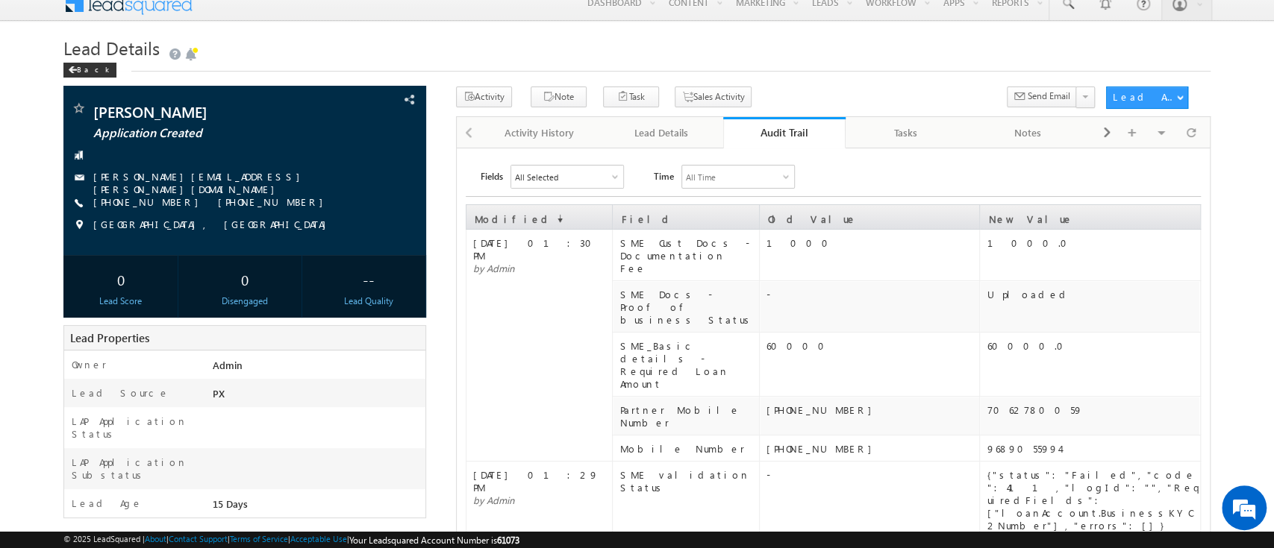
click at [814, 128] on div "Audit Trail" at bounding box center [784, 132] width 100 height 14
click at [679, 131] on div "Lead Details" at bounding box center [661, 133] width 97 height 18
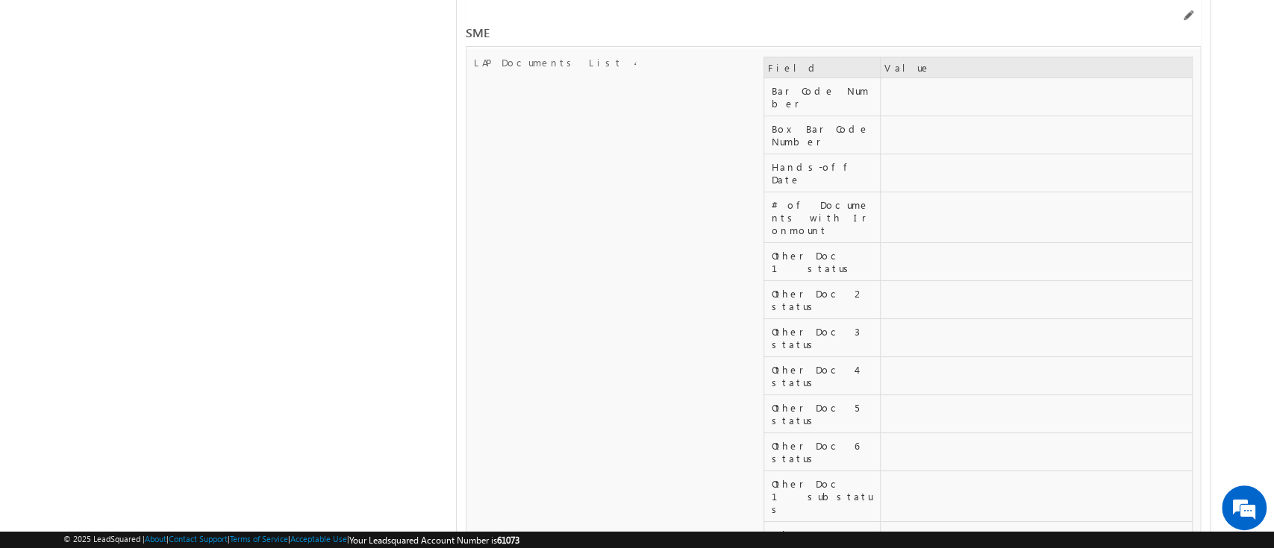
scroll to position [18672, 0]
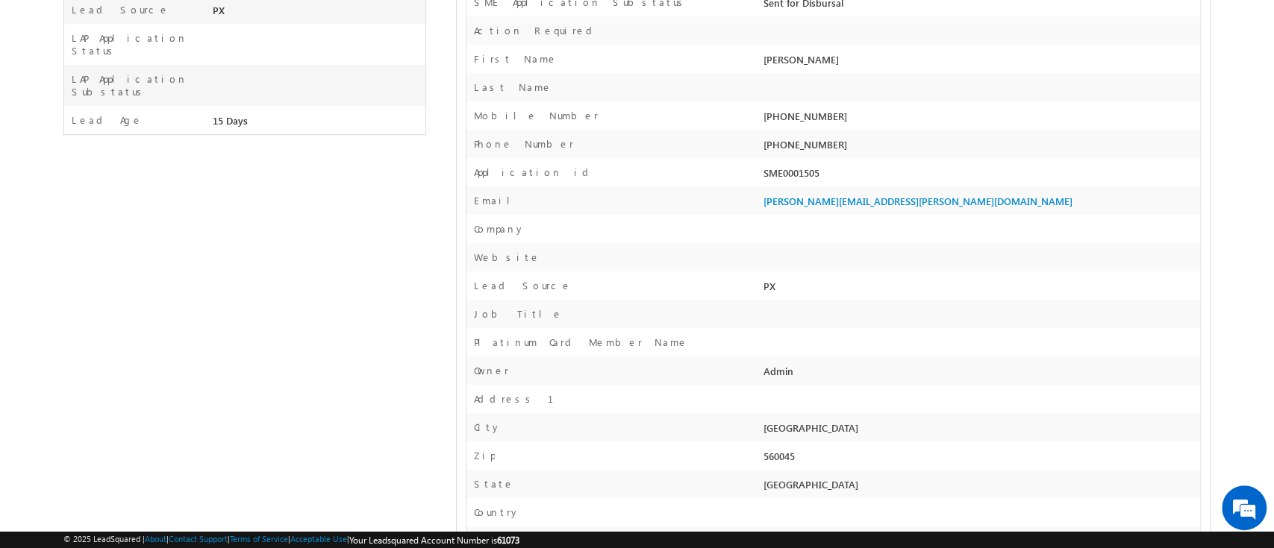
scroll to position [0, 0]
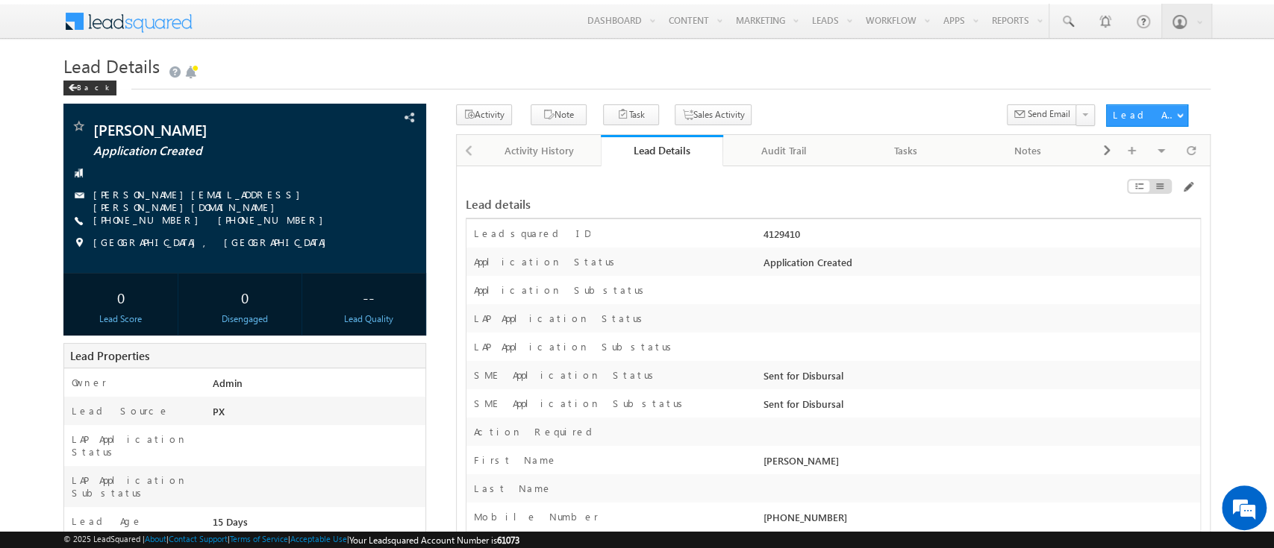
click at [779, 149] on div "Audit Trail" at bounding box center [783, 151] width 97 height 18
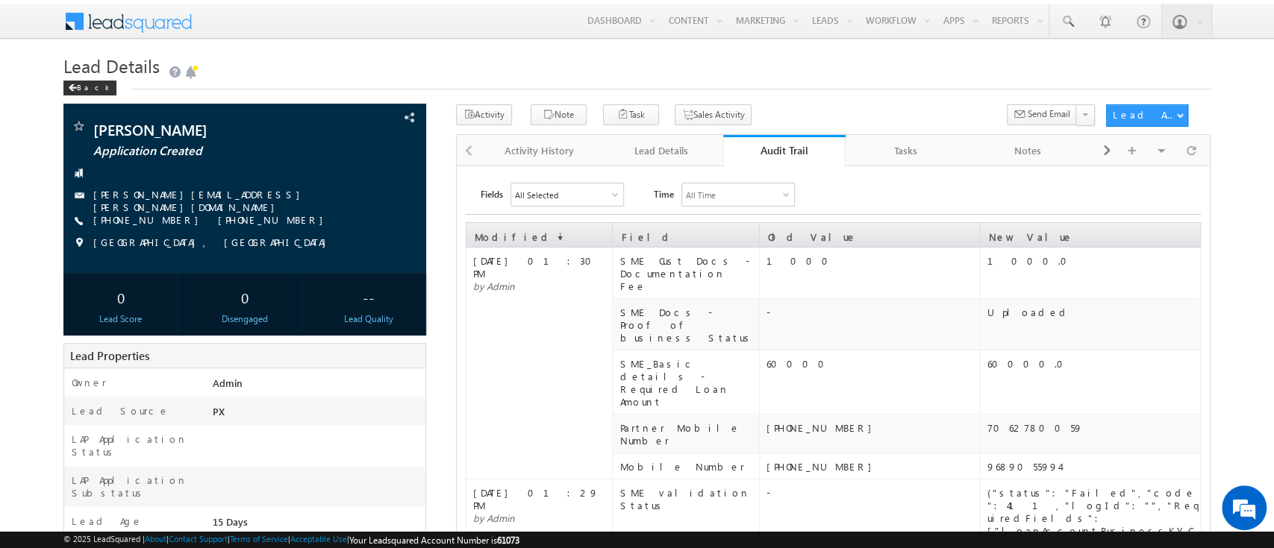
click at [779, 149] on div "Audit Trail" at bounding box center [784, 150] width 100 height 14
click at [684, 159] on div "Lead Details" at bounding box center [661, 151] width 97 height 18
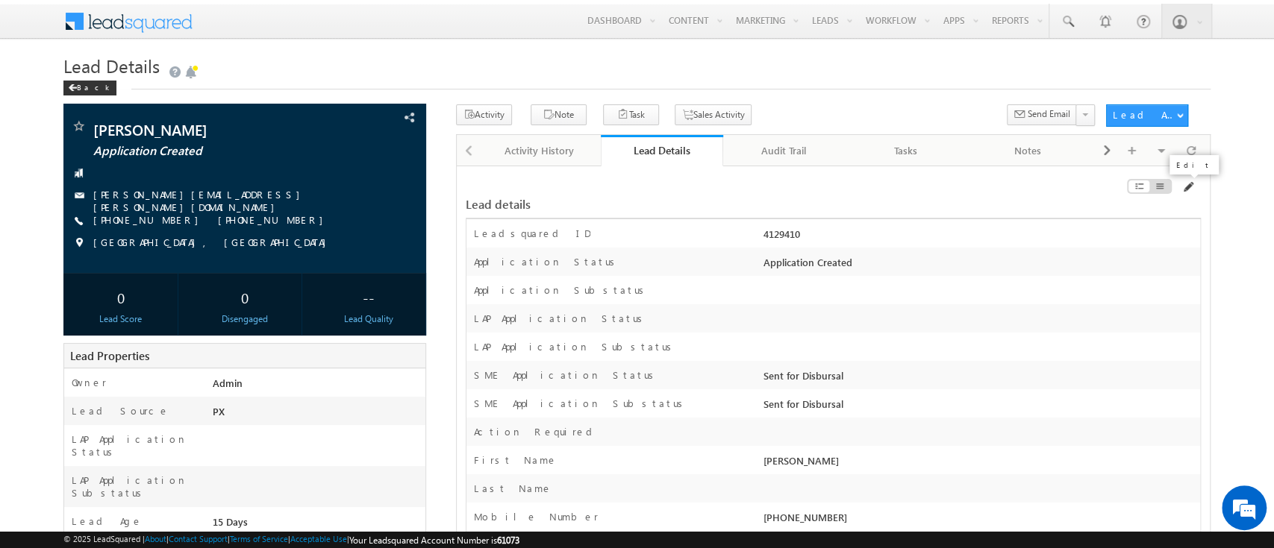
click at [1187, 184] on span at bounding box center [1187, 187] width 12 height 12
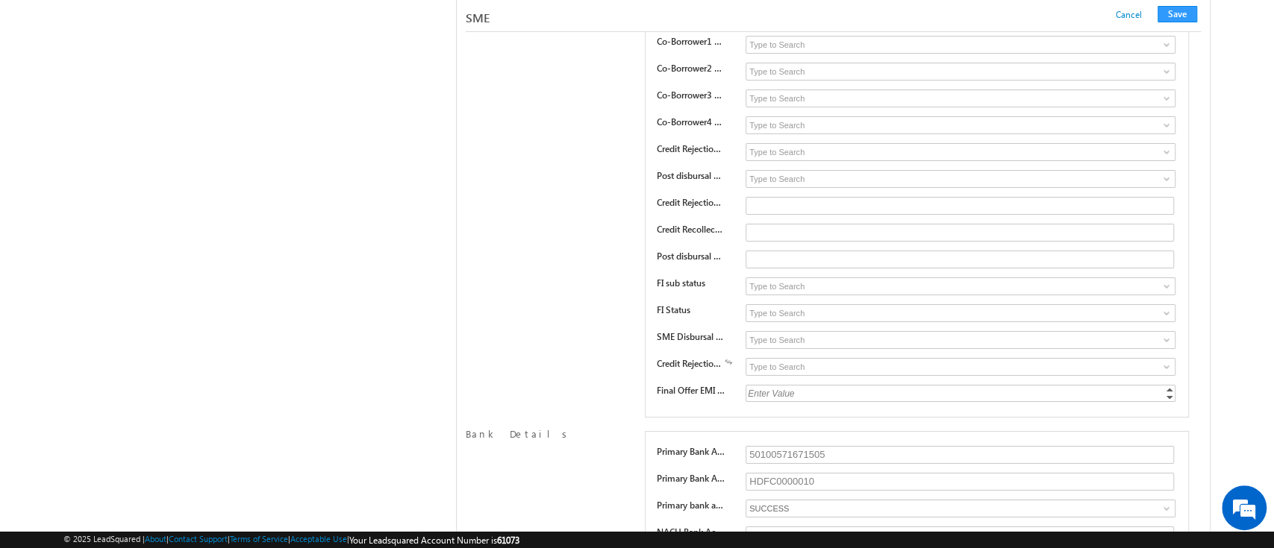
scroll to position [22522, 0]
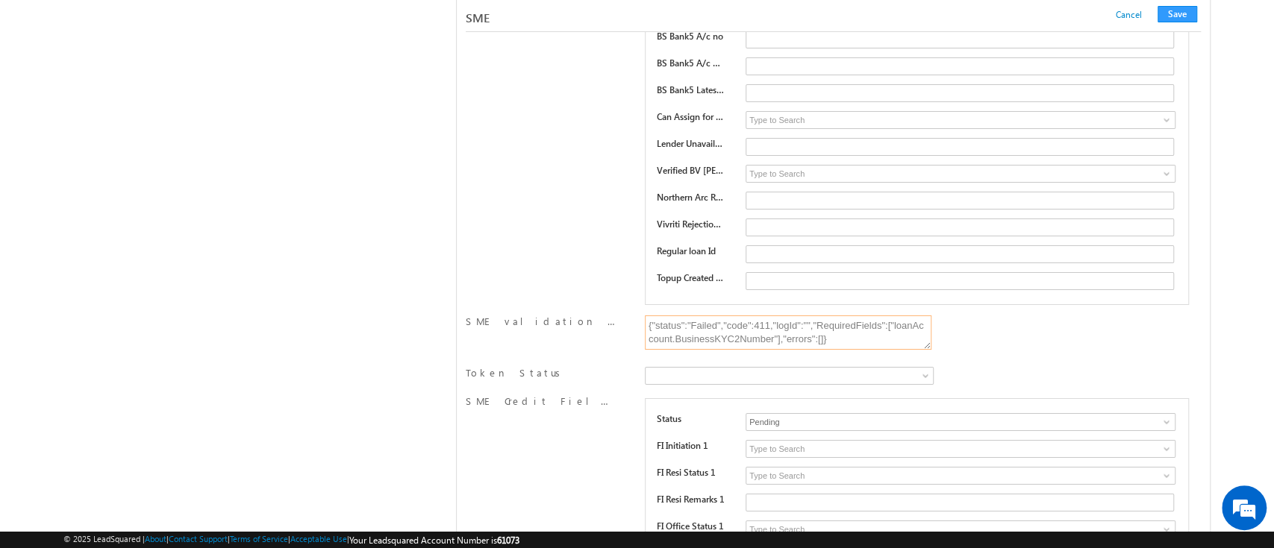
click at [854, 316] on textarea "{"status":"Failed","code":411,"logId":"","RequiredFields":["loanAccount.Busines…" at bounding box center [788, 333] width 286 height 34
click at [841, 316] on textarea "{"status":"Failed","code":411,"logId":"","RequiredFields":["loanAccount.Busines…" at bounding box center [788, 333] width 286 height 34
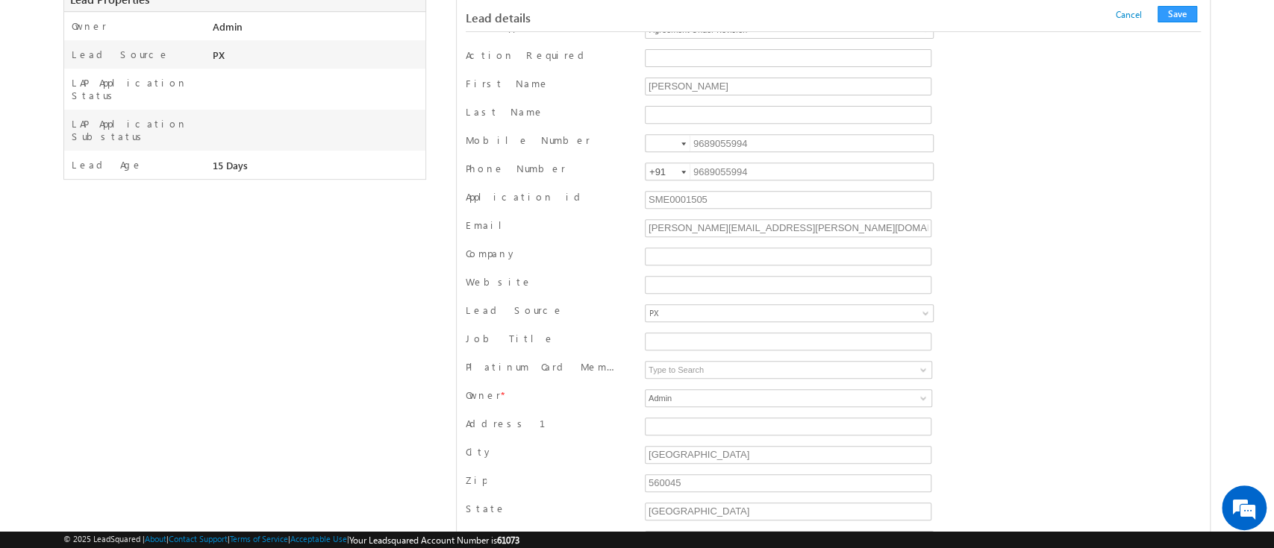
scroll to position [0, 0]
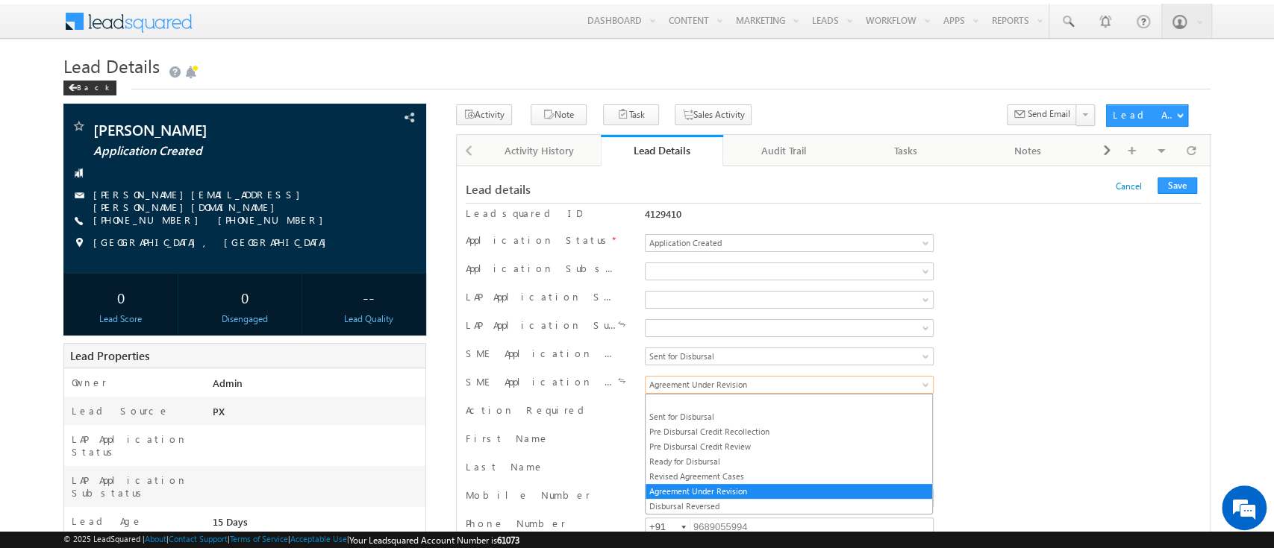
click at [764, 387] on span "Agreement Under Revision" at bounding box center [761, 384] width 233 height 13
click at [733, 413] on link "Sent for Disbursal" at bounding box center [788, 416] width 286 height 13
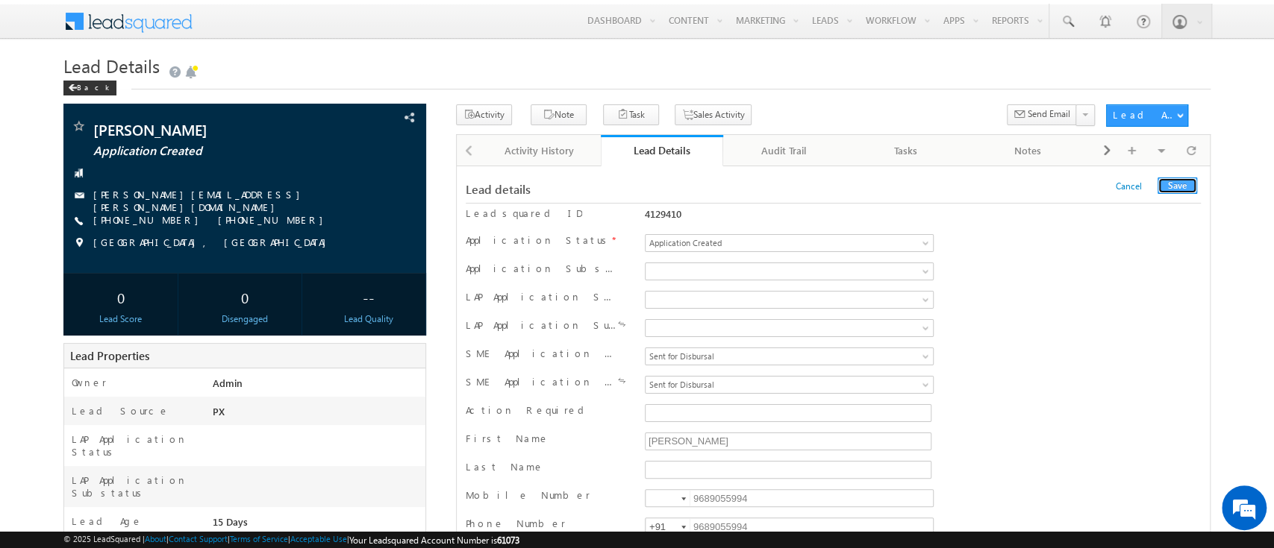
click at [1187, 187] on button "Save" at bounding box center [1177, 186] width 40 height 16
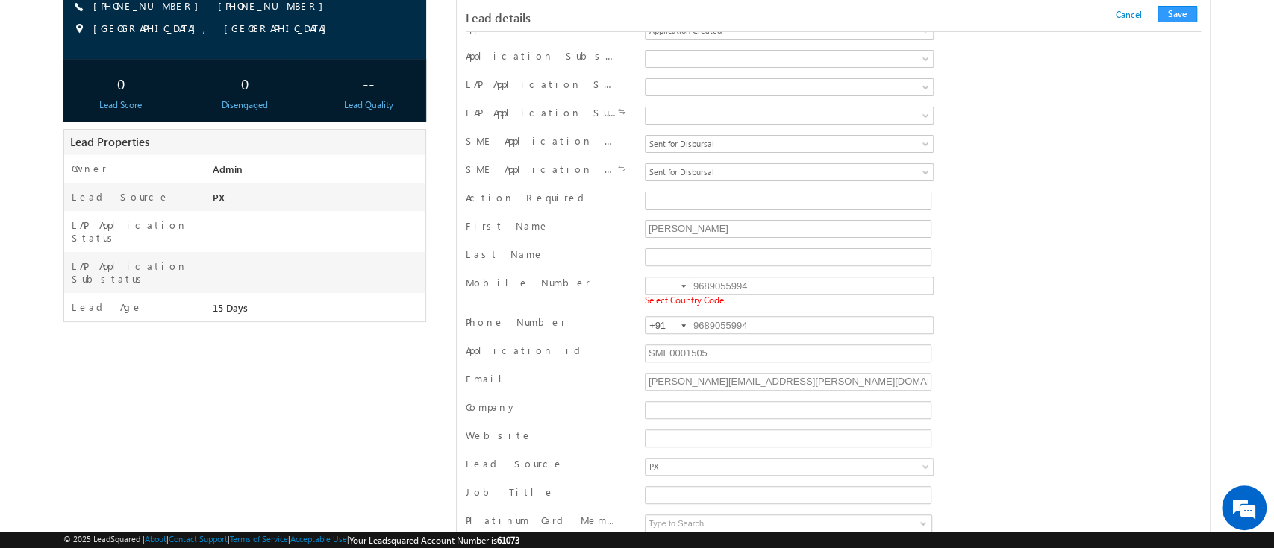
click at [682, 285] on div at bounding box center [683, 286] width 4 height 3
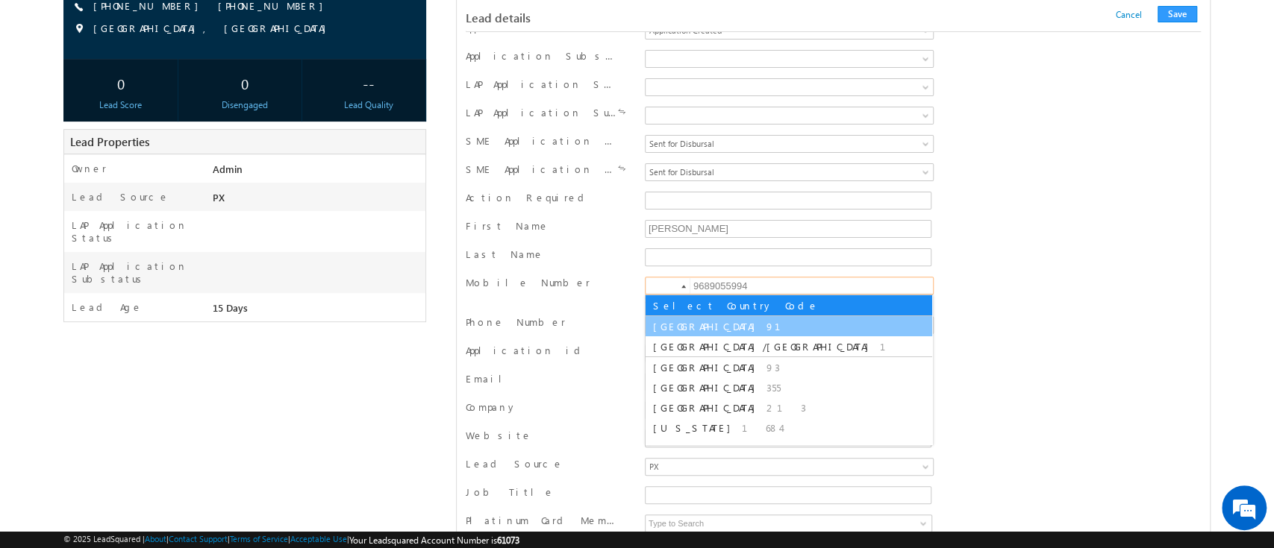
click at [666, 335] on li "India 91" at bounding box center [788, 326] width 286 height 20
type input "+91"
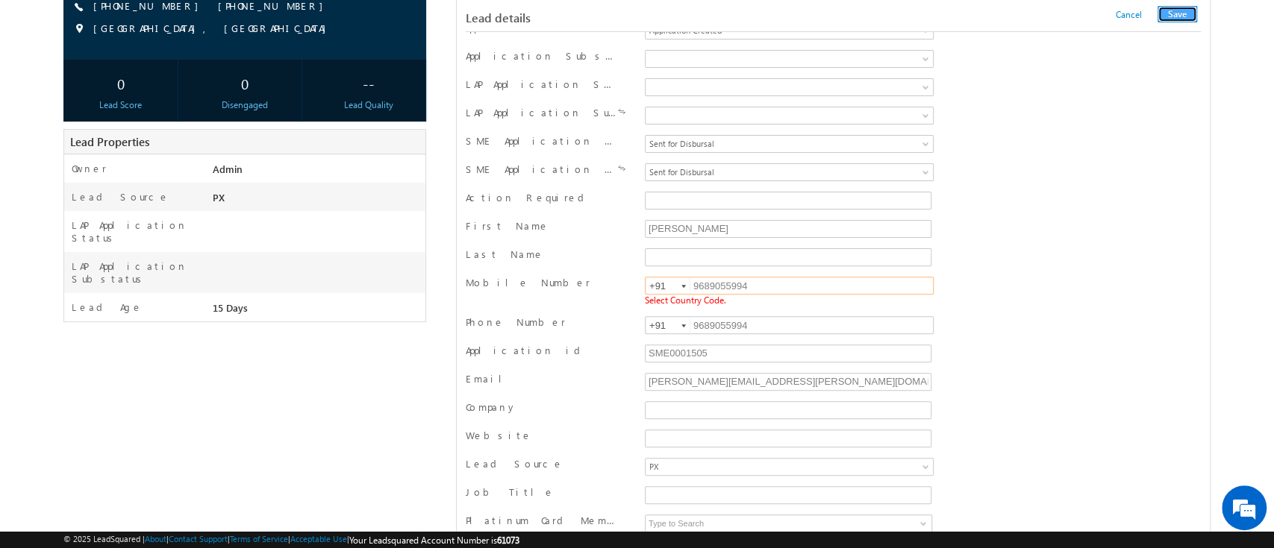
click at [1176, 16] on button "Save" at bounding box center [1177, 14] width 40 height 16
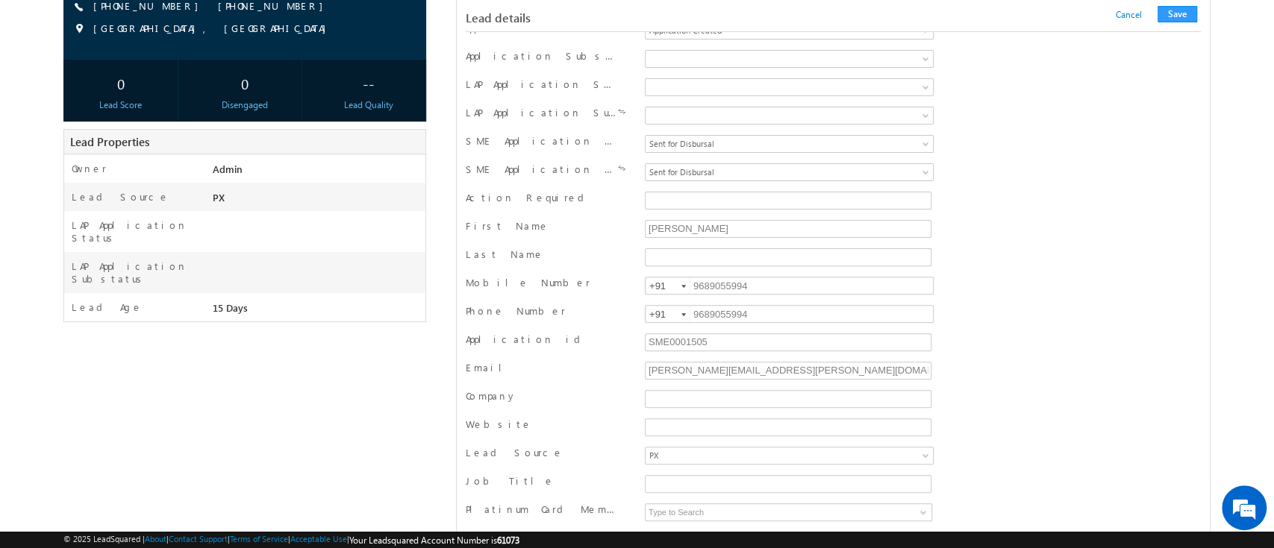
scroll to position [1456, 0]
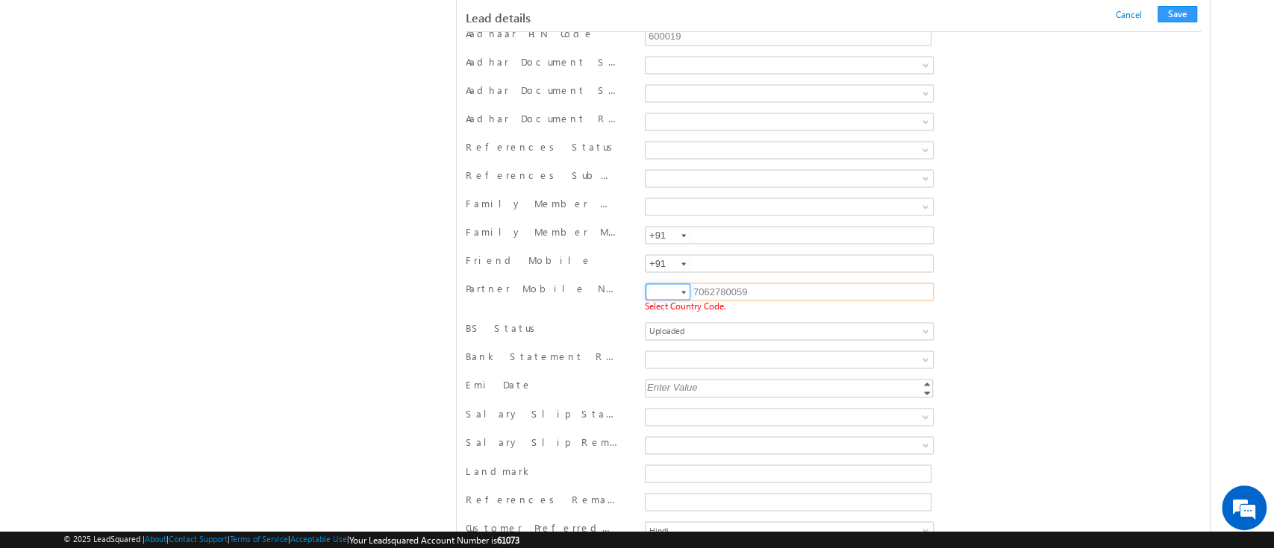
click at [669, 289] on input at bounding box center [667, 292] width 45 height 16
click at [686, 291] on div at bounding box center [683, 292] width 4 height 3
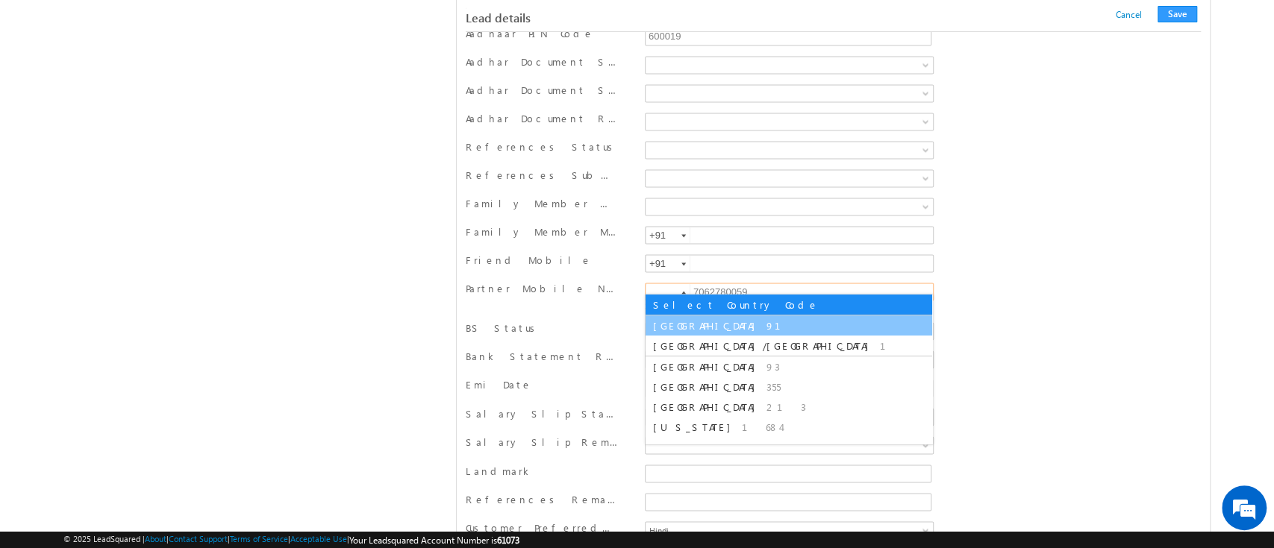
click at [674, 316] on li "India 91" at bounding box center [788, 326] width 286 height 20
type input "+91"
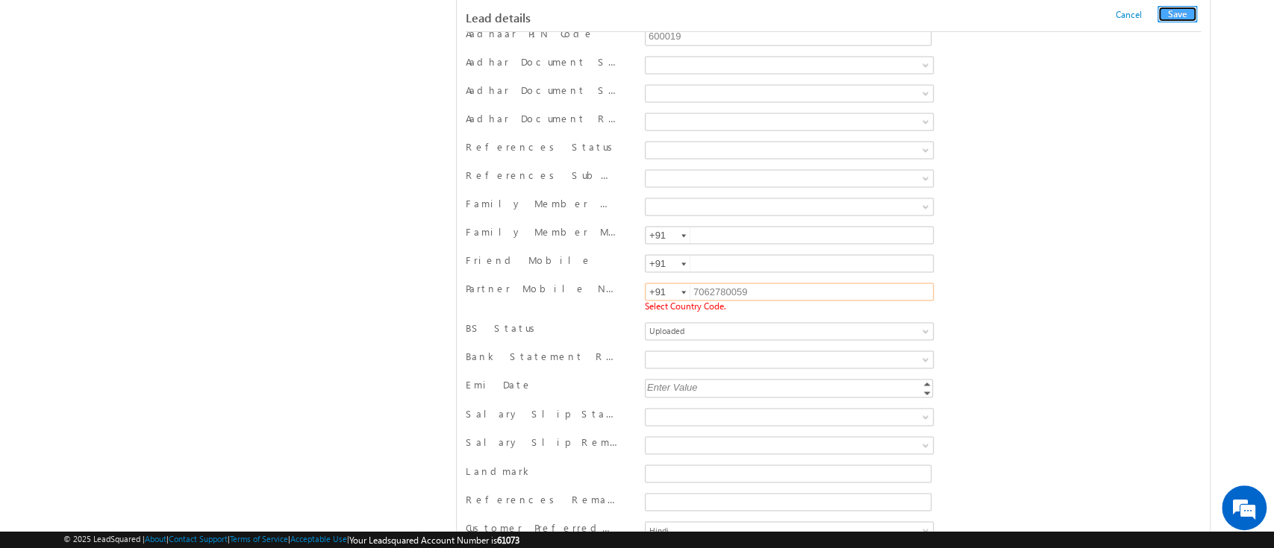
click at [1180, 12] on button "Save" at bounding box center [1177, 14] width 40 height 16
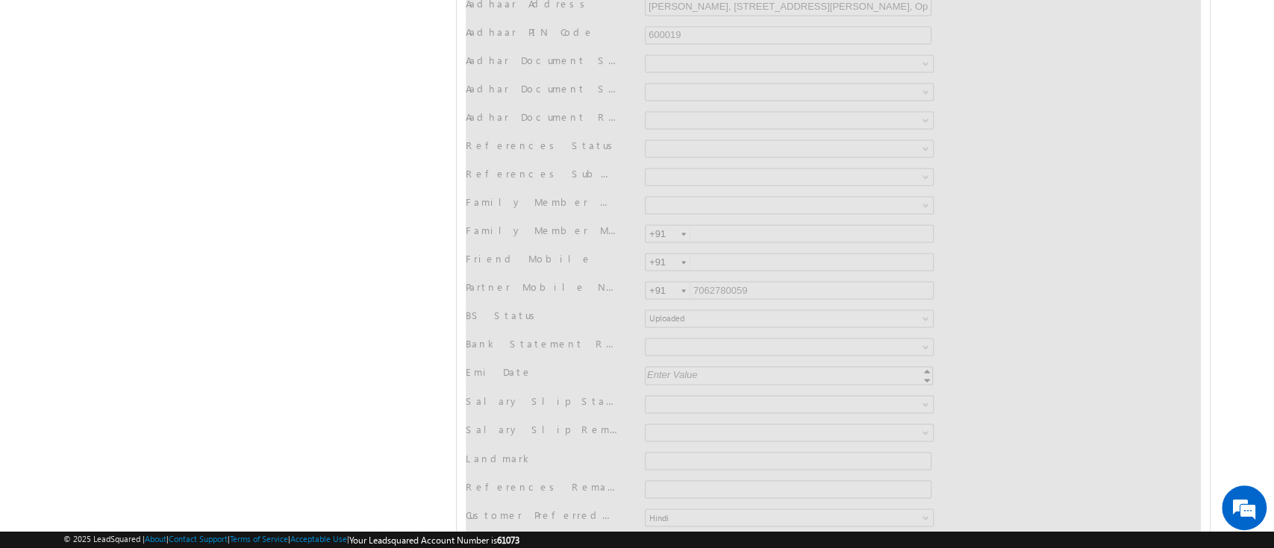
scroll to position [0, 0]
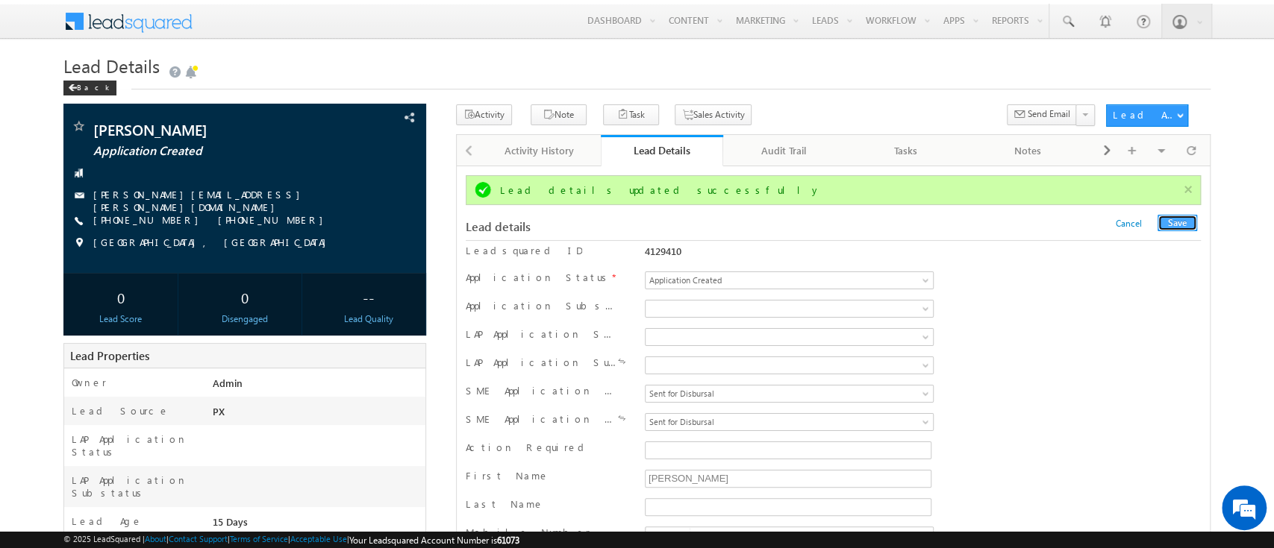
click at [783, 150] on div "Audit Trail" at bounding box center [783, 151] width 97 height 18
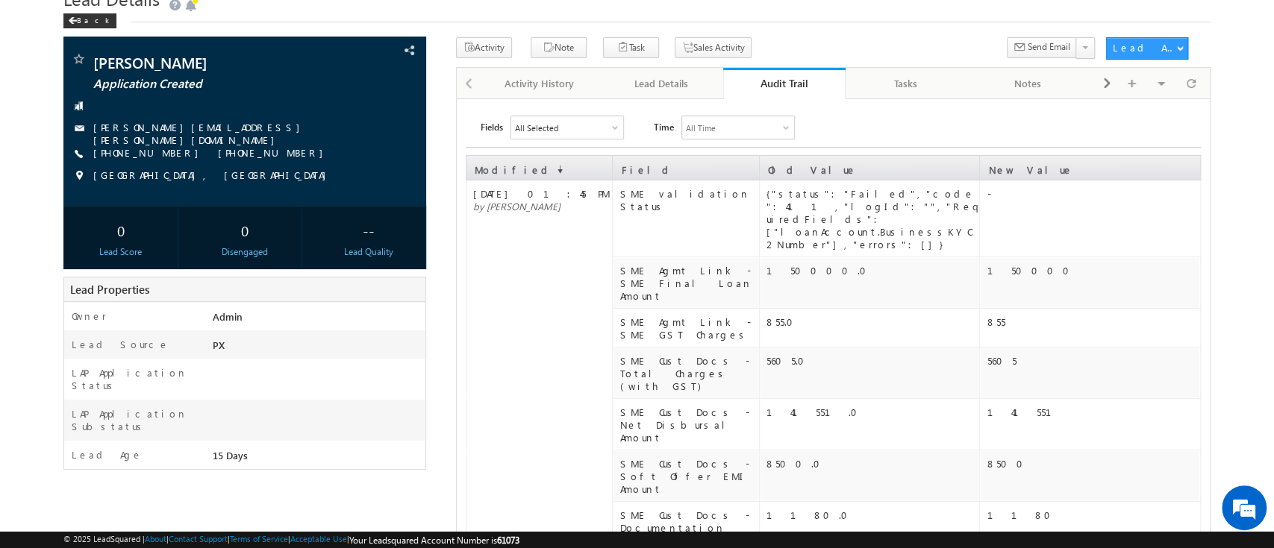
scroll to position [66, 0]
click at [804, 84] on div "Audit Trail" at bounding box center [784, 84] width 100 height 14
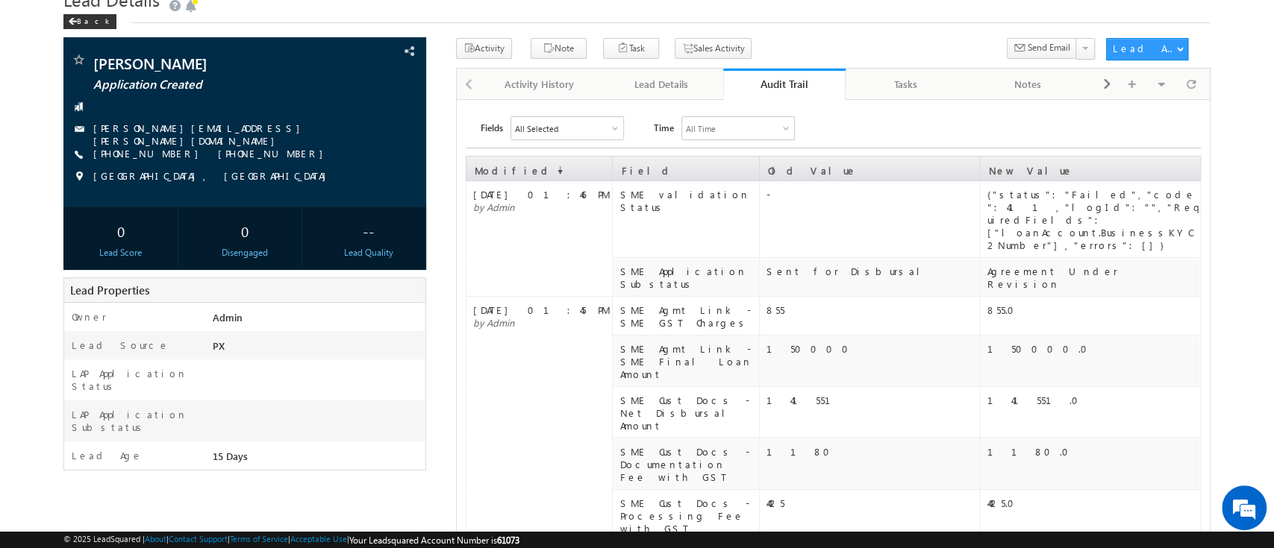
click at [1107, 222] on div "{"status":"Failed","code":411,"logId":"","RequiredFields":["loanAccount.Busines…" at bounding box center [1092, 219] width 212 height 63
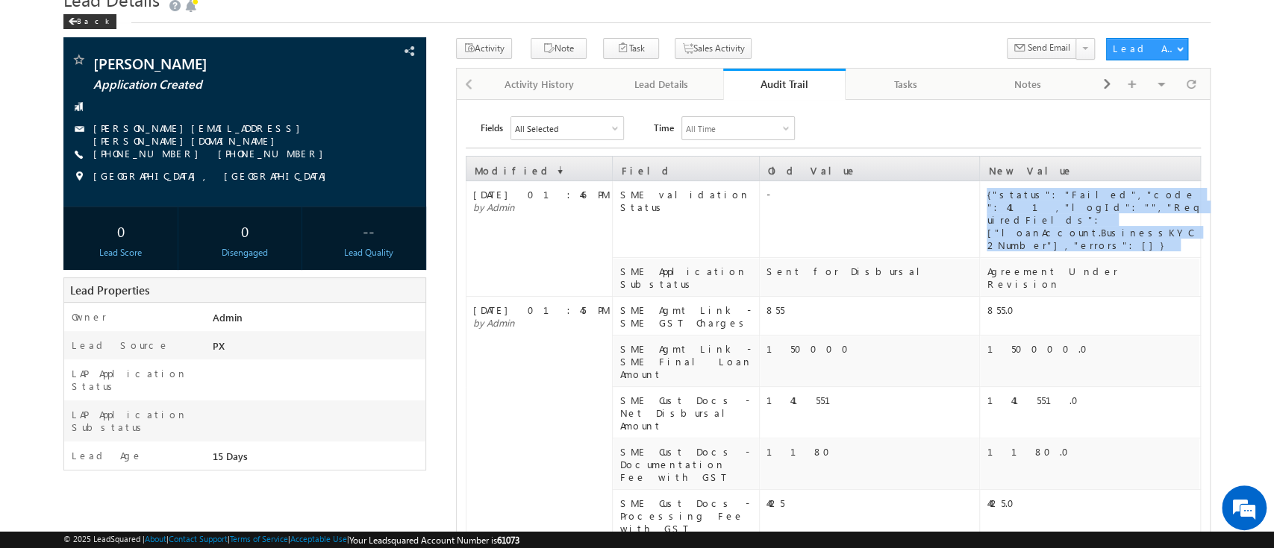
click at [1107, 222] on div "{"status":"Failed","code":411,"logId":"","RequiredFields":["loanAccount.Busines…" at bounding box center [1092, 219] width 212 height 63
